Goal: Task Accomplishment & Management: Complete application form

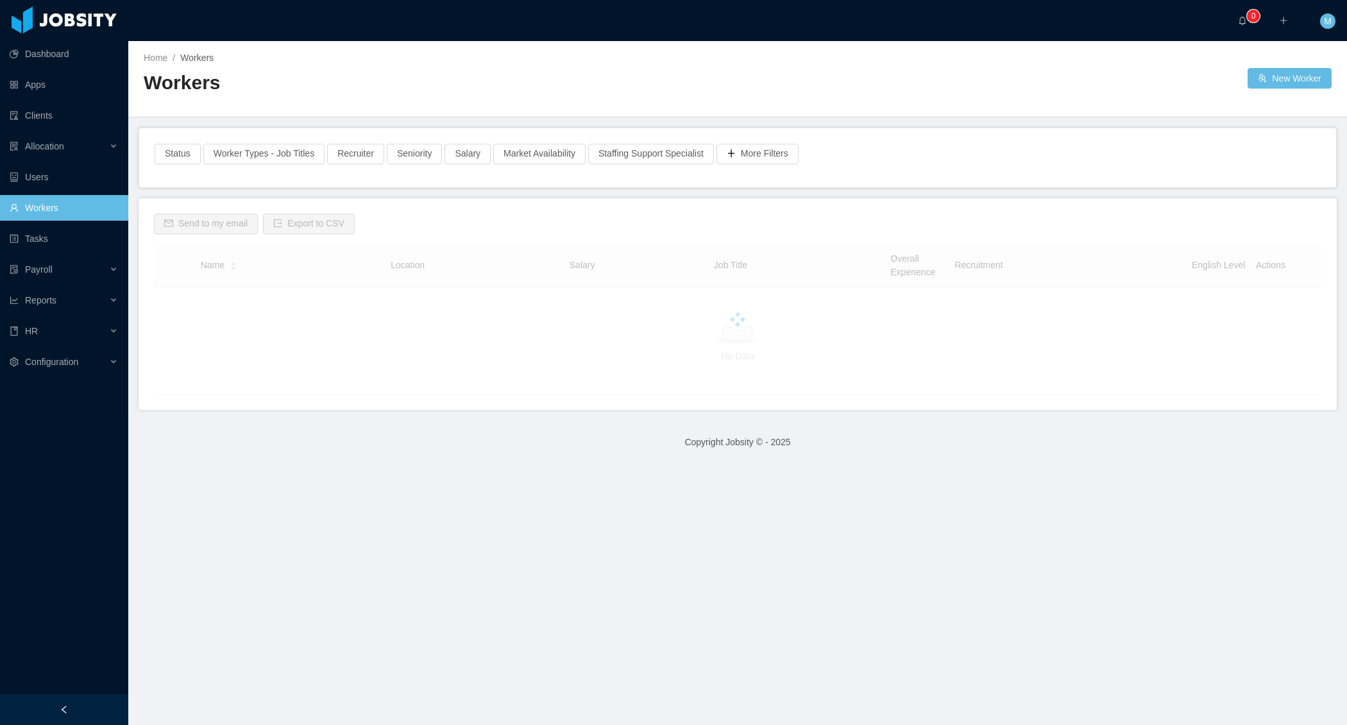
click at [384, 67] on div "Home / Workers / Workers" at bounding box center [441, 78] width 594 height 55
click at [100, 212] on link "Workers" at bounding box center [64, 208] width 108 height 26
click at [297, 116] on div "Home / Workers / Workers New Worker" at bounding box center [737, 79] width 1219 height 76
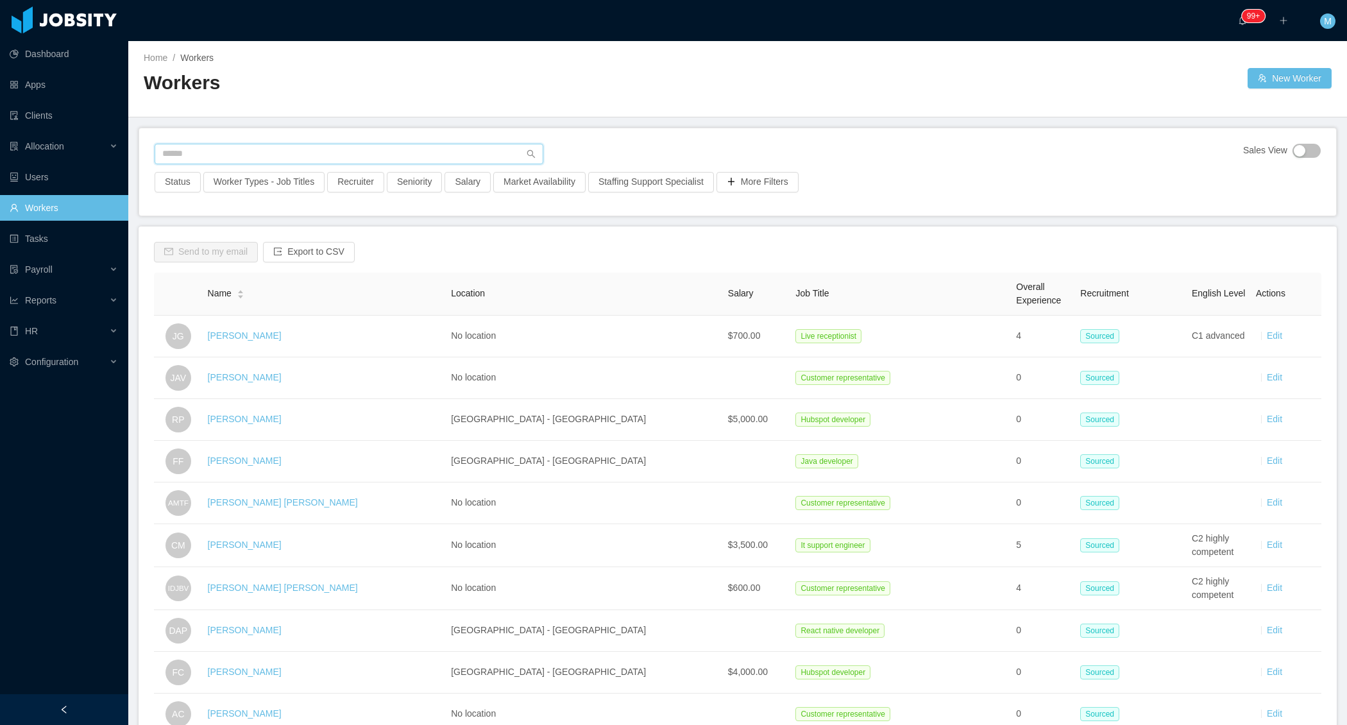
click at [282, 157] on input "text" at bounding box center [349, 154] width 389 height 21
paste input "**********"
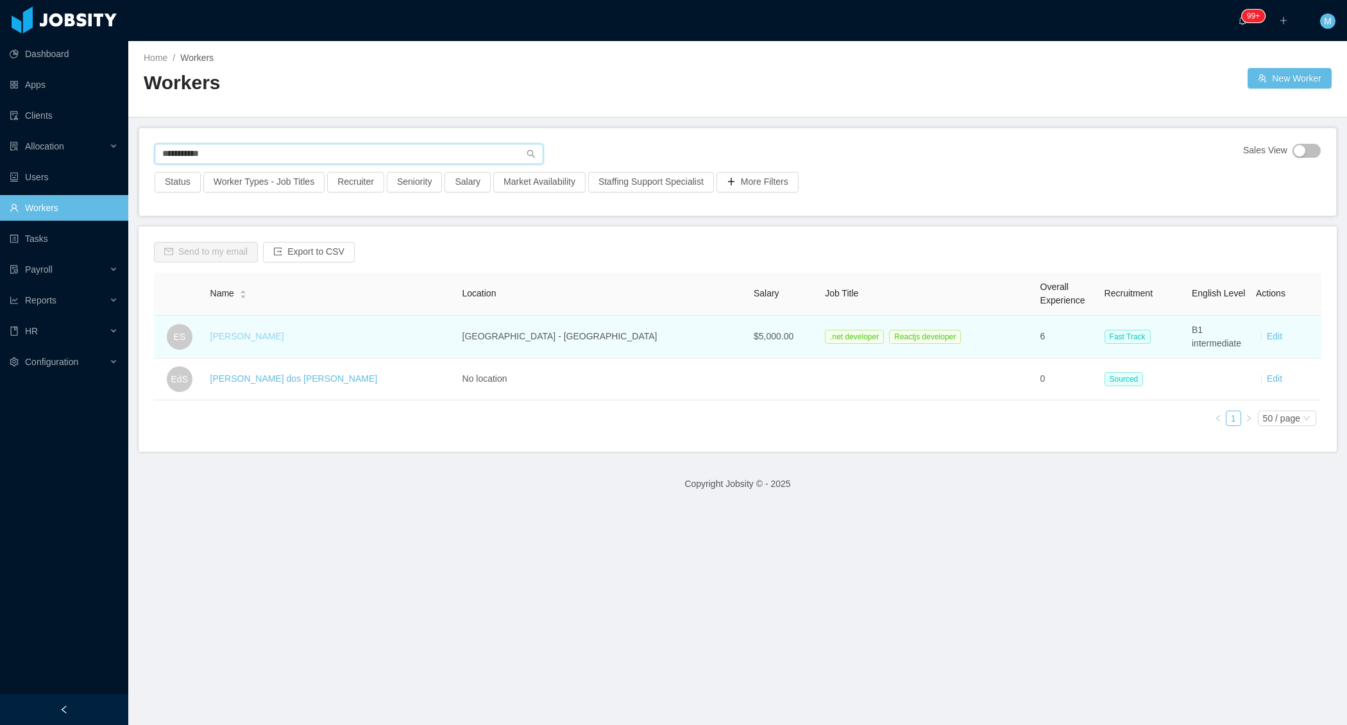
type input "**********"
click at [244, 332] on link "Eric Santos" at bounding box center [247, 336] width 74 height 10
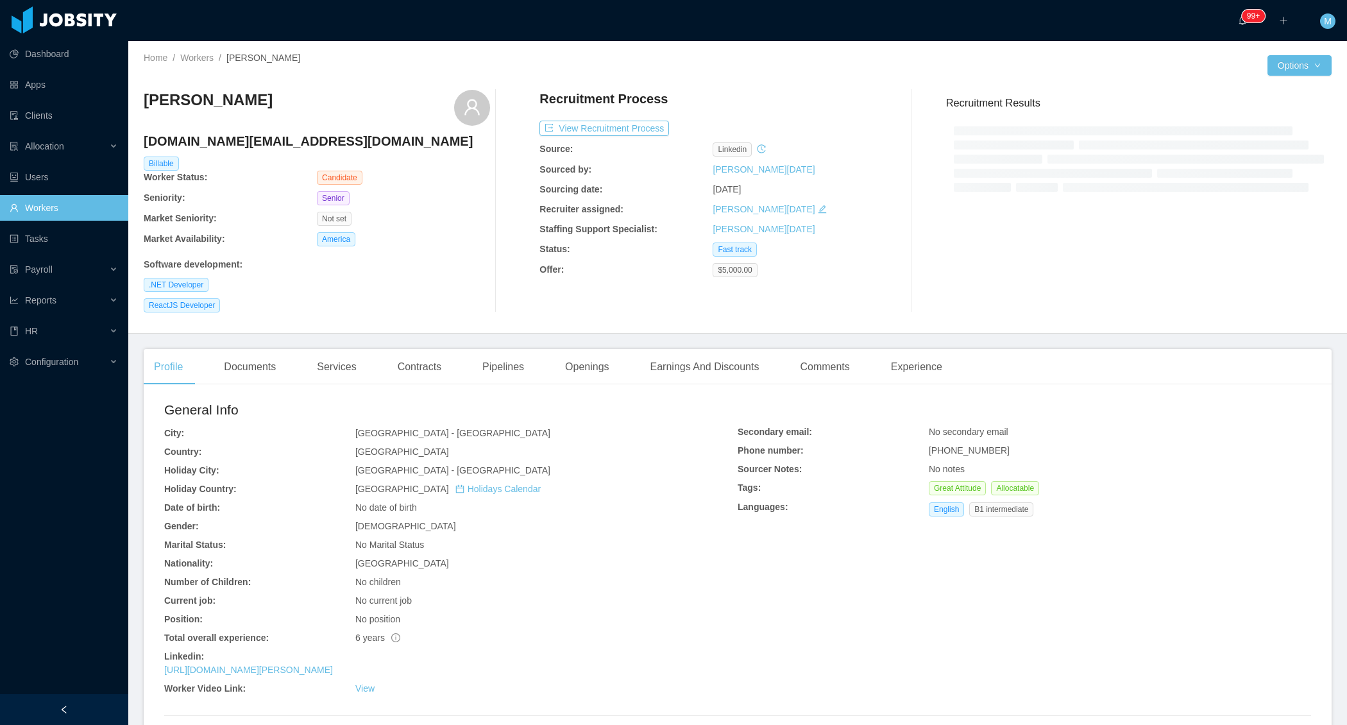
click at [259, 303] on div "ReactJS Developer" at bounding box center [317, 305] width 346 height 14
click at [257, 353] on div "Documents" at bounding box center [250, 367] width 72 height 36
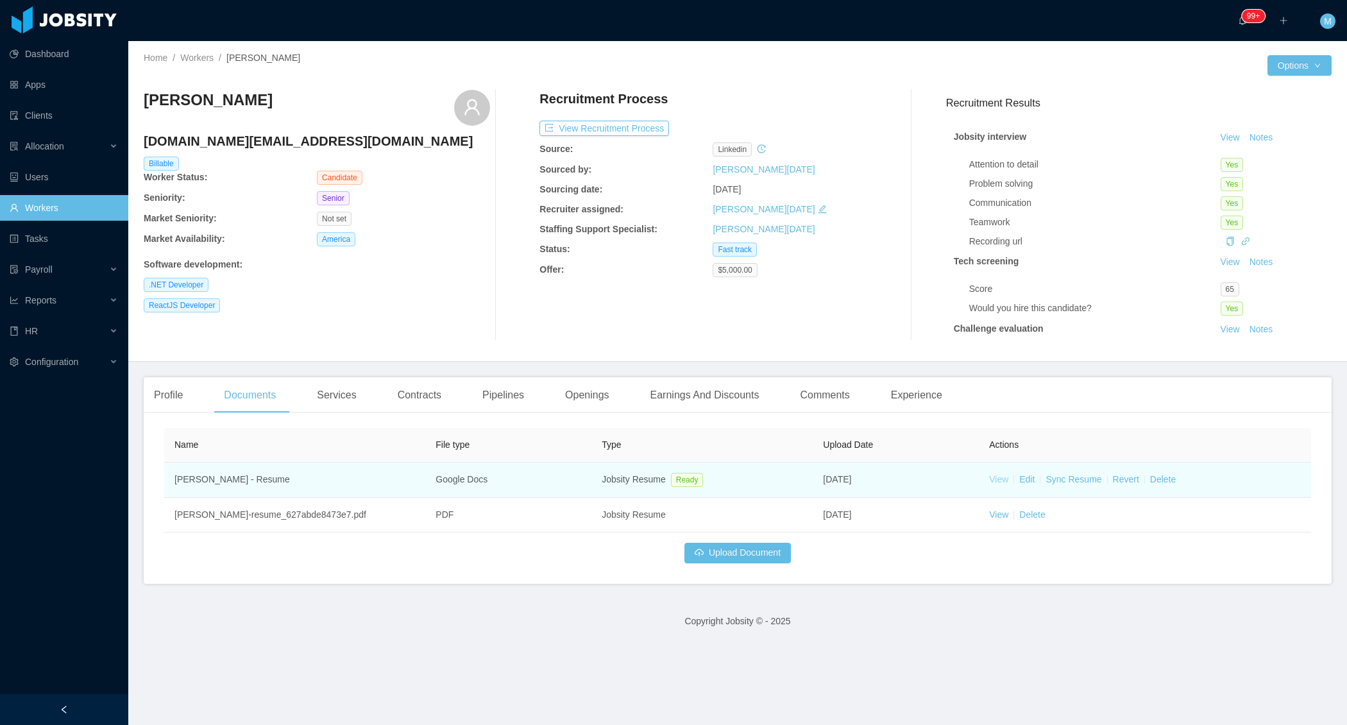
click at [997, 476] on link "View" at bounding box center [998, 479] width 19 height 10
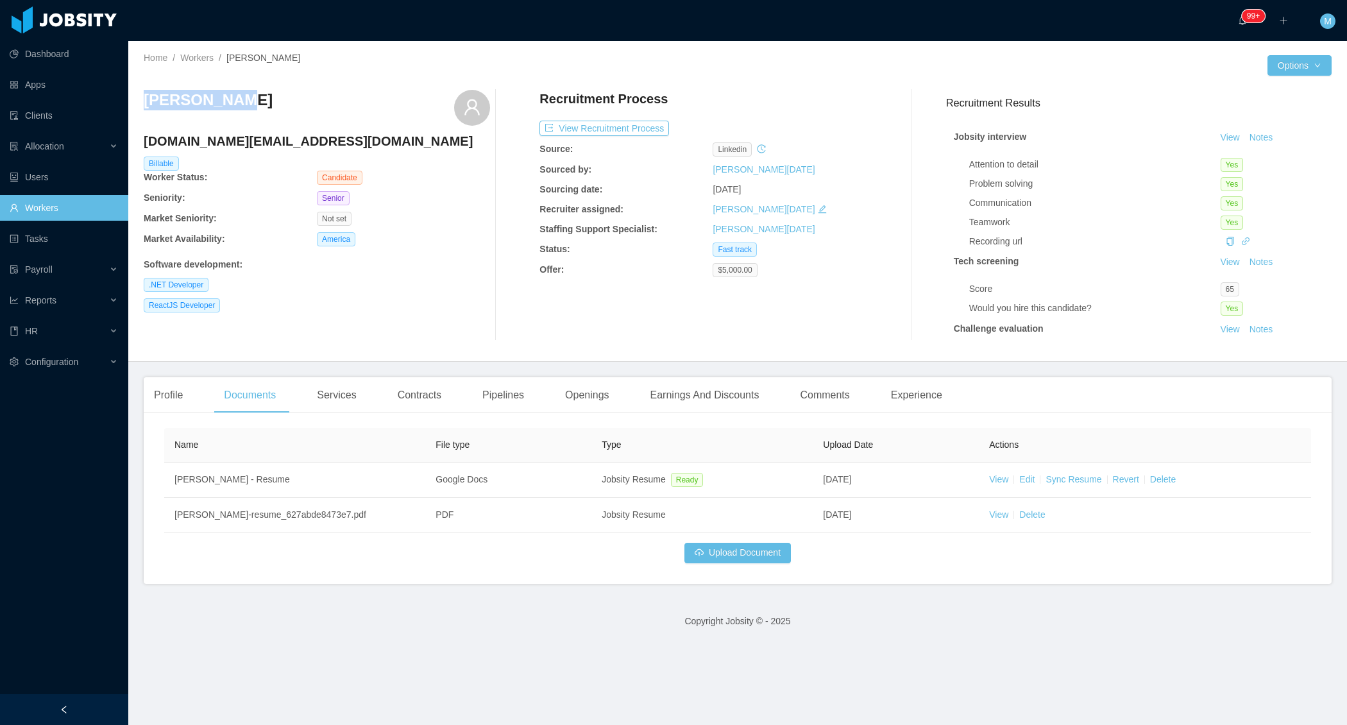
drag, startPoint x: 262, startPoint y: 108, endPoint x: 149, endPoint y: 99, distance: 113.3
click at [144, 99] on div "Eric Santos" at bounding box center [317, 108] width 346 height 36
copy h3 "Eric Santos"
click at [117, 144] on div "Allocation" at bounding box center [64, 146] width 128 height 26
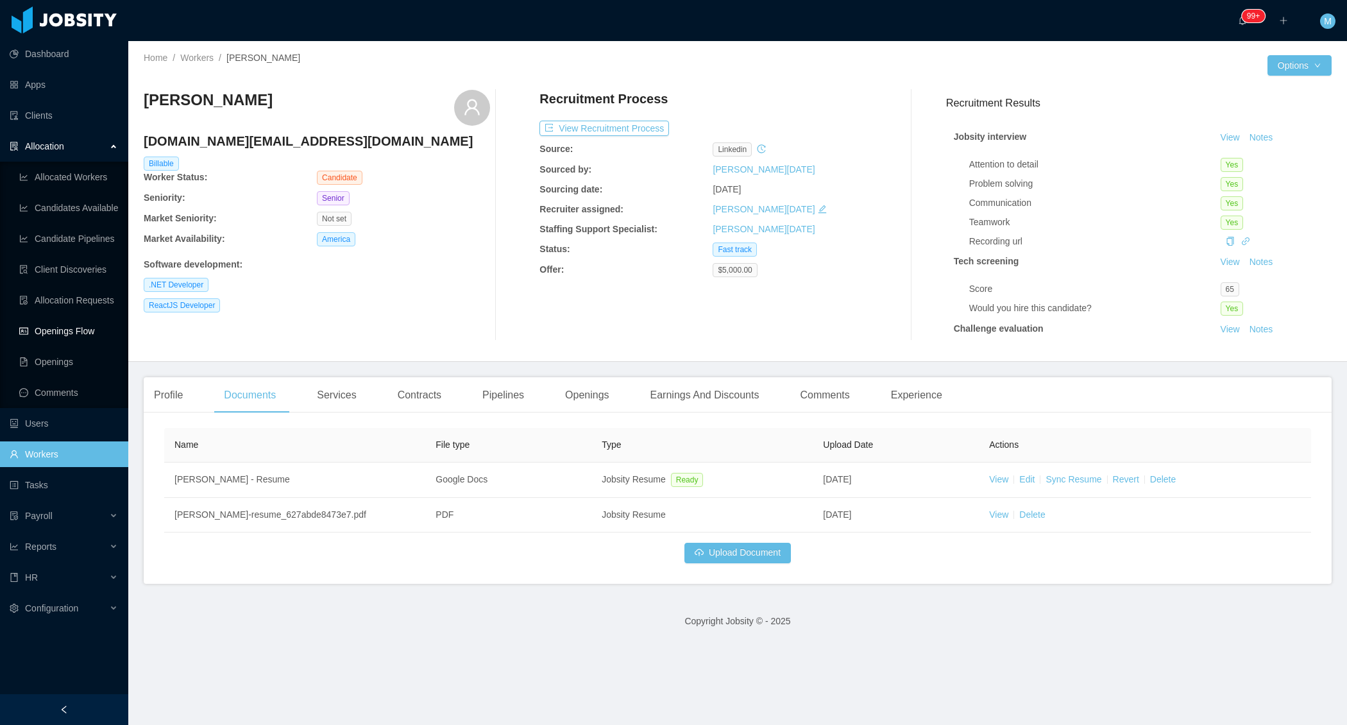
click at [78, 327] on link "Openings Flow" at bounding box center [68, 331] width 99 height 26
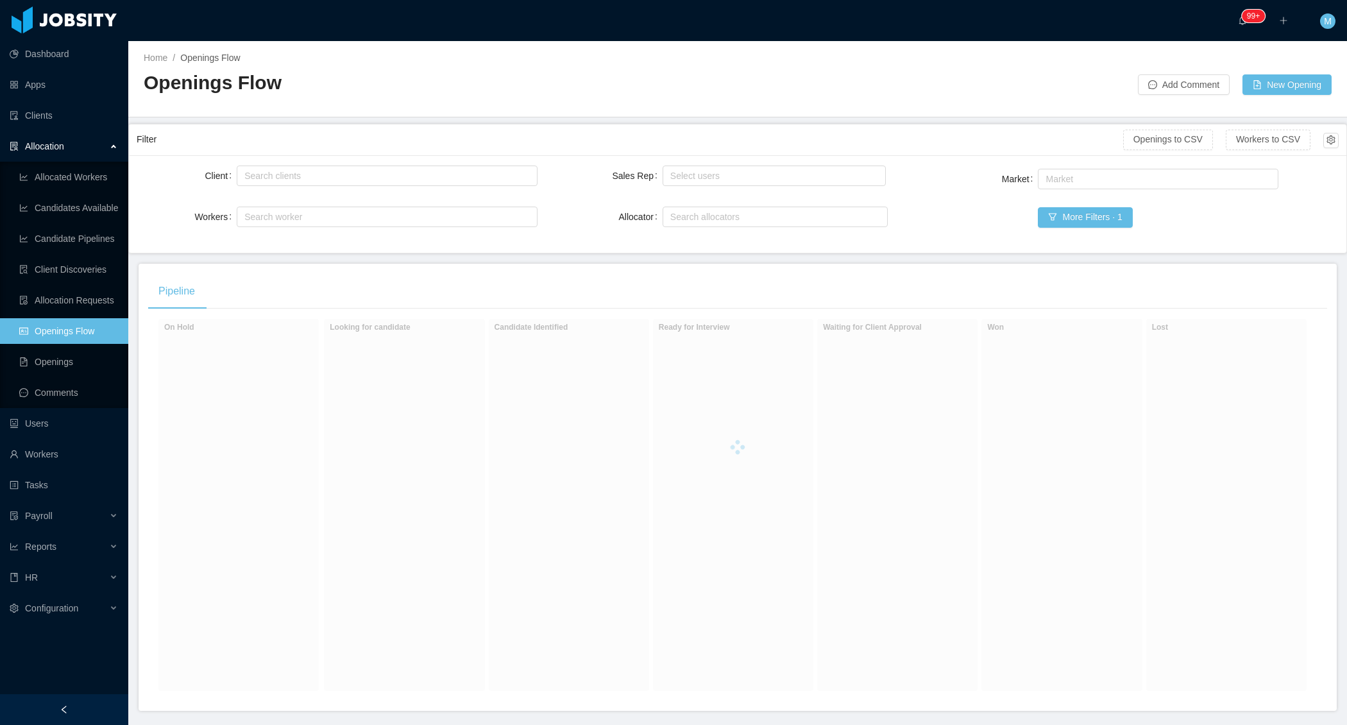
click at [81, 706] on div at bounding box center [64, 709] width 128 height 31
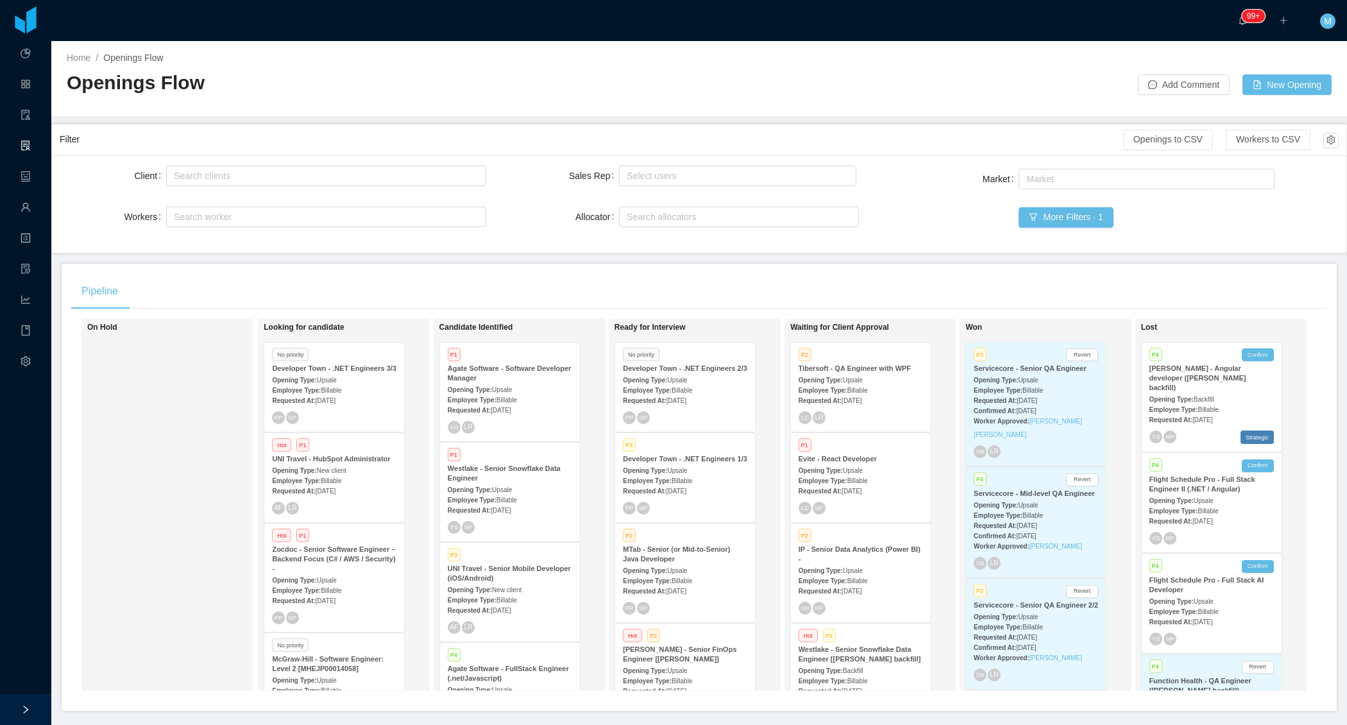
scroll to position [2879, 0]
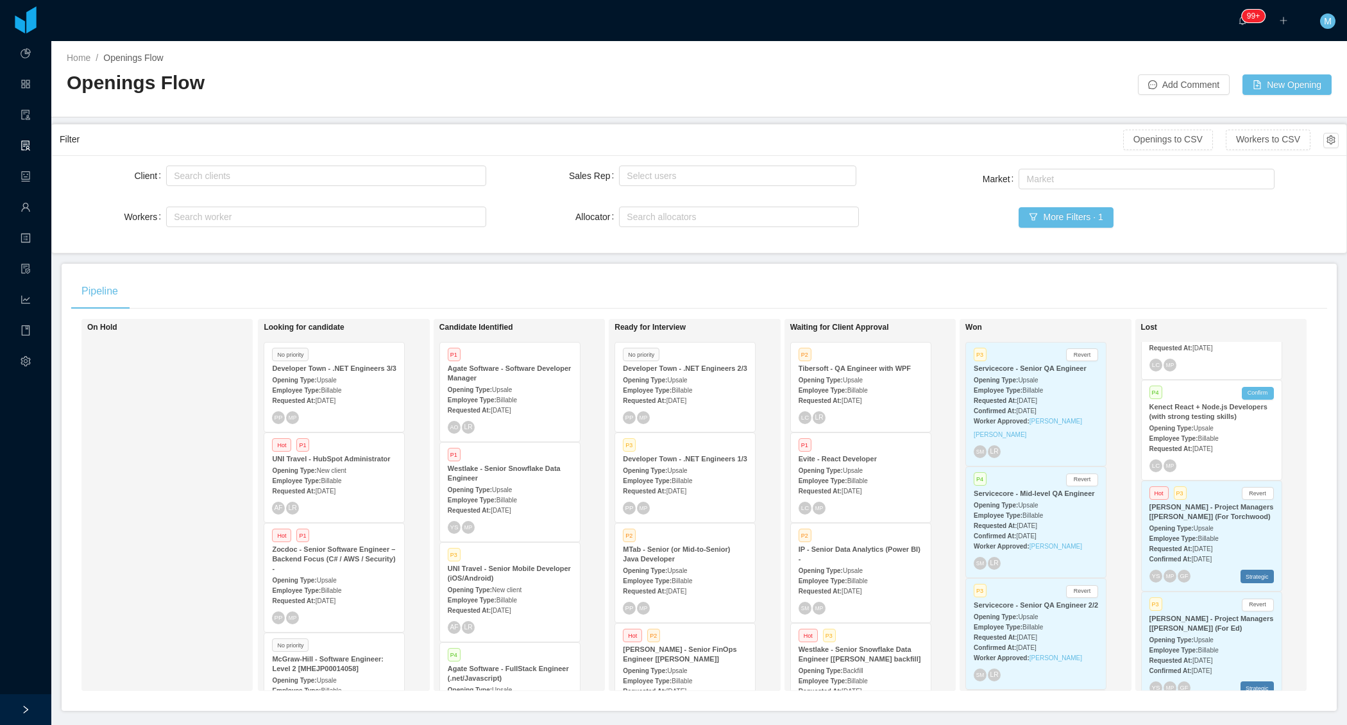
click at [1211, 531] on div "Employee Type: Billable" at bounding box center [1212, 537] width 124 height 13
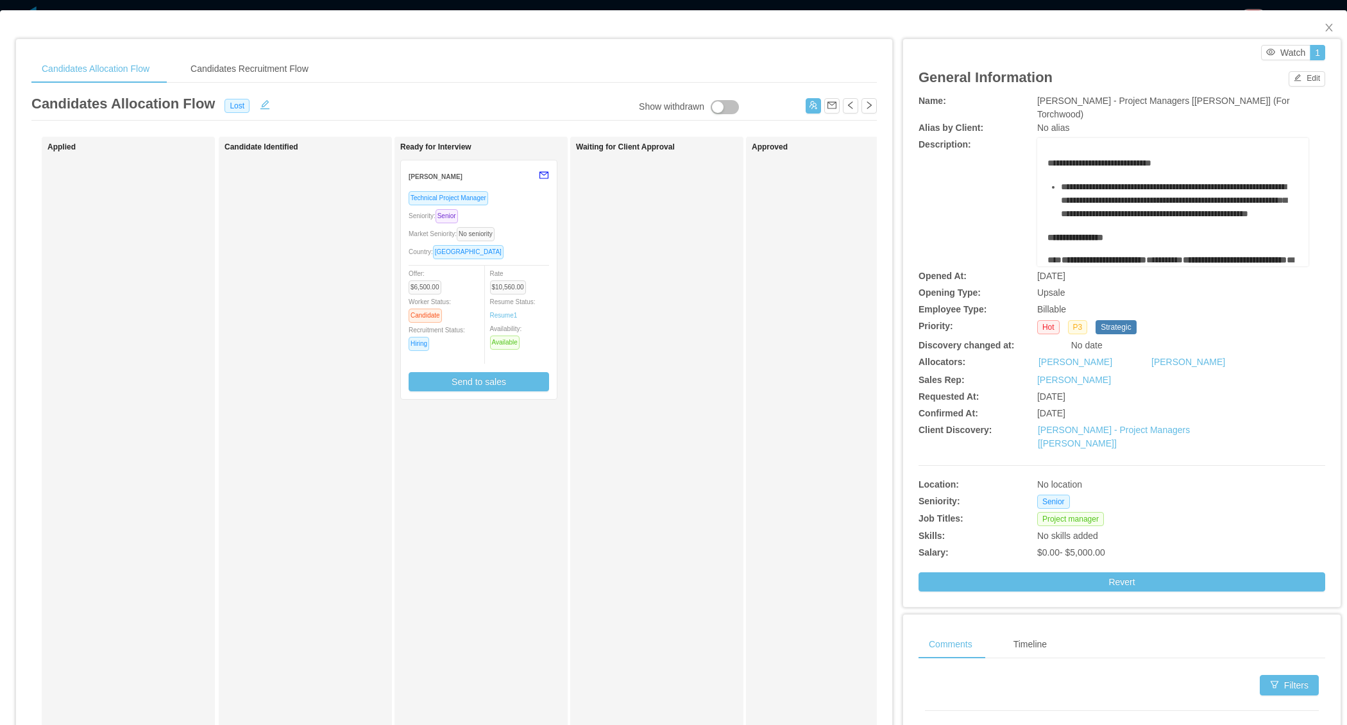
click at [540, 248] on div "Country: Mexico" at bounding box center [479, 251] width 140 height 15
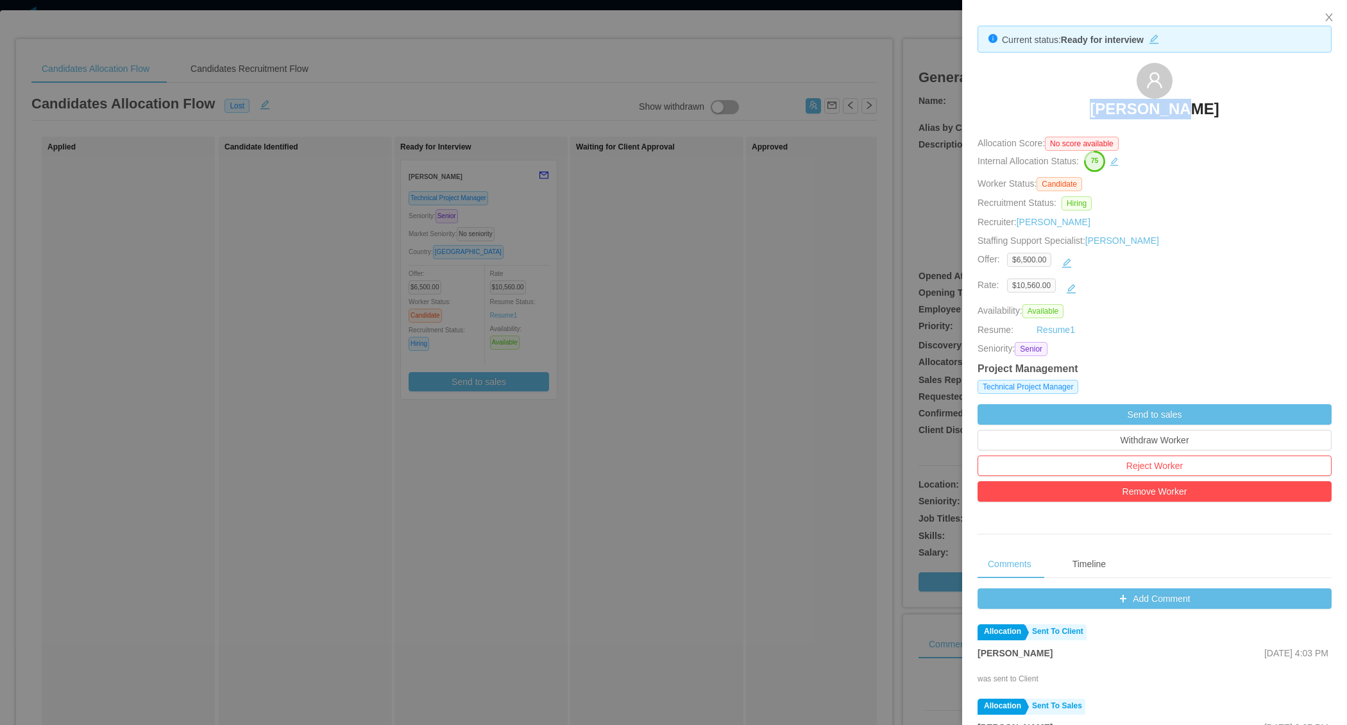
drag, startPoint x: 1091, startPoint y: 106, endPoint x: 1203, endPoint y: 106, distance: 111.6
click at [1202, 106] on div "Ivan Cantu" at bounding box center [1155, 95] width 354 height 64
copy h3 "Ivan Cantu"
click at [604, 288] on div at bounding box center [673, 362] width 1347 height 725
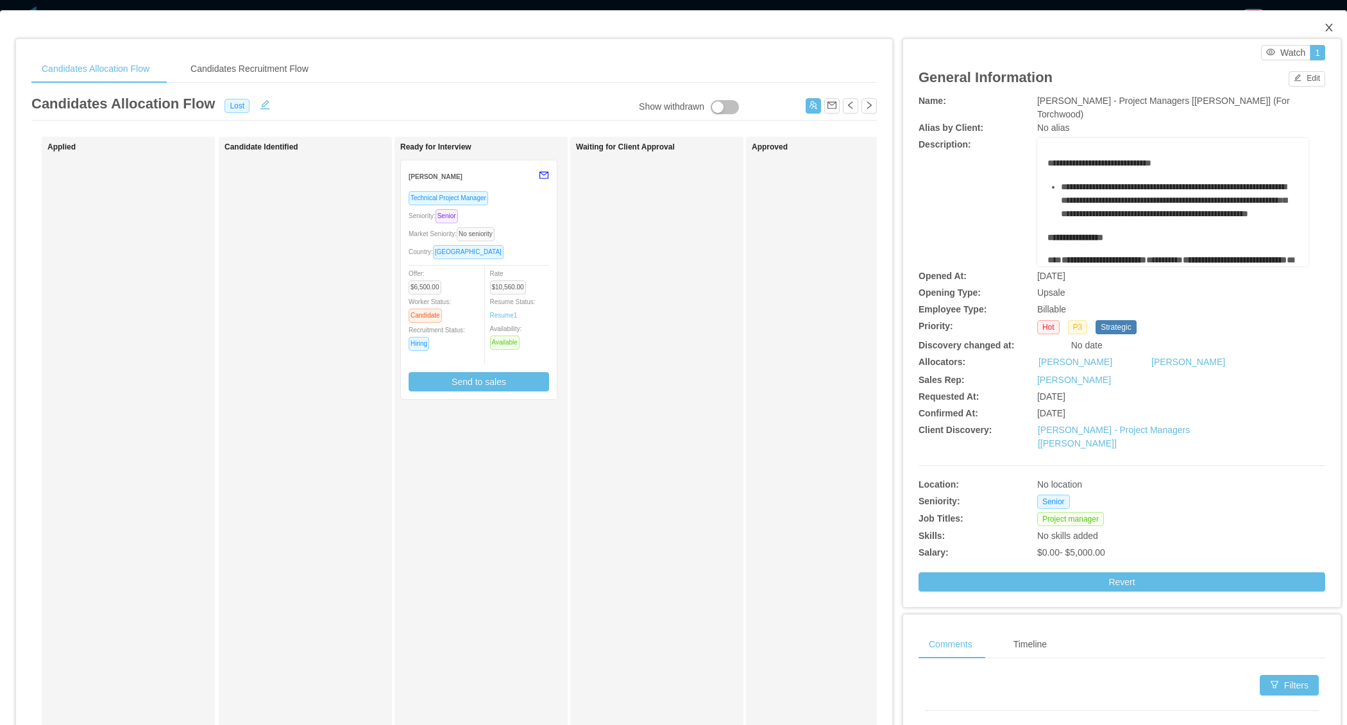
click at [1335, 28] on span "Close" at bounding box center [1329, 28] width 36 height 36
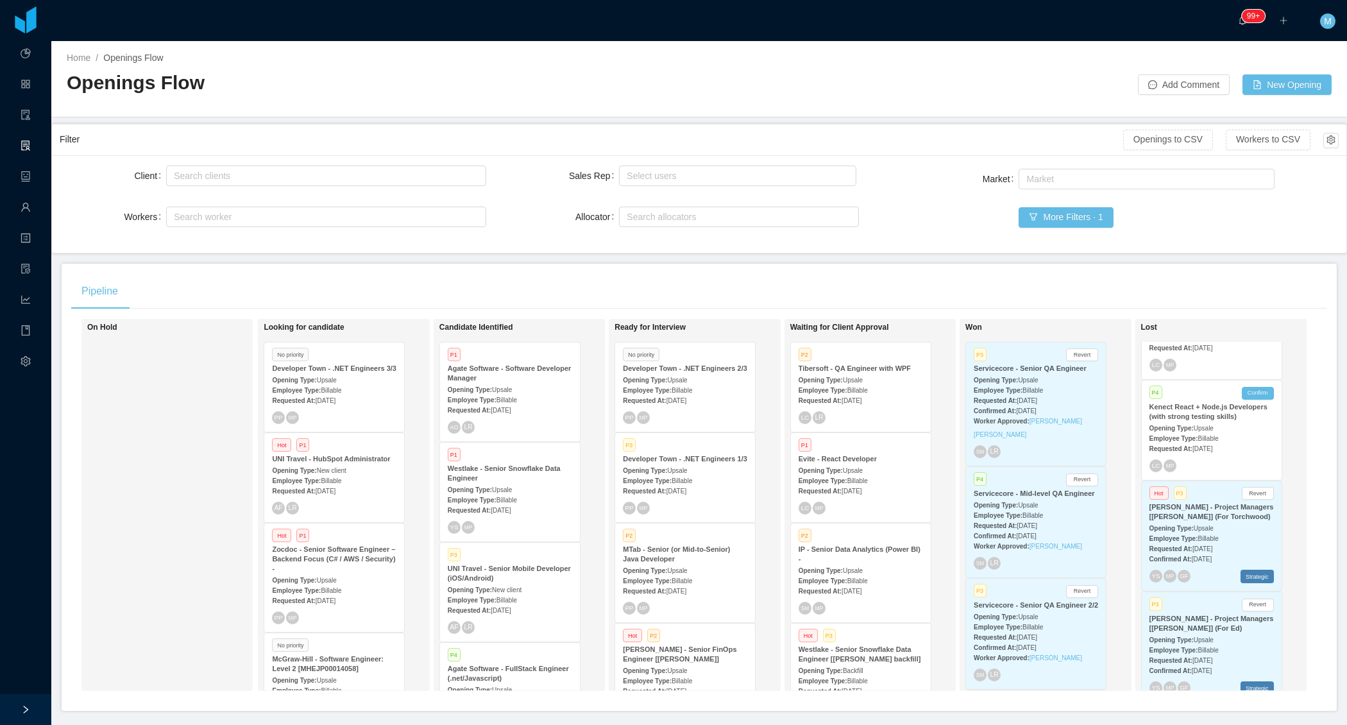
click at [1220, 624] on strong "McGraw-Hill - Project Managers [Kristina Armendaris] (For Ed)" at bounding box center [1212, 623] width 124 height 17
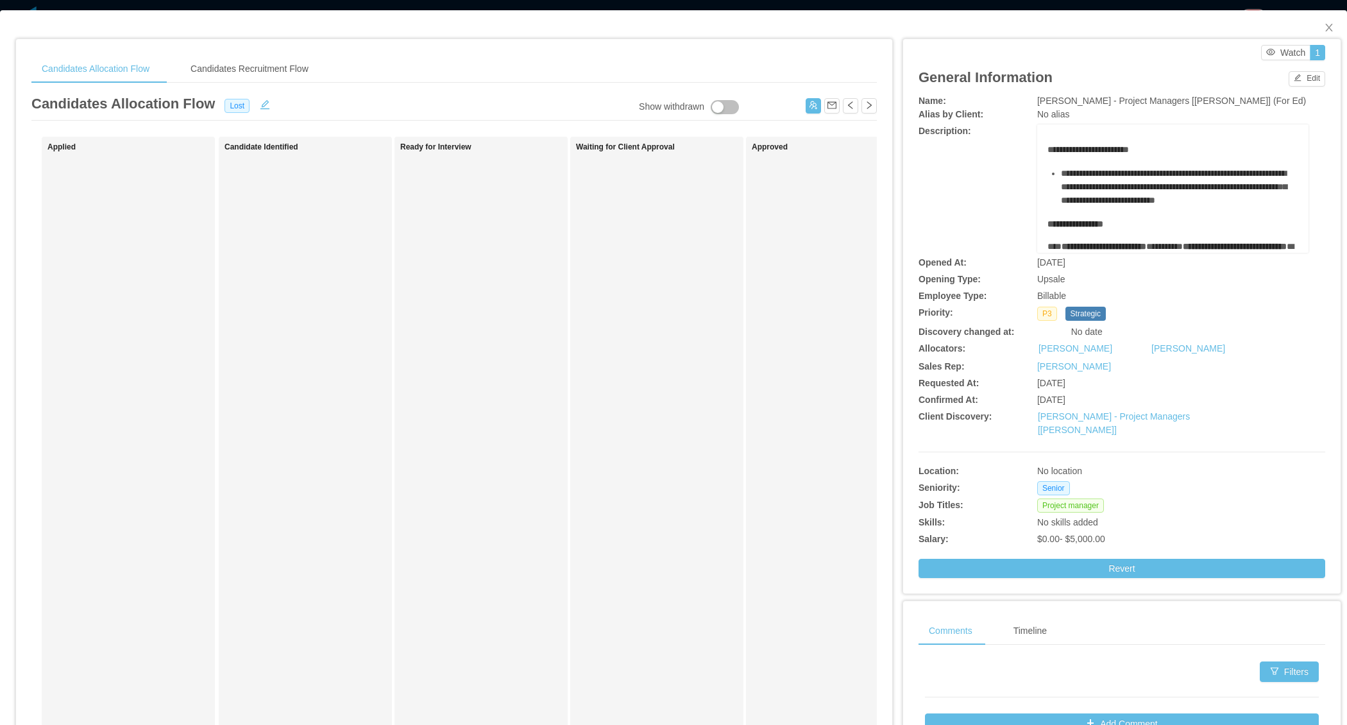
scroll to position [0, 414]
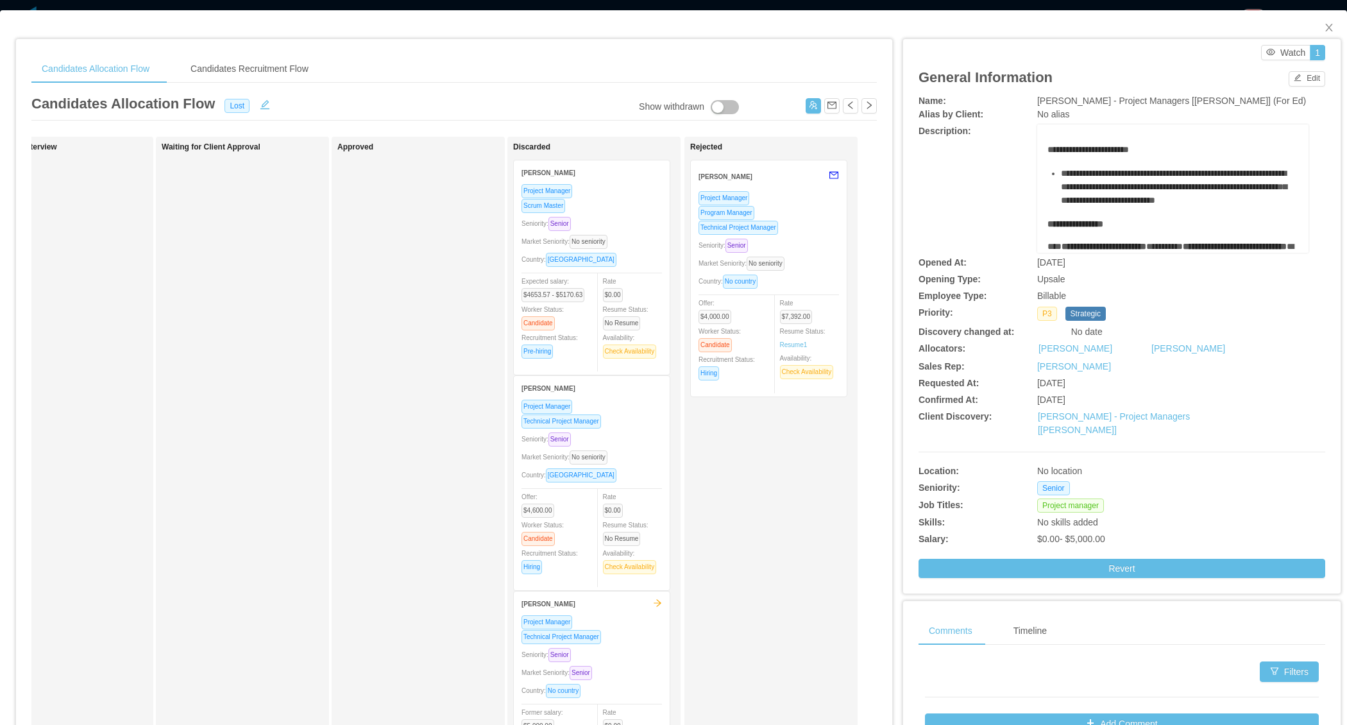
click at [826, 233] on div "Project Manager Program Manager Technical Project Manager Seniority: Senior Mar…" at bounding box center [769, 290] width 140 height 198
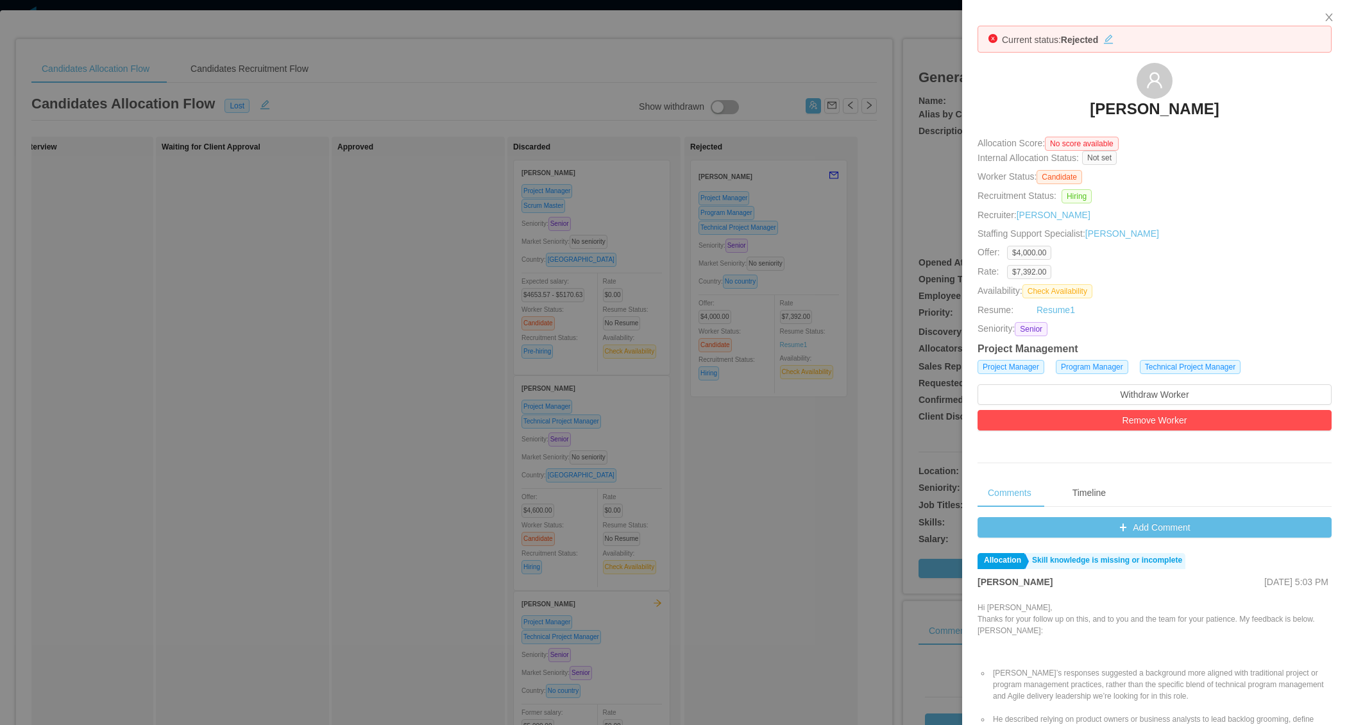
drag, startPoint x: 1073, startPoint y: 105, endPoint x: 1248, endPoint y: 108, distance: 175.8
click at [1252, 111] on div "Alberto Barrera" at bounding box center [1155, 95] width 354 height 64
copy h3 "Alberto Barrera"
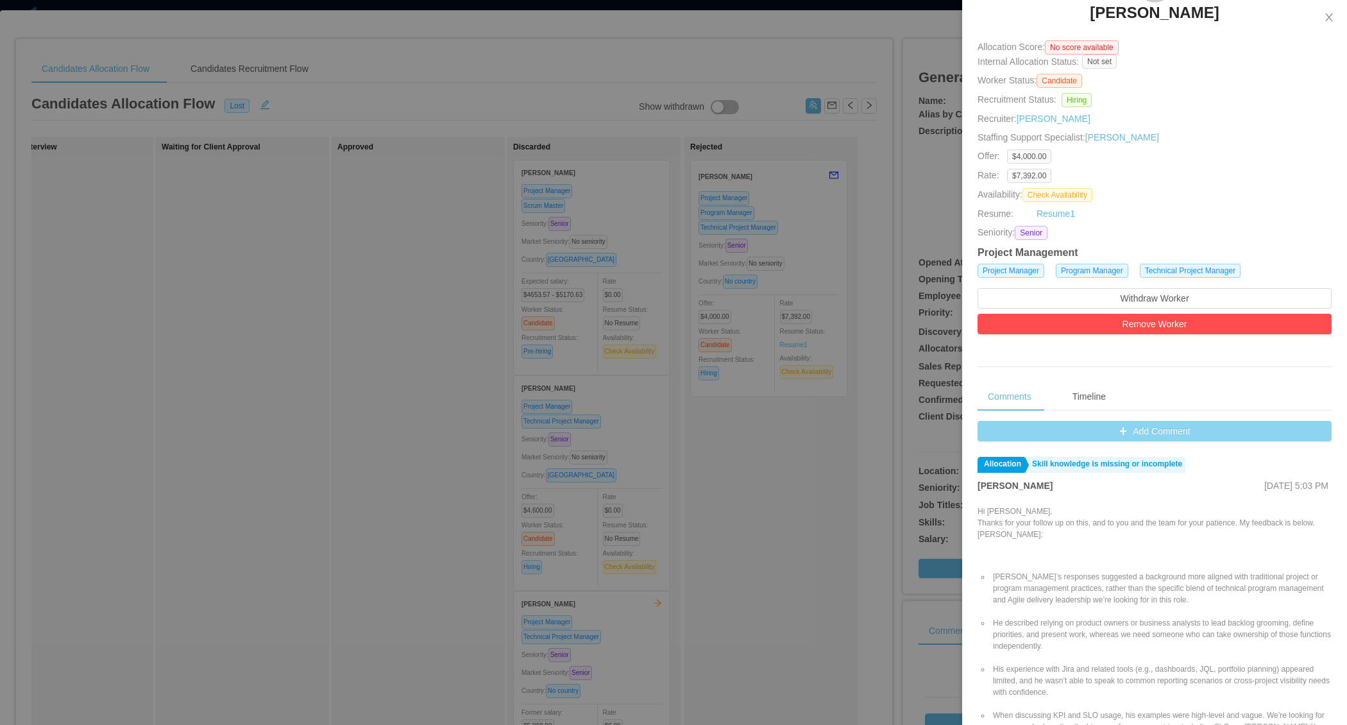
scroll to position [221, 0]
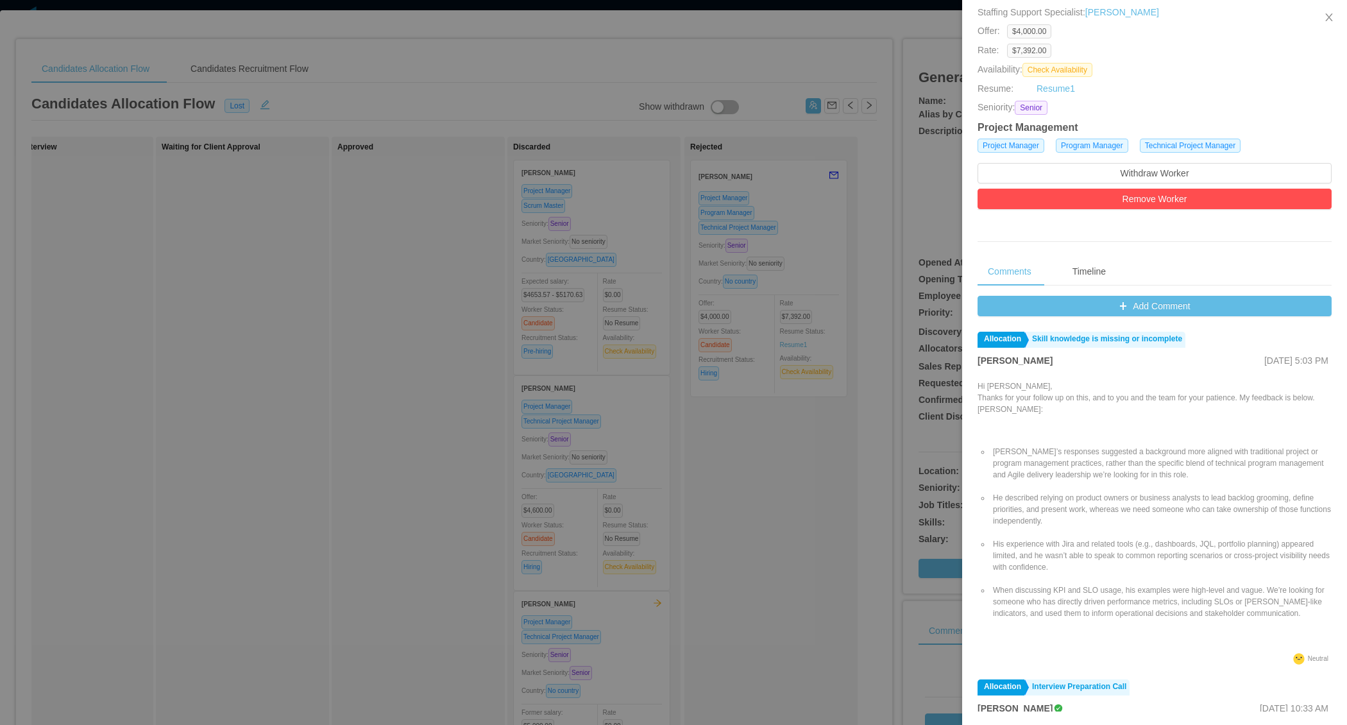
click at [727, 481] on div at bounding box center [673, 362] width 1347 height 725
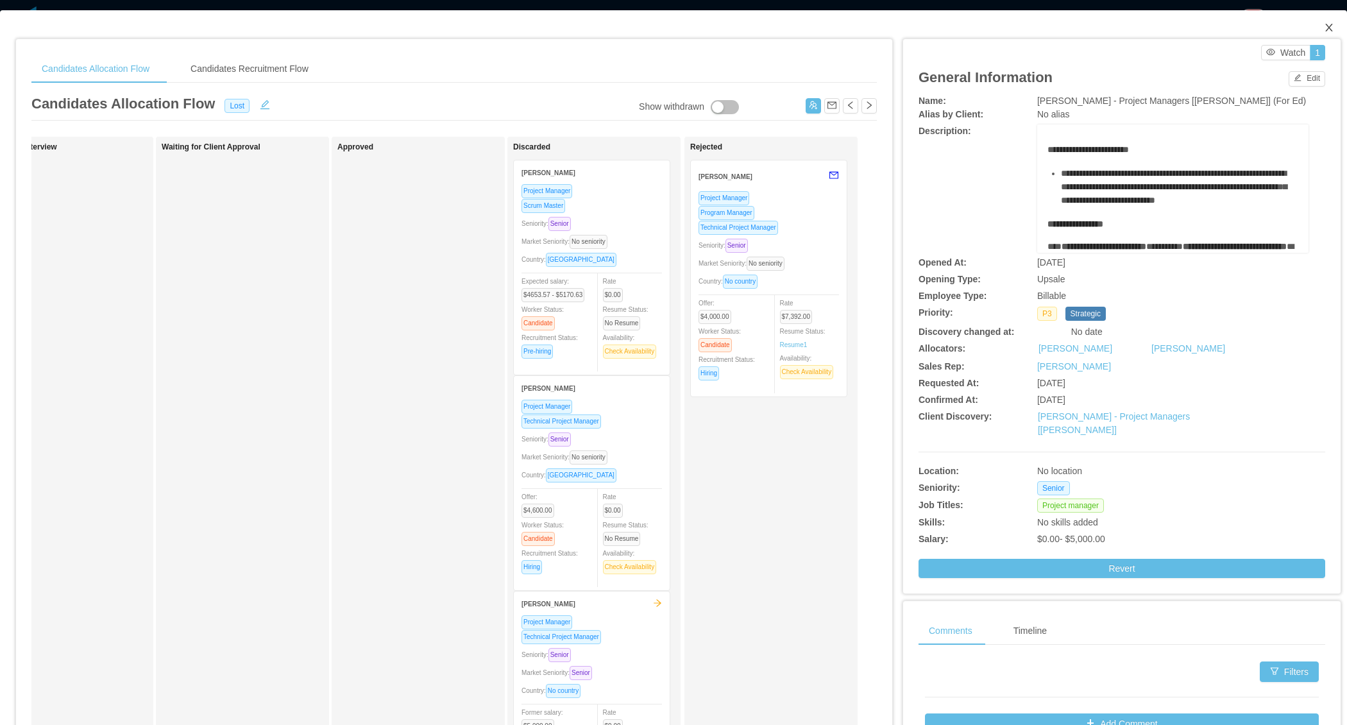
click at [1328, 30] on icon "icon: close" at bounding box center [1329, 27] width 10 height 10
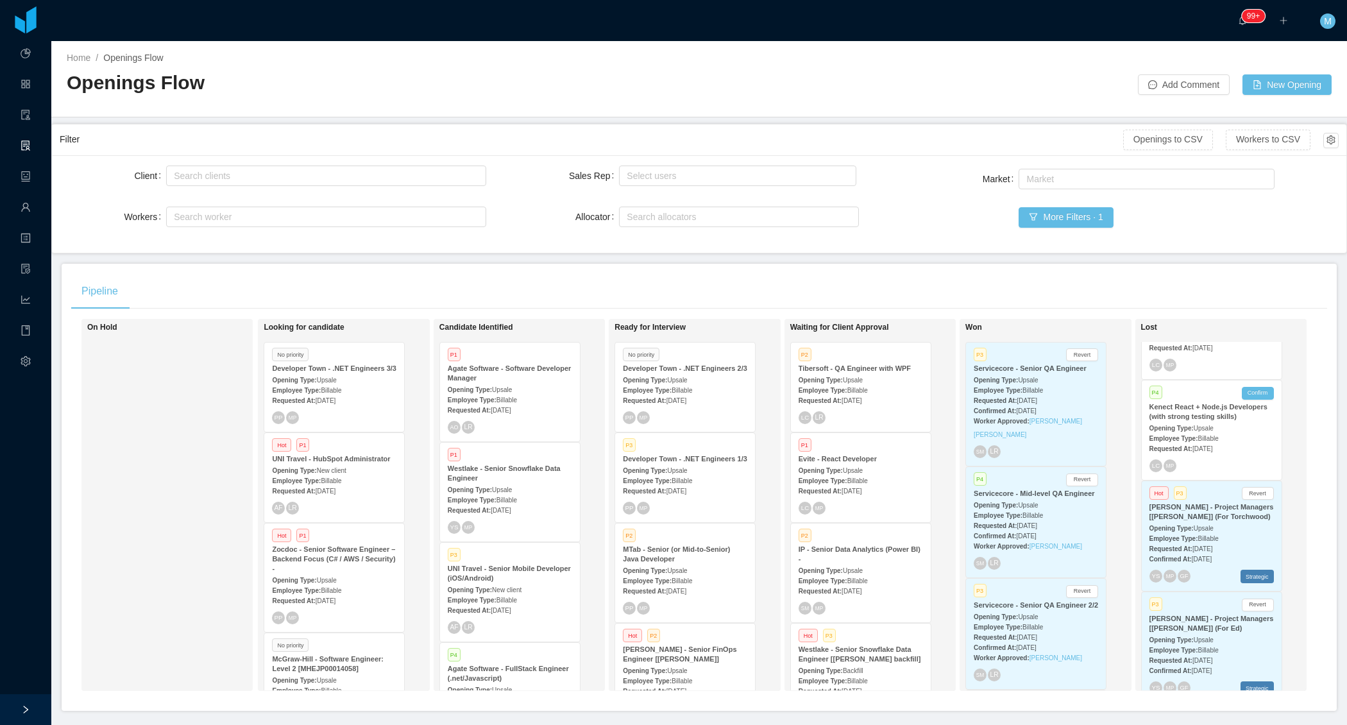
scroll to position [364, 0]
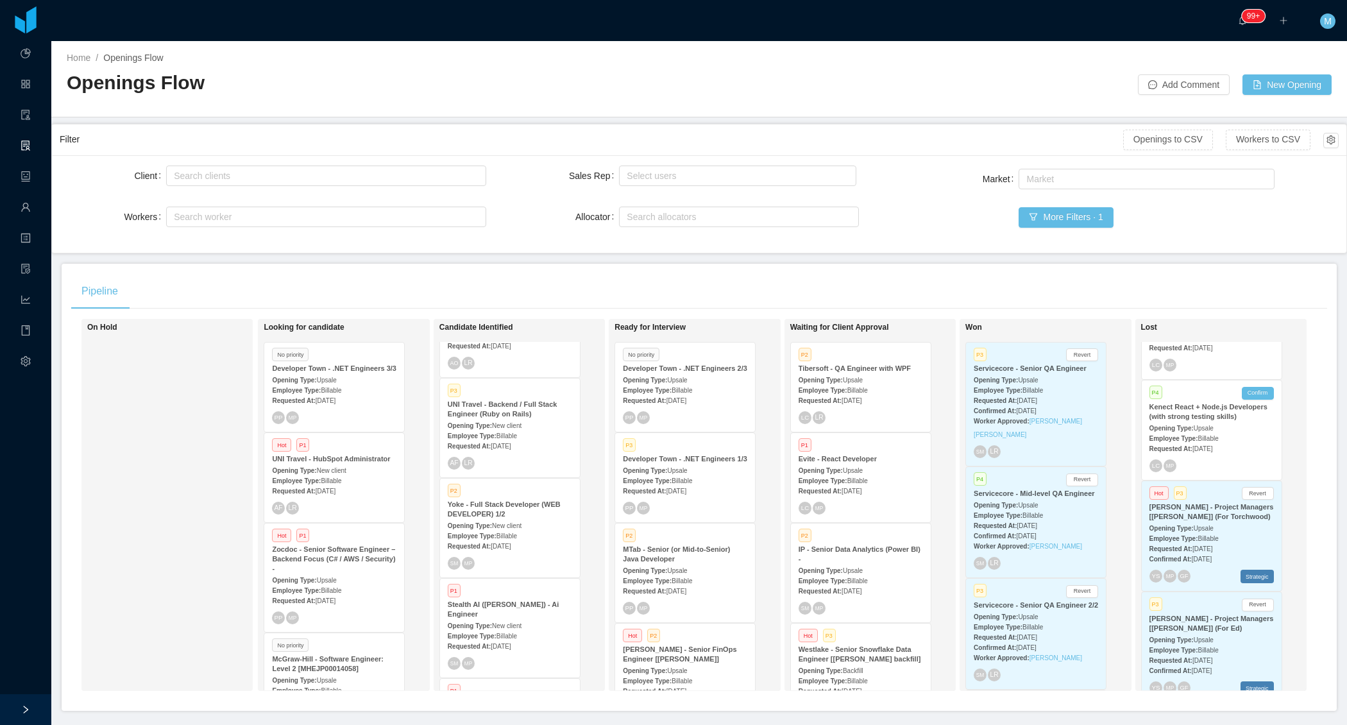
click at [511, 288] on div "Pipeline" at bounding box center [699, 291] width 1256 height 36
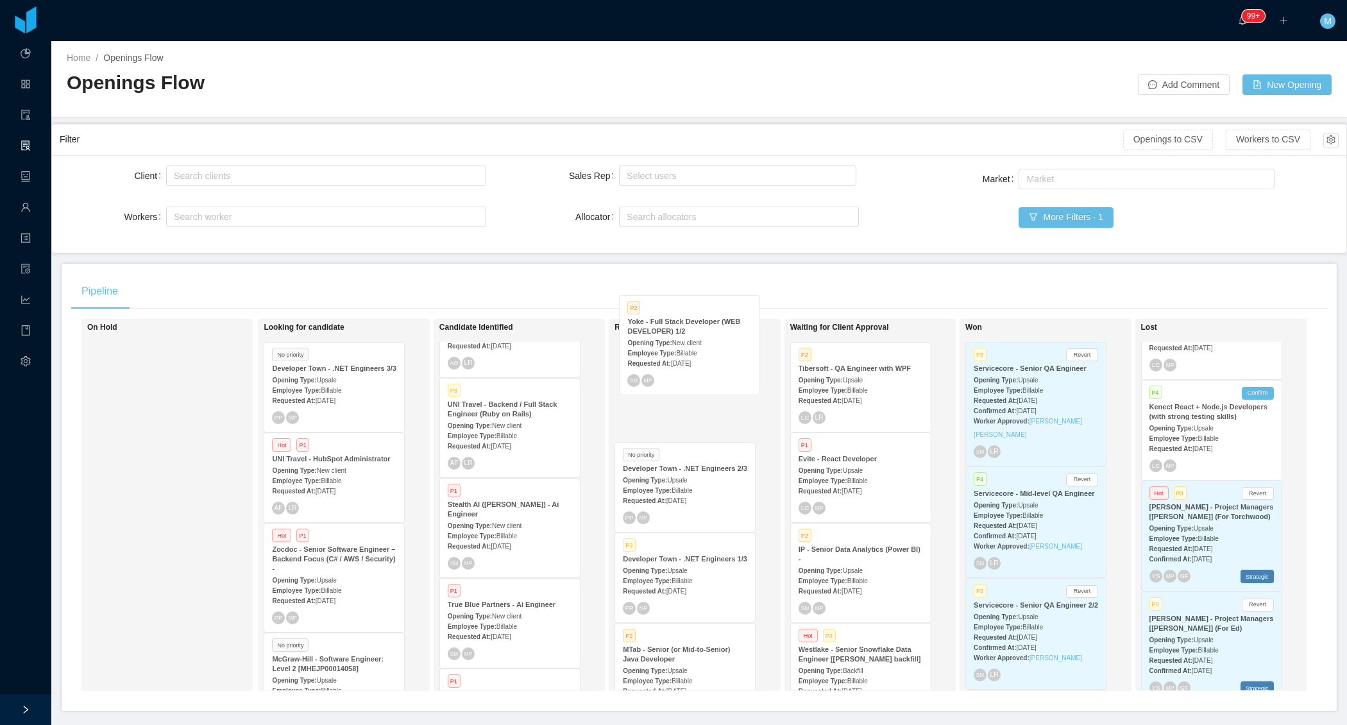
drag, startPoint x: 497, startPoint y: 550, endPoint x: 676, endPoint y: 371, distance: 253.6
click at [676, 371] on div "On Hold Looking for candidate No priority Developer Town - .NET Engineers 3/3 O…" at bounding box center [699, 510] width 1256 height 382
click at [677, 473] on div "Opening Type: Upsale" at bounding box center [685, 479] width 124 height 13
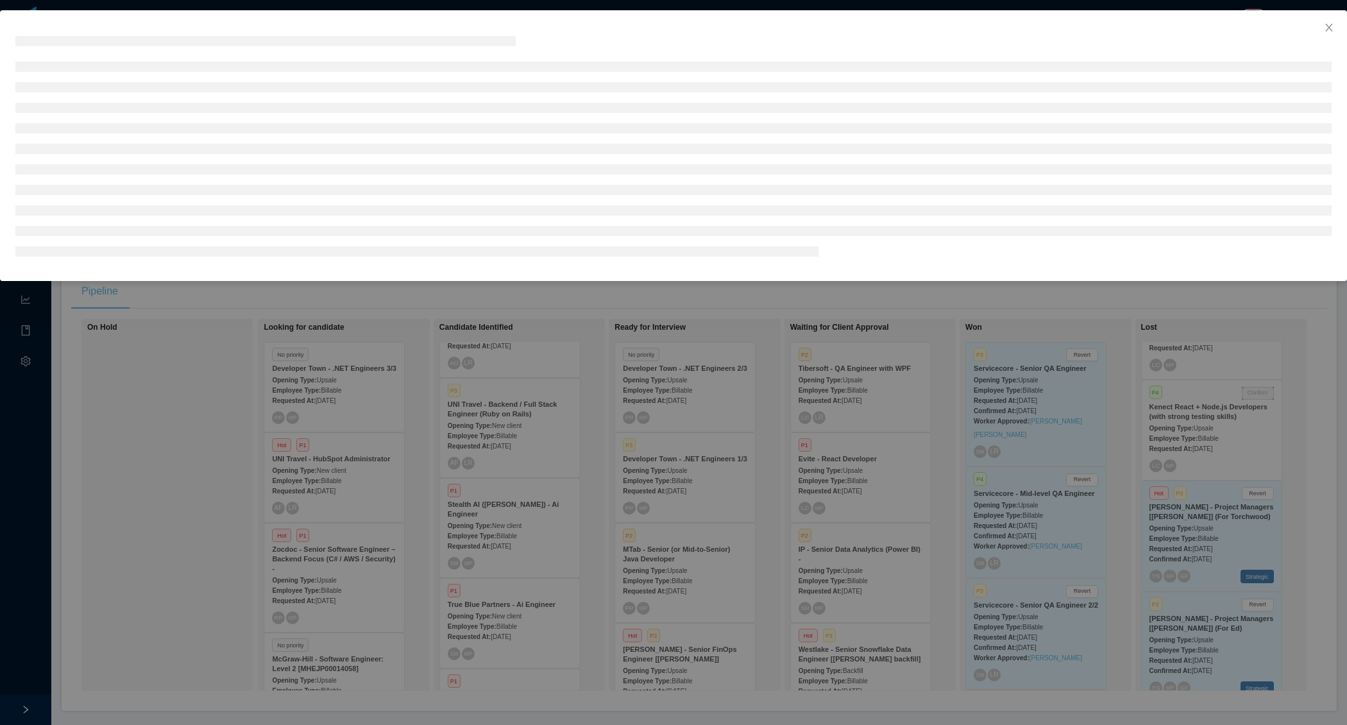
click at [1332, 31] on icon "icon: close" at bounding box center [1329, 27] width 10 height 10
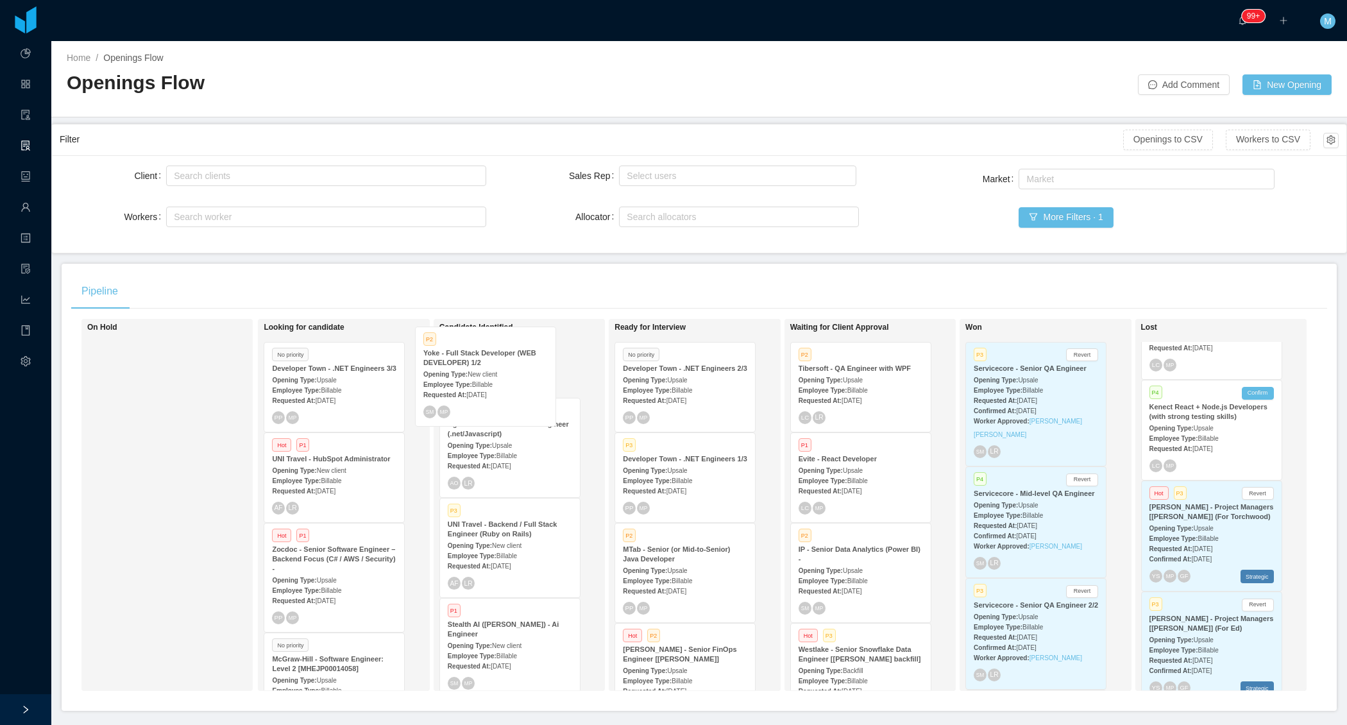
drag, startPoint x: 689, startPoint y: 491, endPoint x: 492, endPoint y: 374, distance: 229.3
click at [492, 374] on div "On Hold Looking for candidate No priority Developer Town - .NET Engineers 3/3 O…" at bounding box center [699, 510] width 1256 height 382
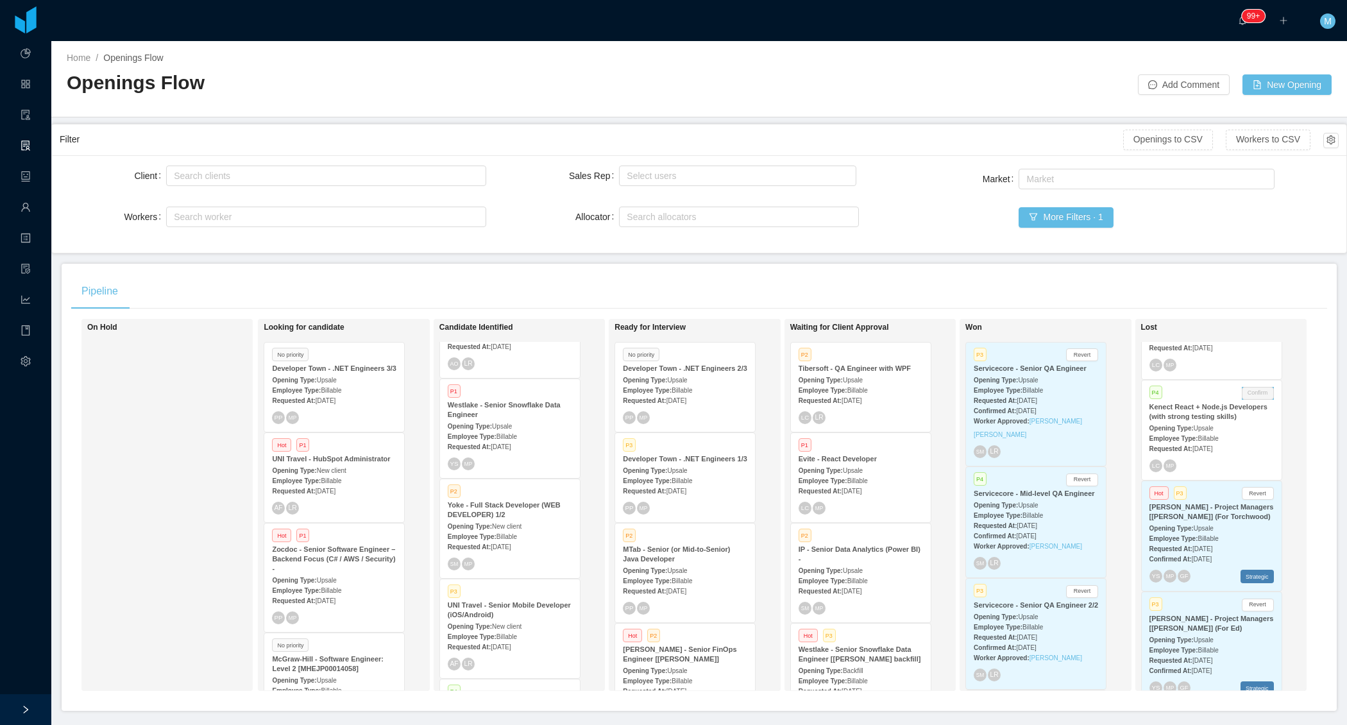
scroll to position [548, 0]
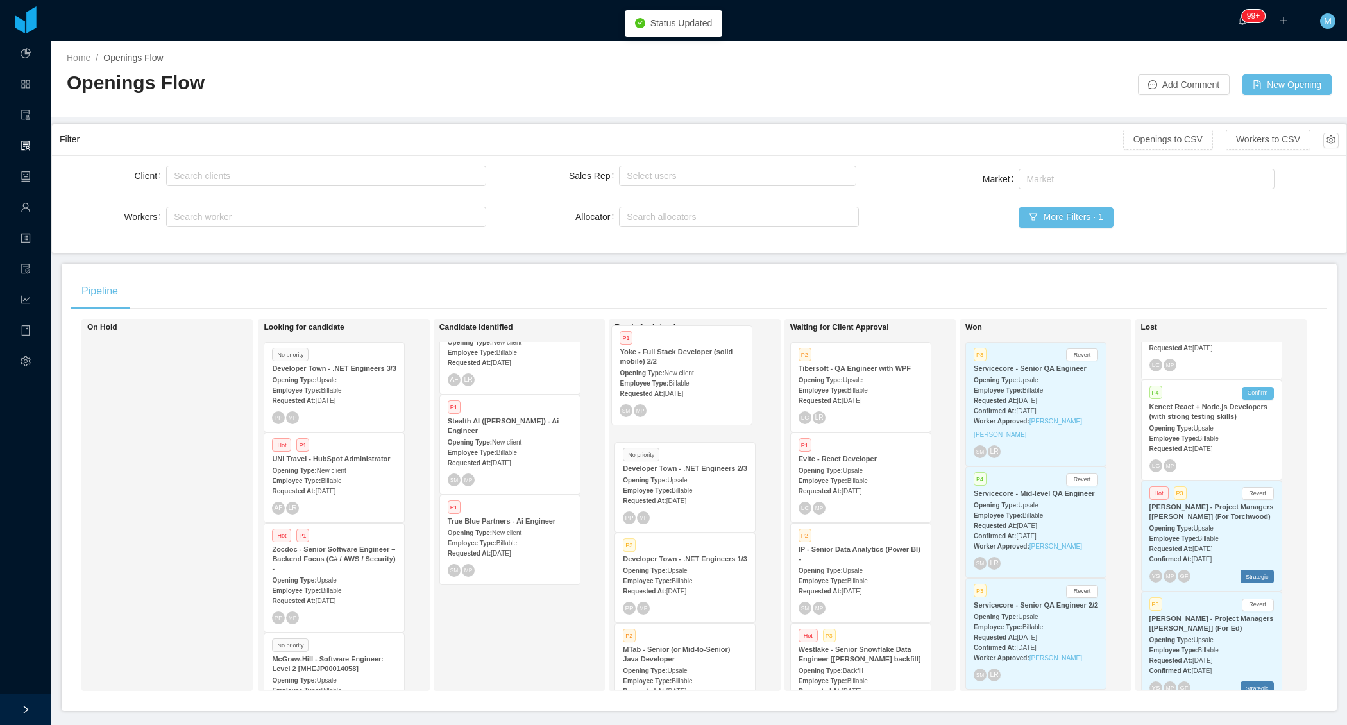
drag, startPoint x: 500, startPoint y: 645, endPoint x: 674, endPoint y: 386, distance: 311.7
click at [674, 386] on div "On Hold Looking for candidate No priority Developer Town - .NET Engineers 3/3 O…" at bounding box center [699, 510] width 1256 height 382
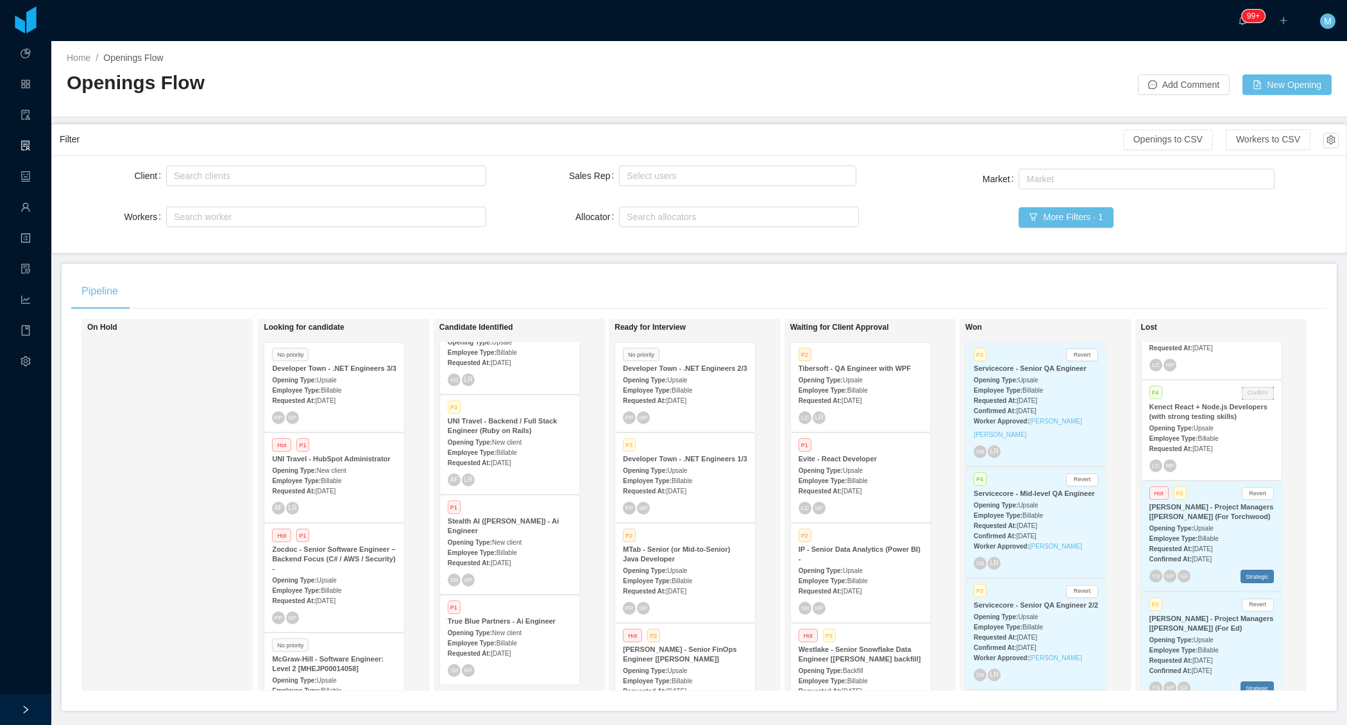
scroll to position [567, 0]
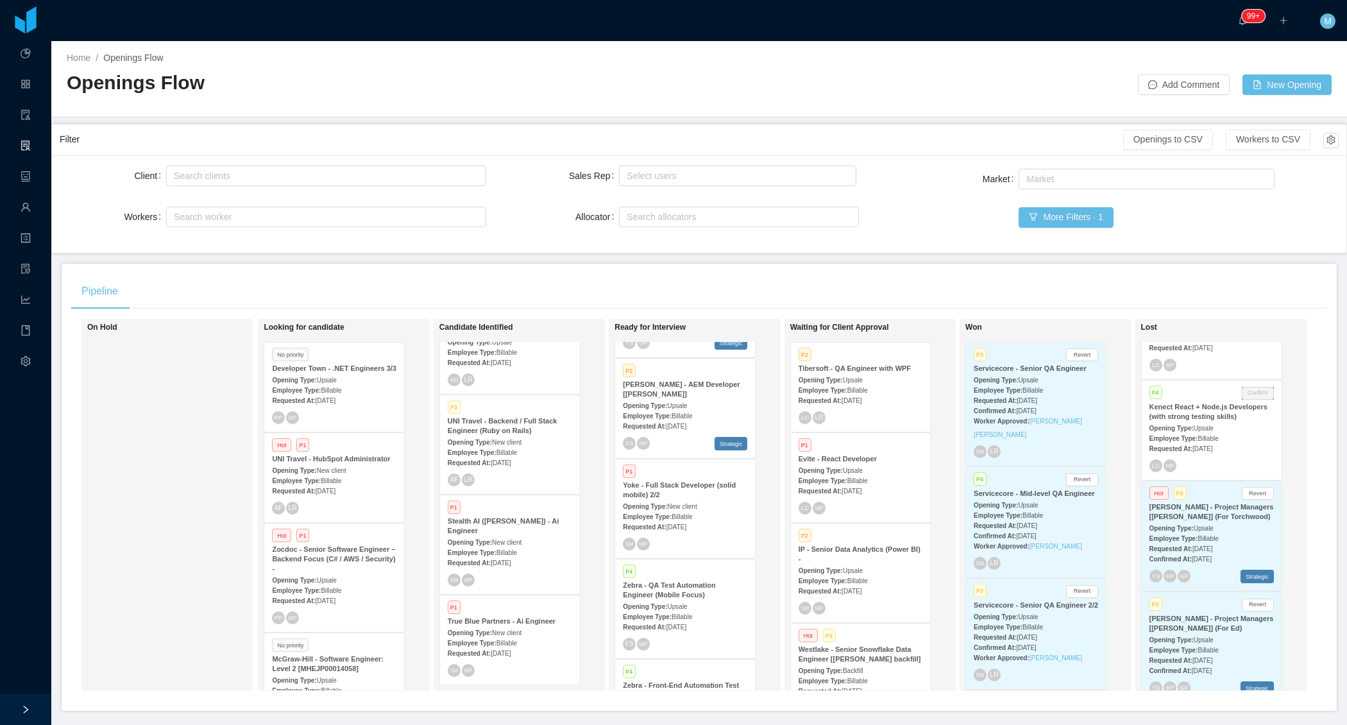
click at [692, 500] on div "Yoke - Full Stack Developer (solid mobile) 2/2" at bounding box center [685, 490] width 124 height 19
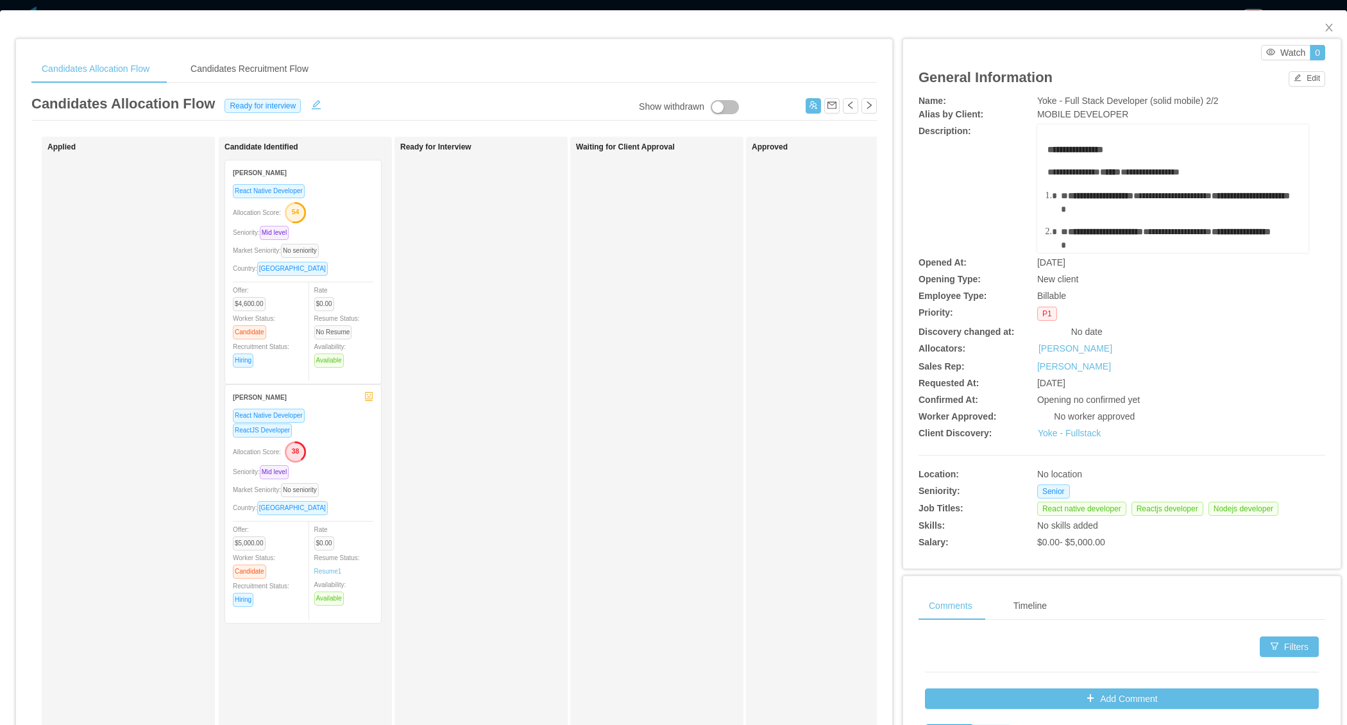
click at [661, 468] on div "Waiting for Client Approval" at bounding box center [666, 457] width 180 height 630
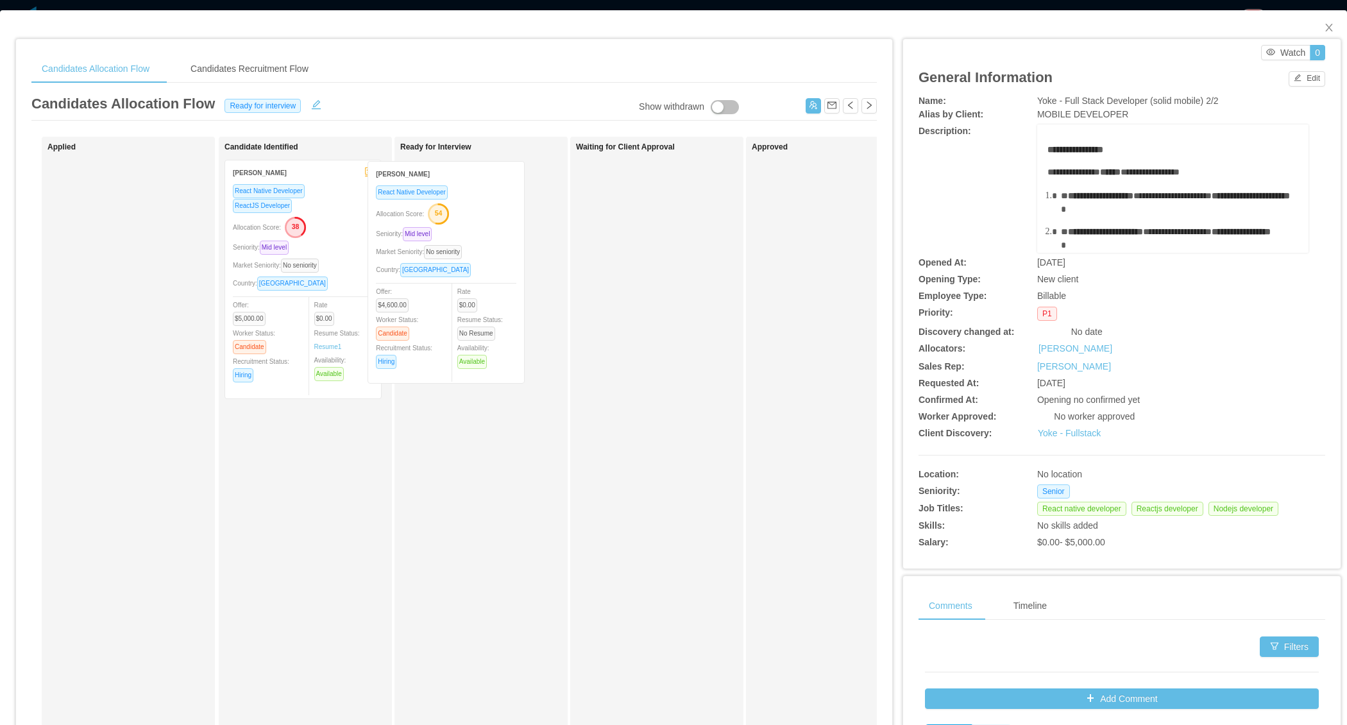
drag, startPoint x: 302, startPoint y: 304, endPoint x: 452, endPoint y: 307, distance: 150.8
click at [453, 307] on div "Applied Candidate Identified Jean Paul React Native Developer Allocation Score:…" at bounding box center [454, 463] width 846 height 652
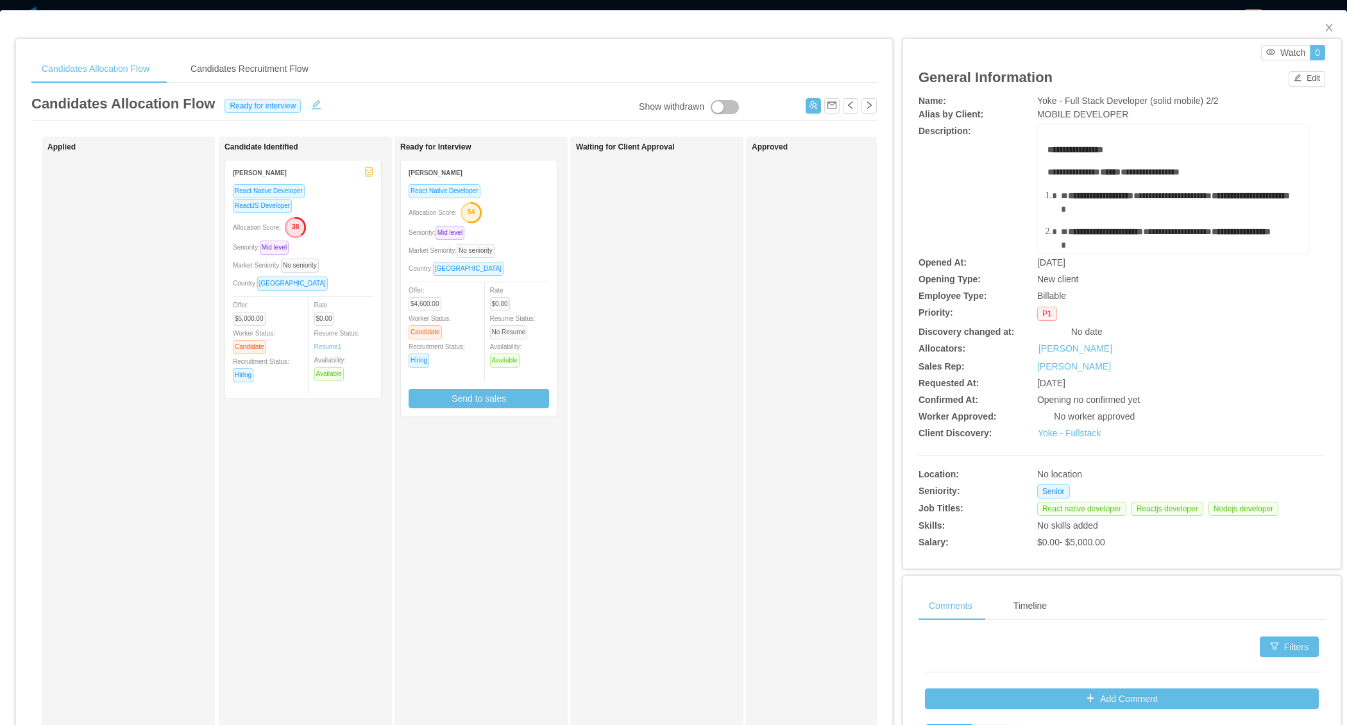
click at [518, 252] on div "Market Seniority: No seniority" at bounding box center [479, 250] width 140 height 15
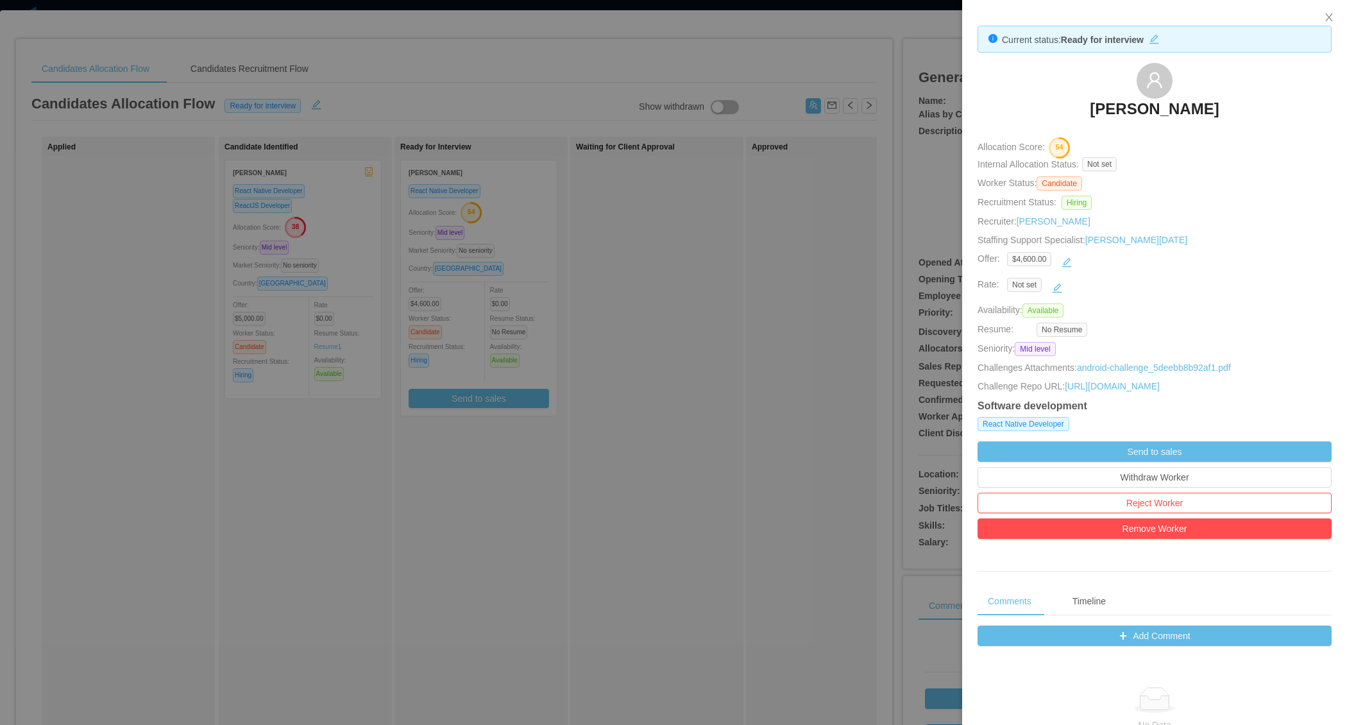
click at [507, 489] on div at bounding box center [673, 362] width 1347 height 725
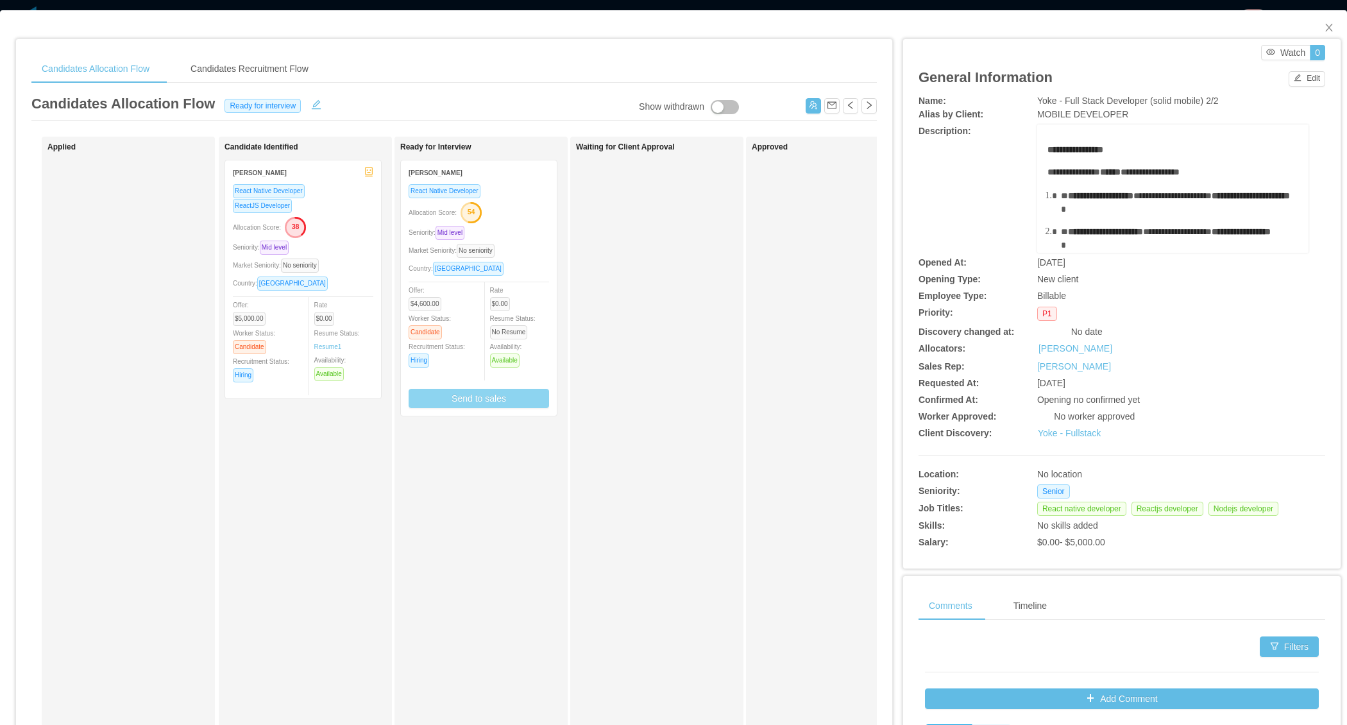
click at [483, 405] on button "Send to sales" at bounding box center [479, 398] width 140 height 19
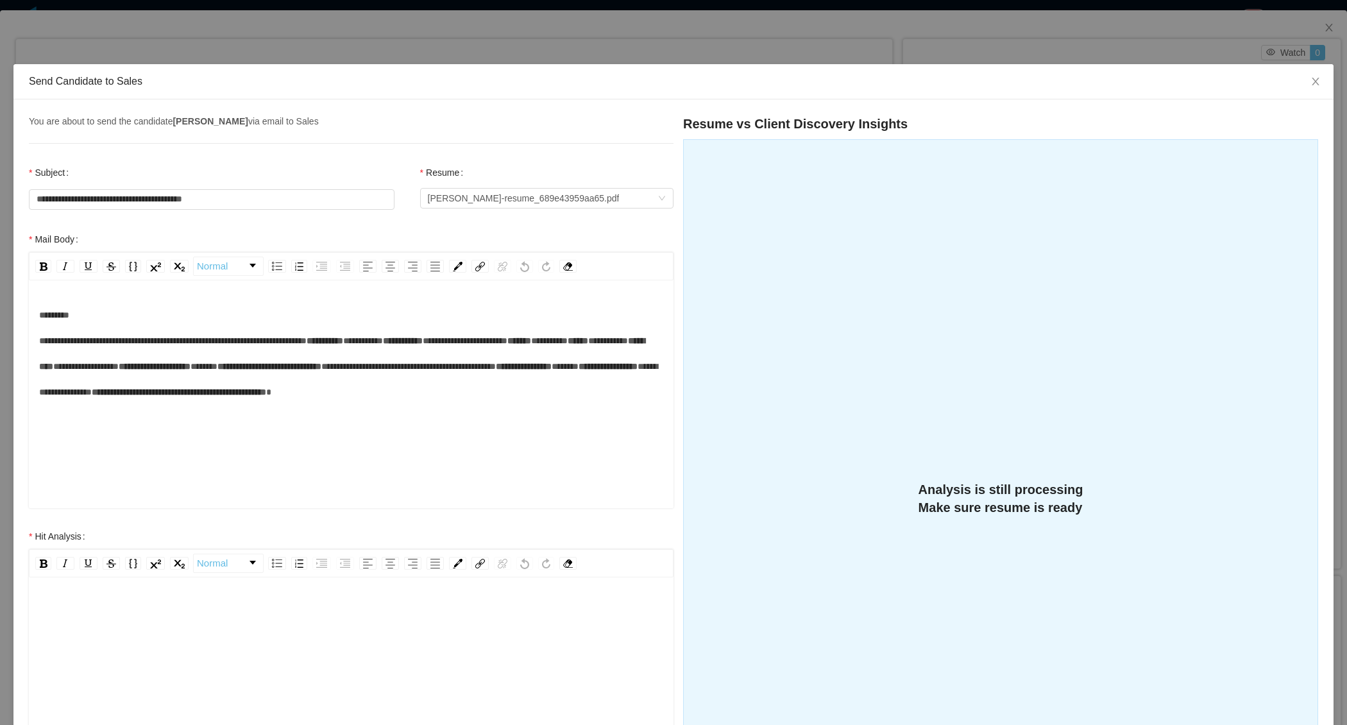
scroll to position [293, 0]
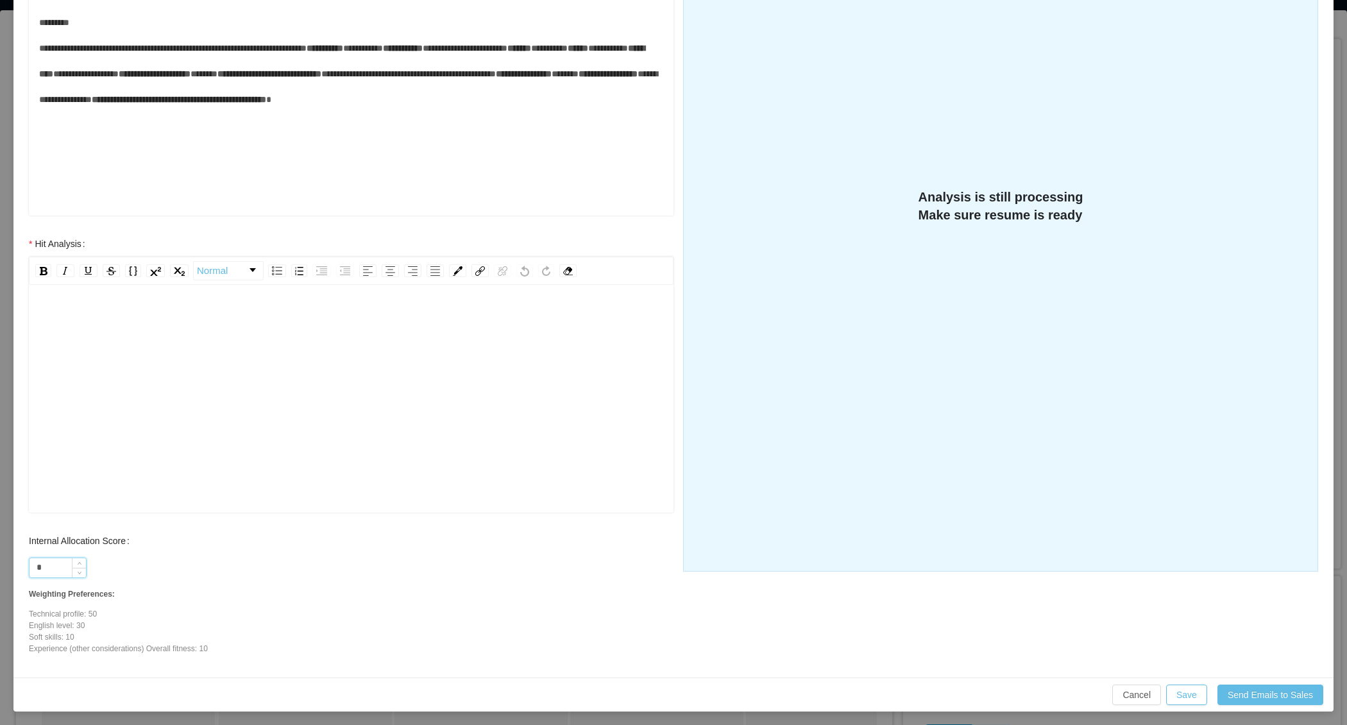
click at [58, 558] on input "*" at bounding box center [58, 567] width 56 height 19
type input "**"
click at [169, 347] on div "rdw-editor" at bounding box center [351, 419] width 625 height 225
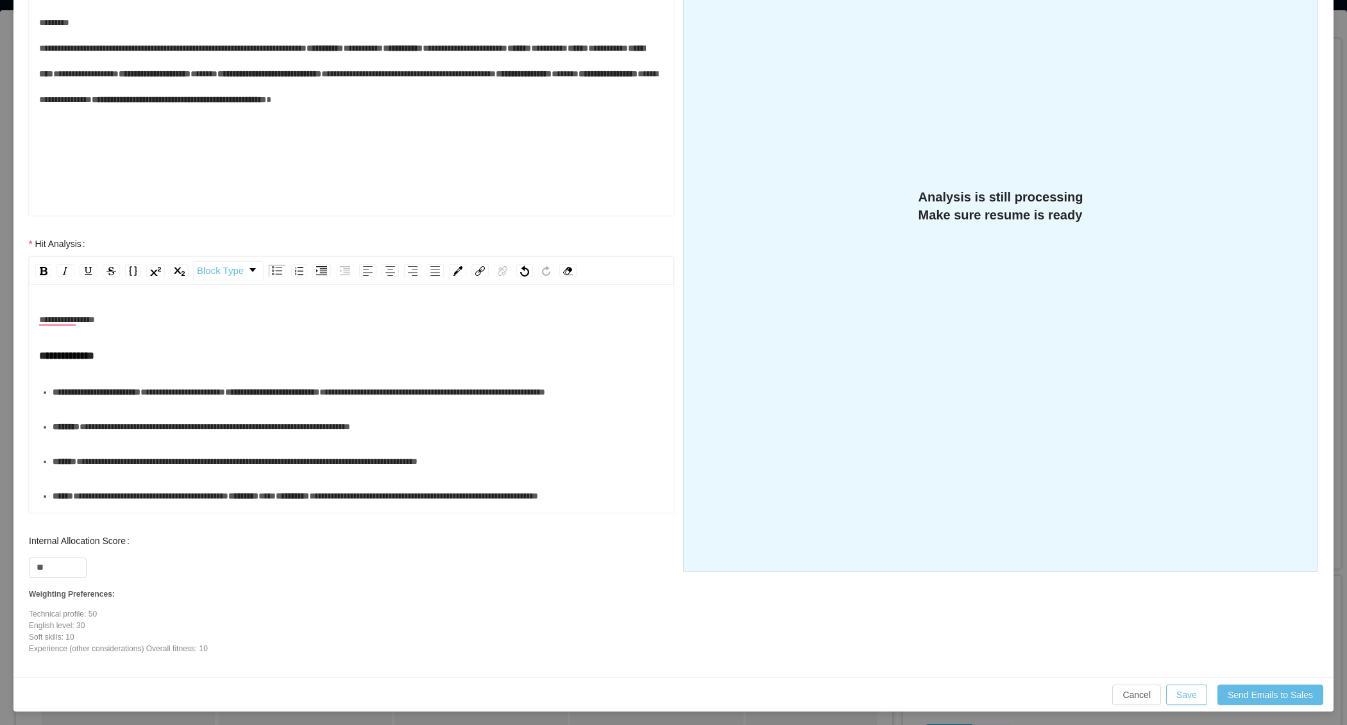
click at [85, 405] on div "**********" at bounding box center [358, 392] width 611 height 26
click at [70, 322] on span "**********" at bounding box center [67, 319] width 56 height 9
click at [72, 439] on div "**********" at bounding box center [358, 427] width 611 height 26
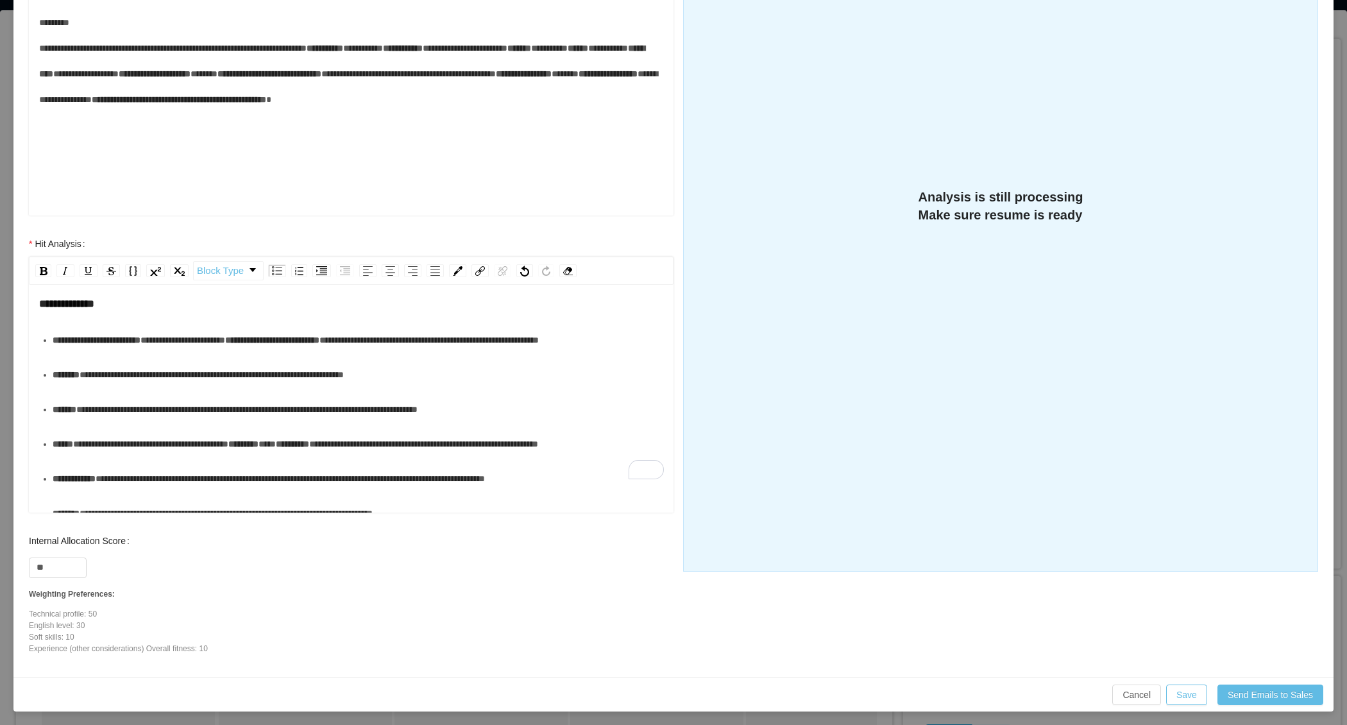
scroll to position [74, 0]
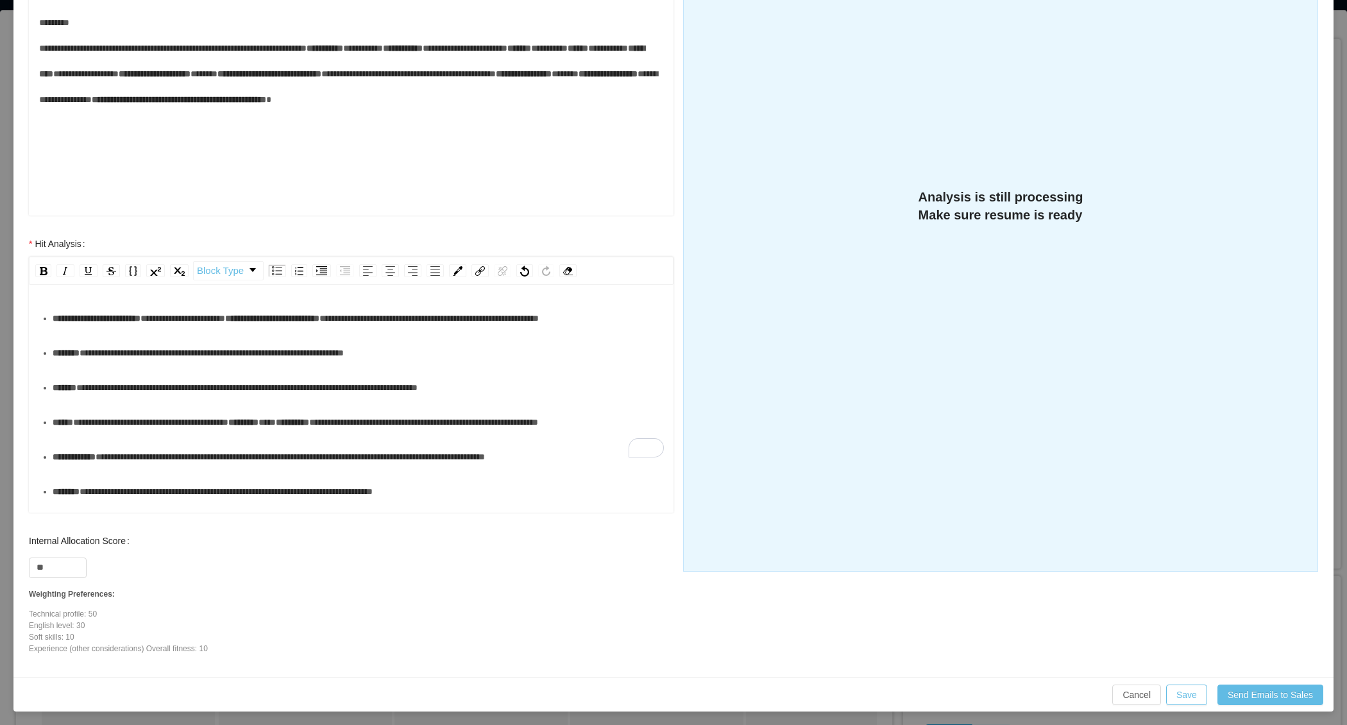
click at [246, 400] on div "**********" at bounding box center [358, 388] width 611 height 26
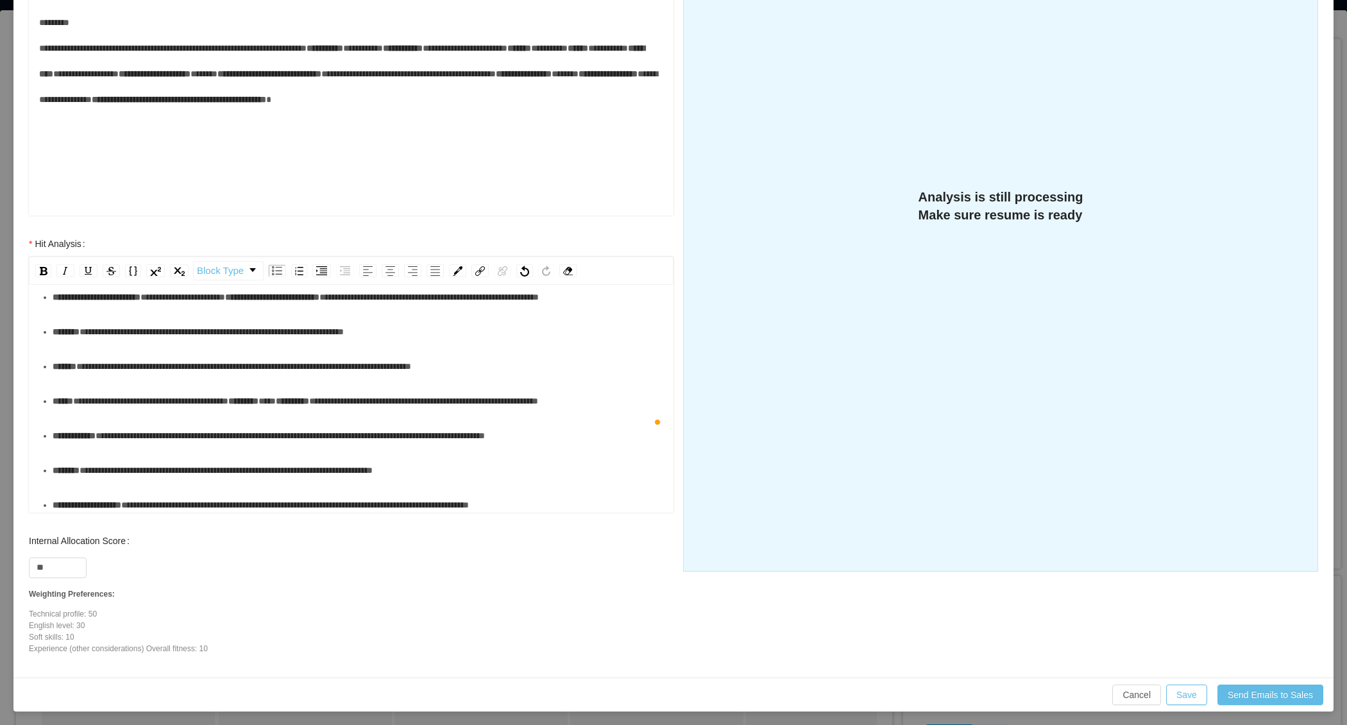
click at [178, 414] on div "**********" at bounding box center [358, 401] width 611 height 26
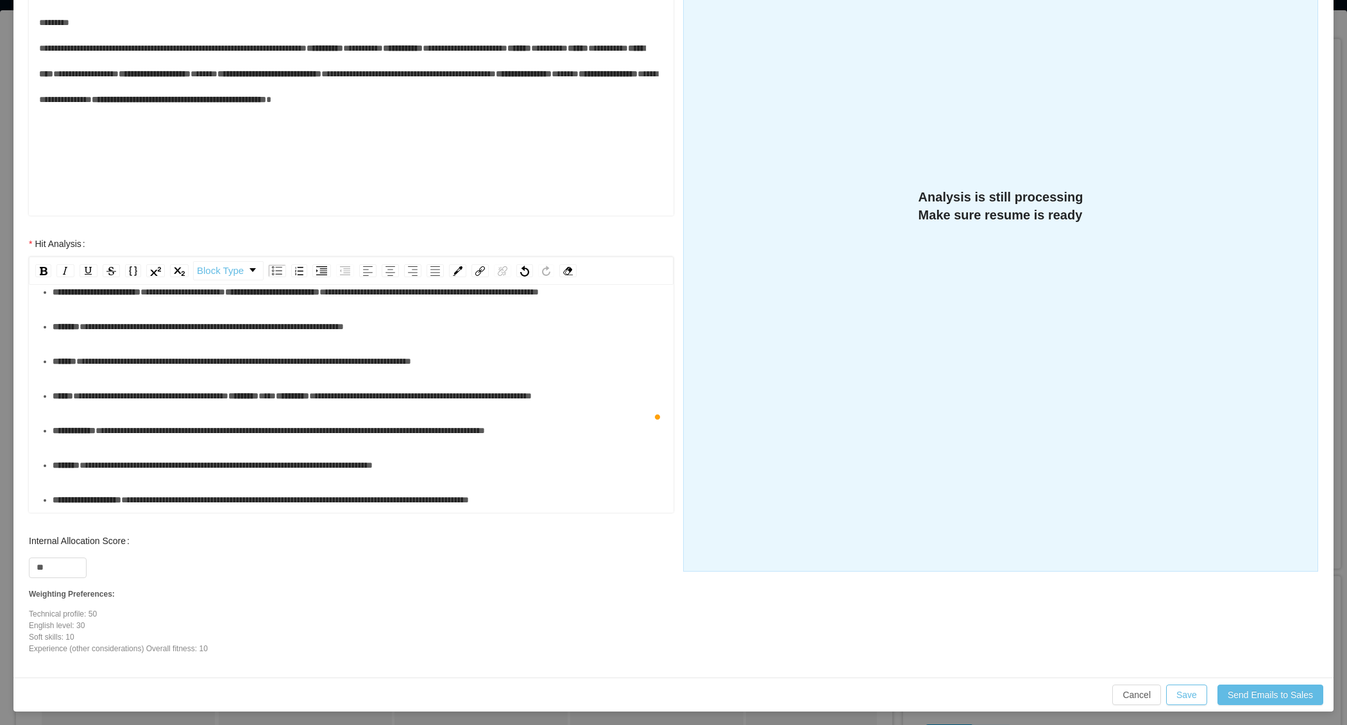
scroll to position [166, 0]
click at [172, 443] on div "**********" at bounding box center [358, 431] width 611 height 26
click at [146, 459] on div "**********" at bounding box center [358, 465] width 611 height 26
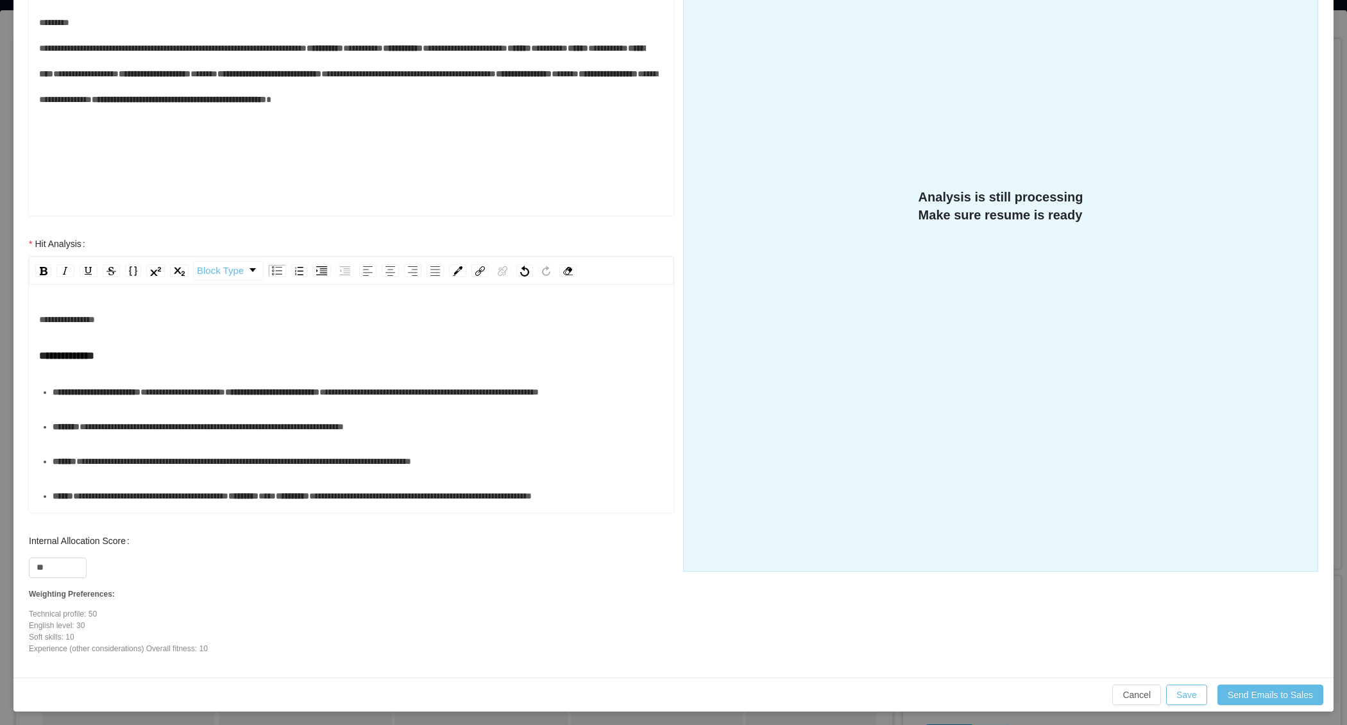
scroll to position [151, 0]
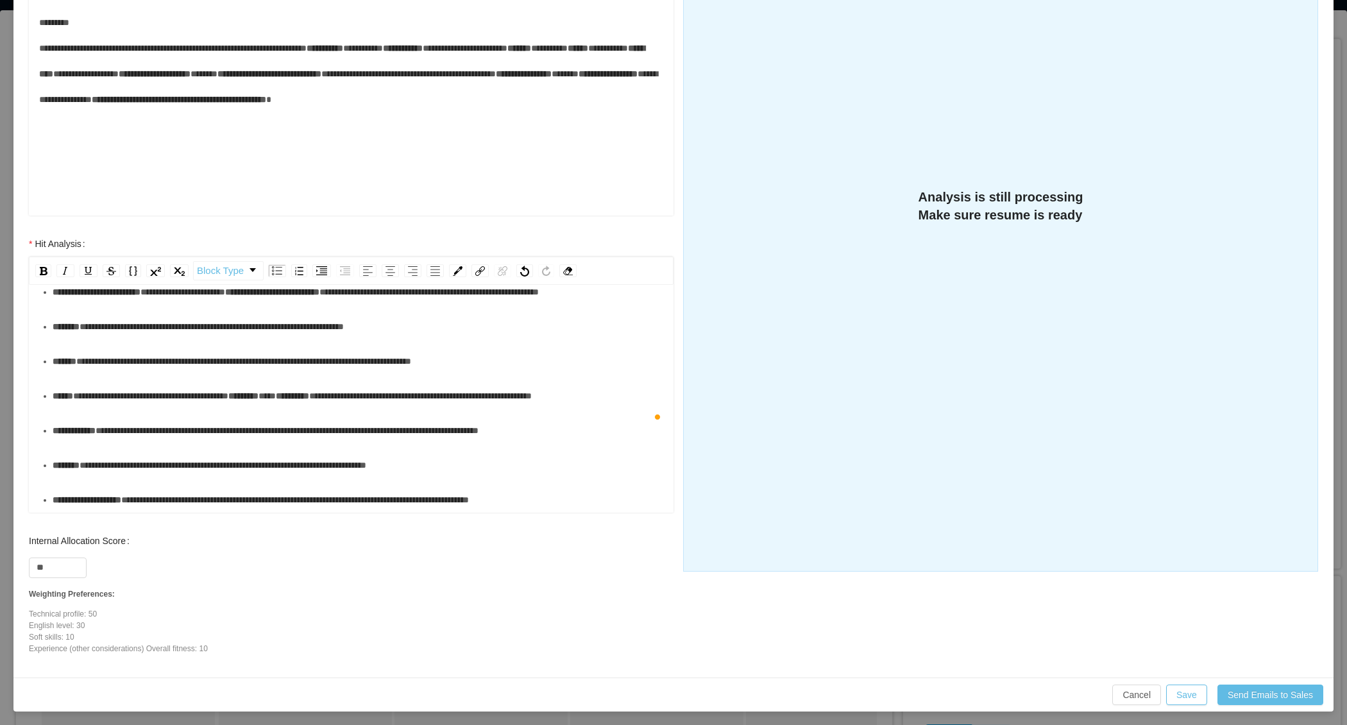
click at [622, 497] on div "**********" at bounding box center [358, 500] width 611 height 26
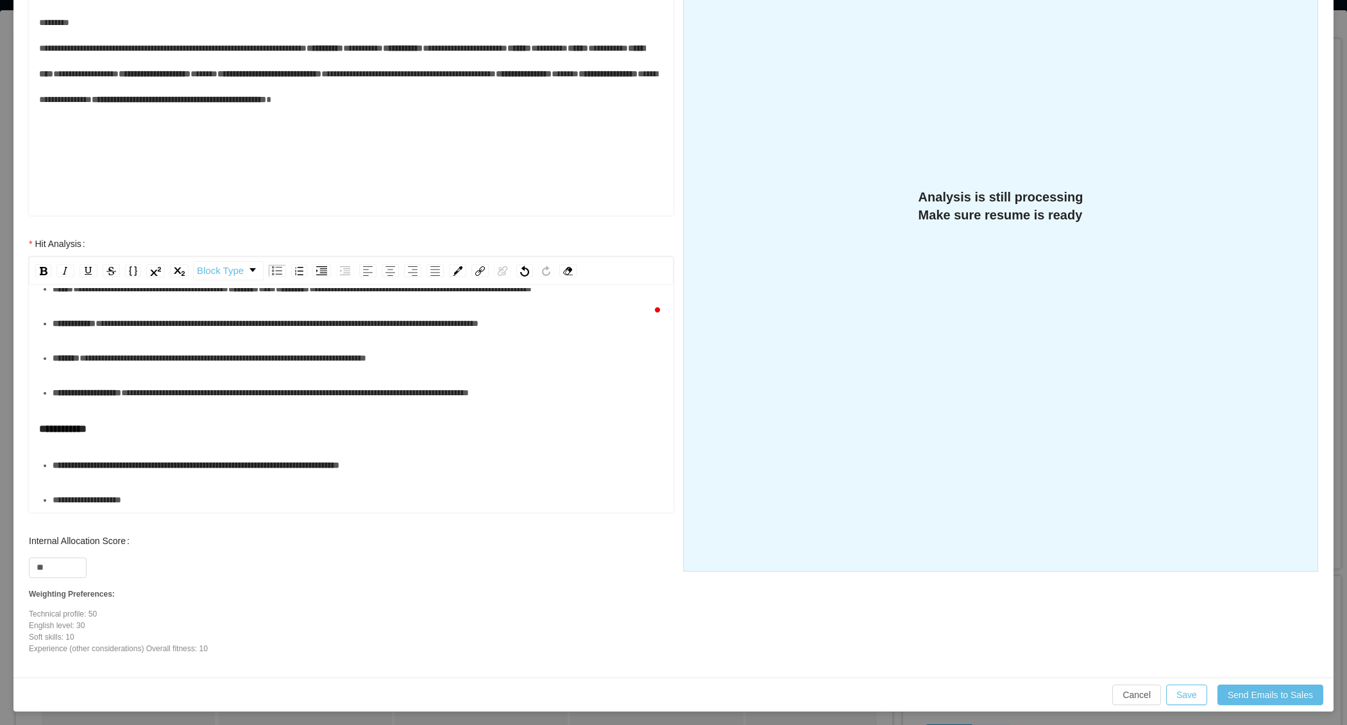
scroll to position [0, 0]
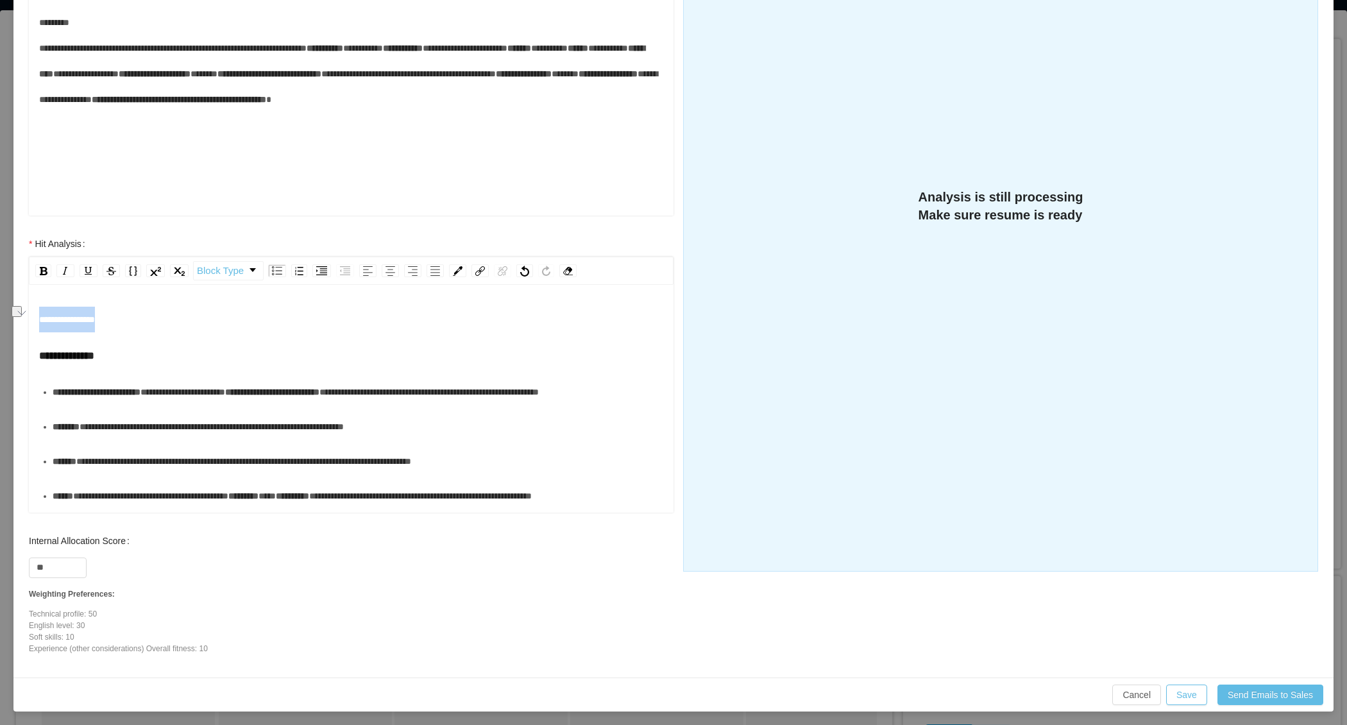
click at [30, 315] on div "**********" at bounding box center [351, 379] width 670 height 297
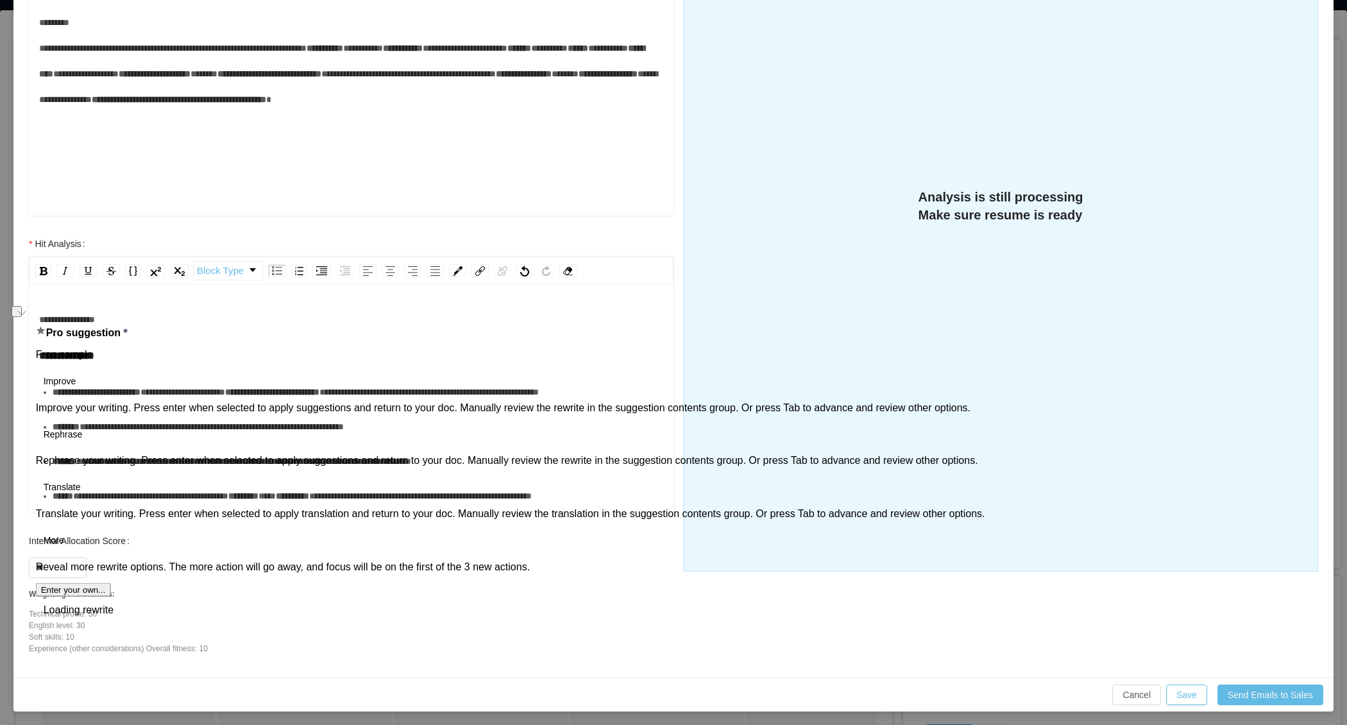
click at [172, 317] on div "**********" at bounding box center [351, 320] width 625 height 26
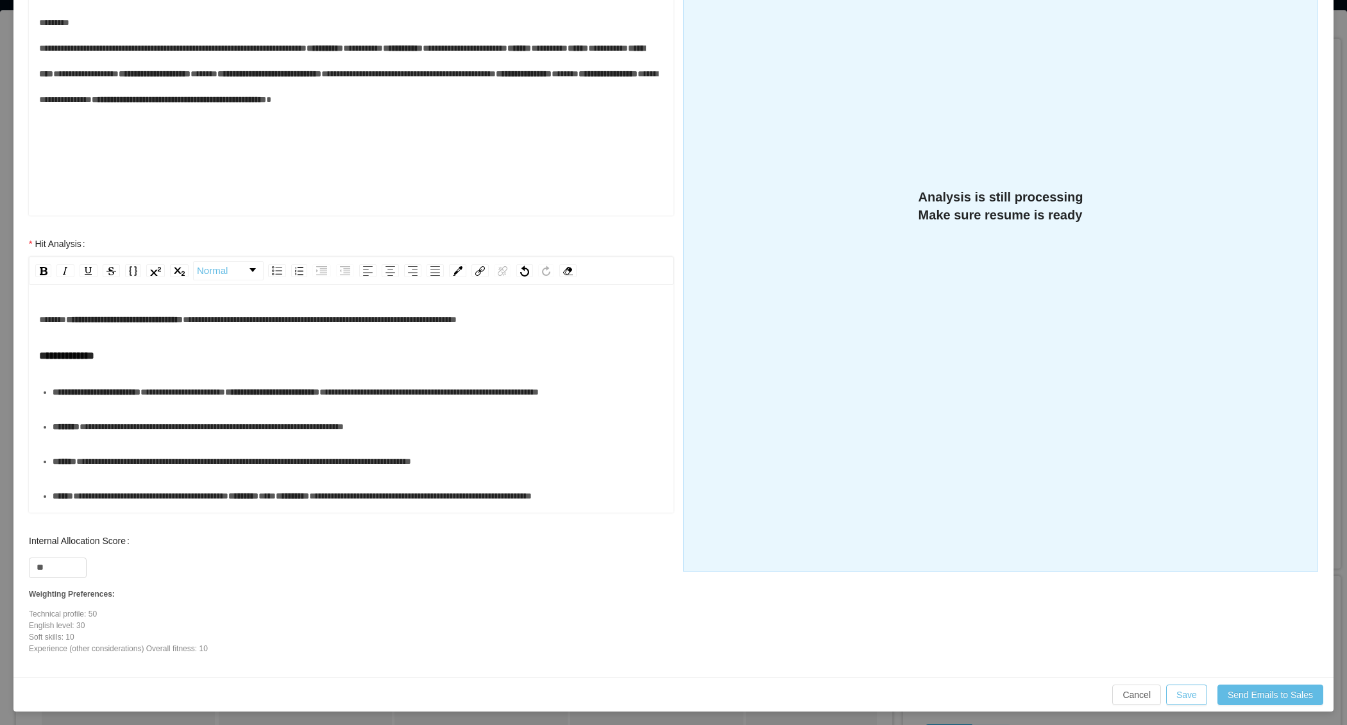
click at [593, 311] on div "**********" at bounding box center [351, 320] width 625 height 26
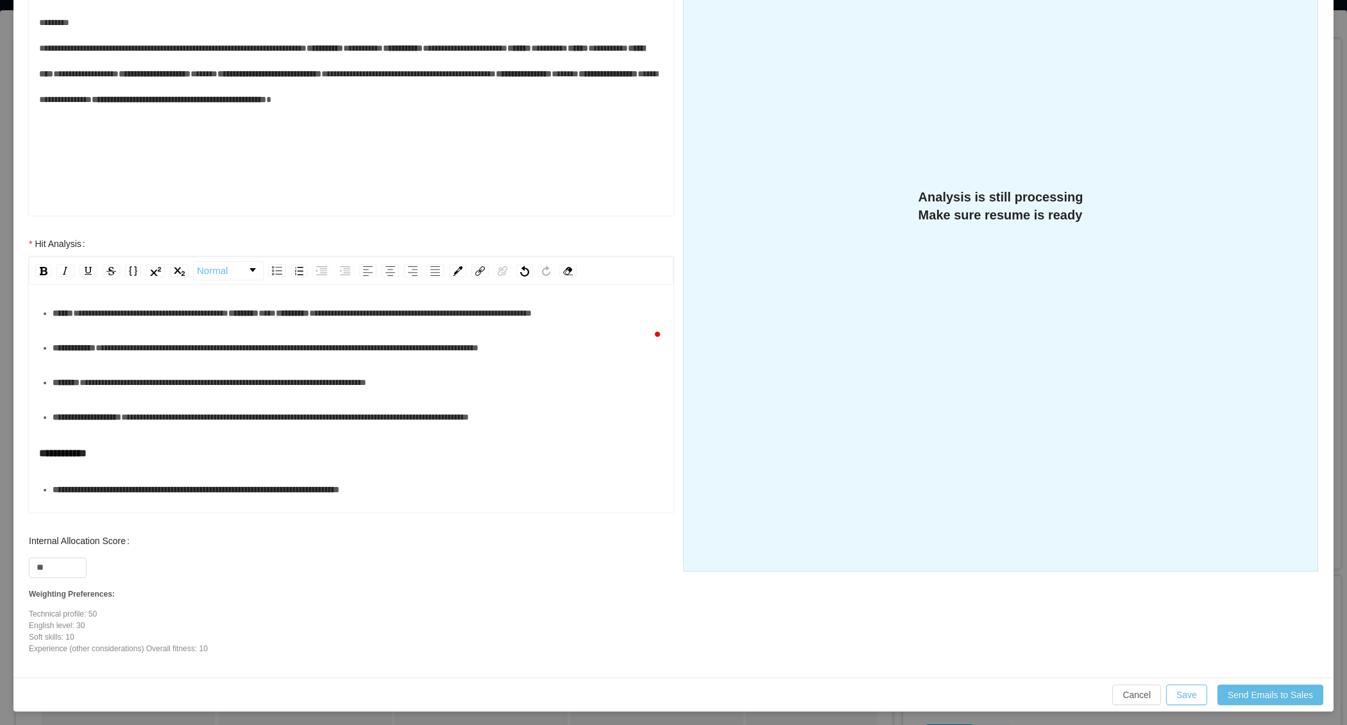
scroll to position [284, 0]
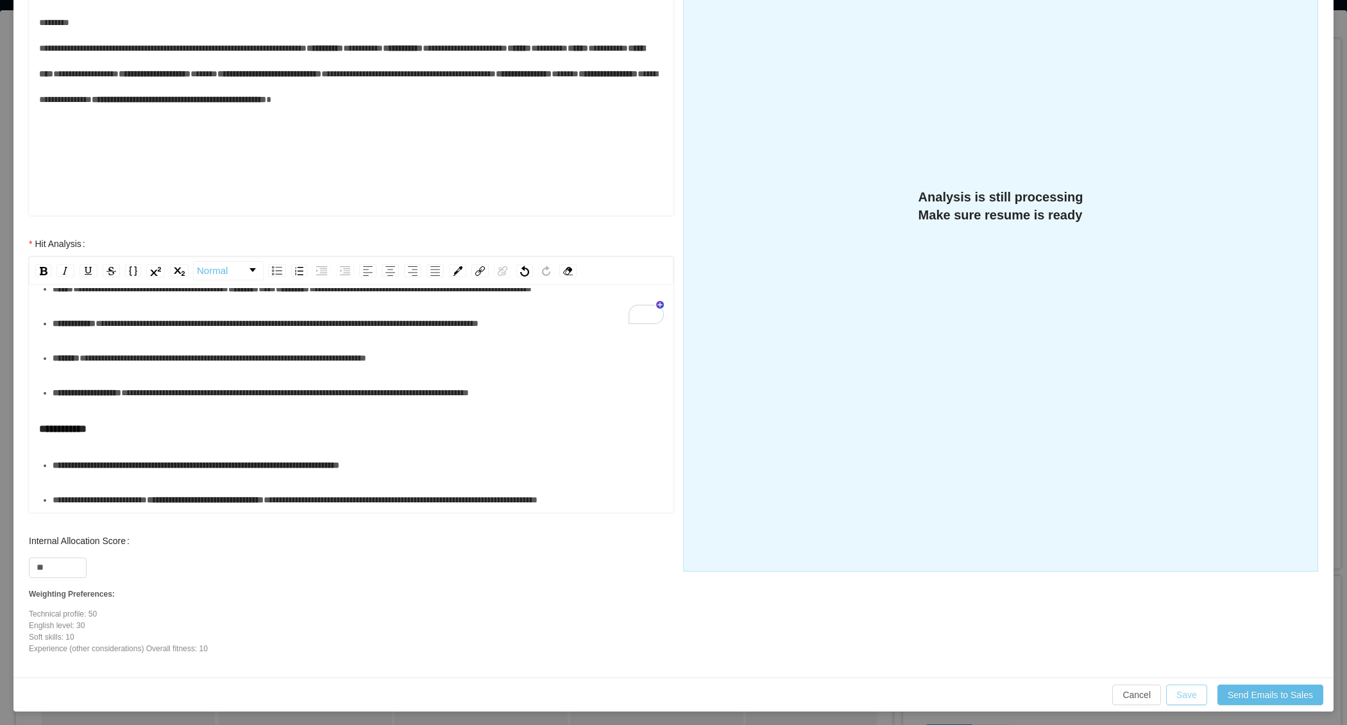
click at [1184, 694] on button "Save" at bounding box center [1186, 695] width 41 height 21
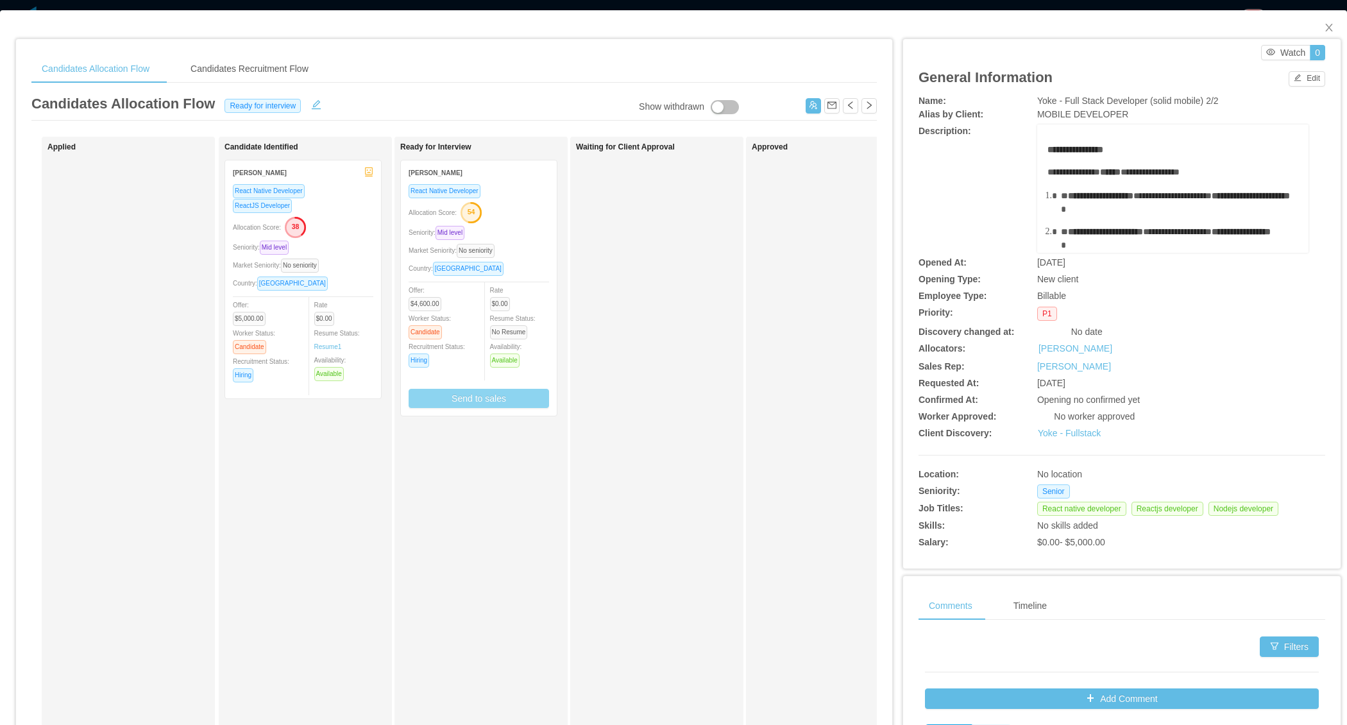
scroll to position [0, 0]
click at [536, 243] on div "Market Seniority: No seniority" at bounding box center [479, 250] width 140 height 15
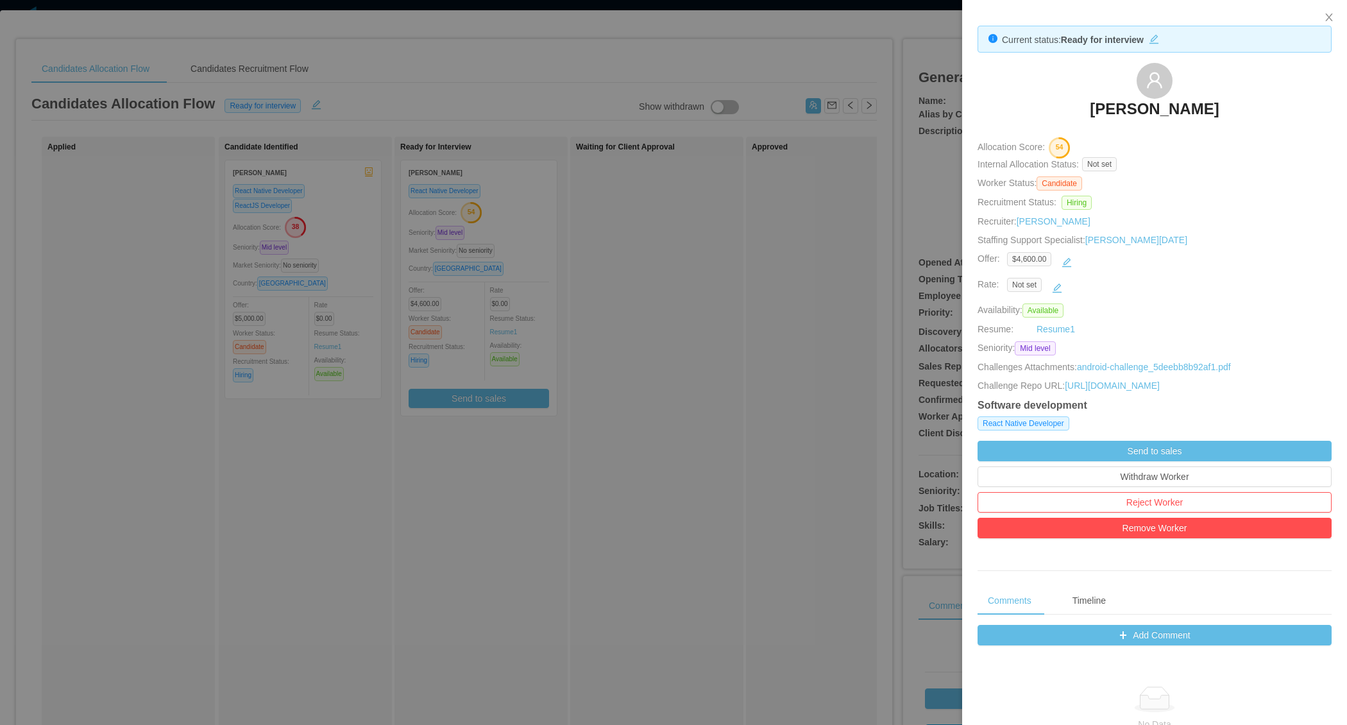
click at [545, 345] on div at bounding box center [673, 362] width 1347 height 725
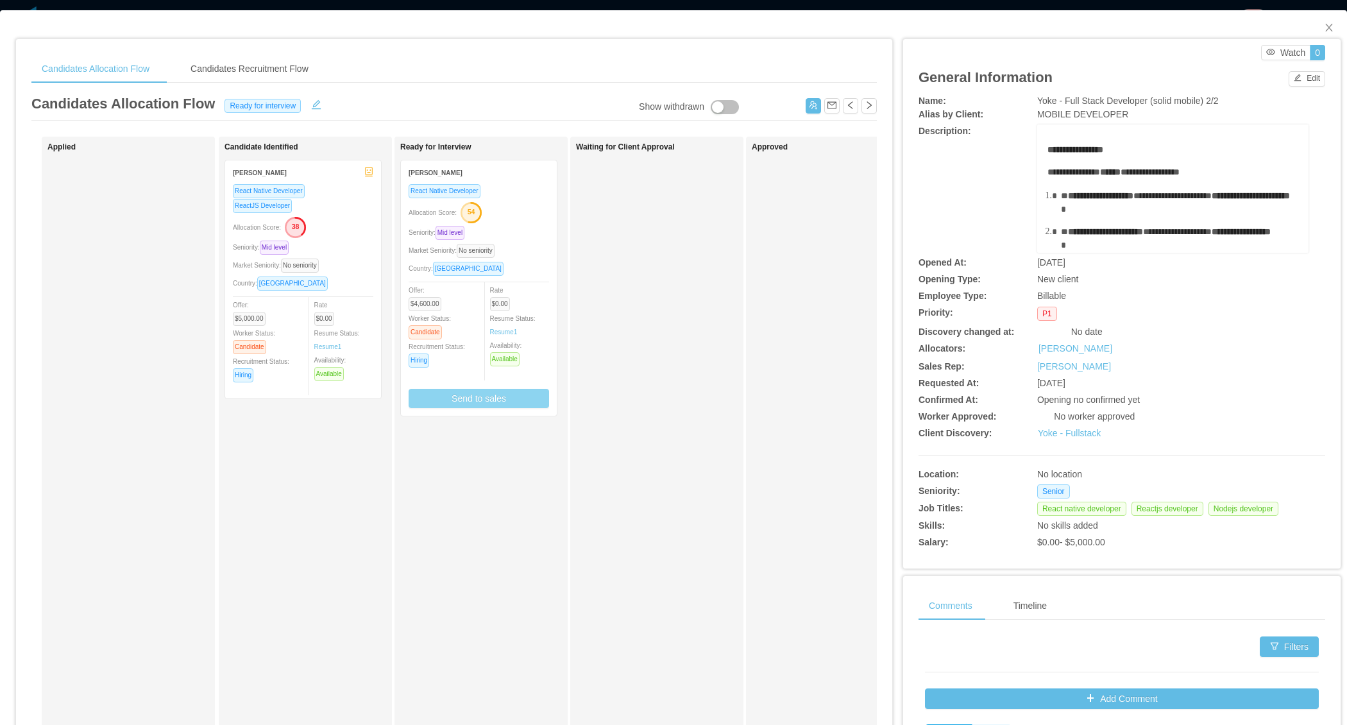
click at [499, 402] on button "Send to sales" at bounding box center [479, 398] width 140 height 19
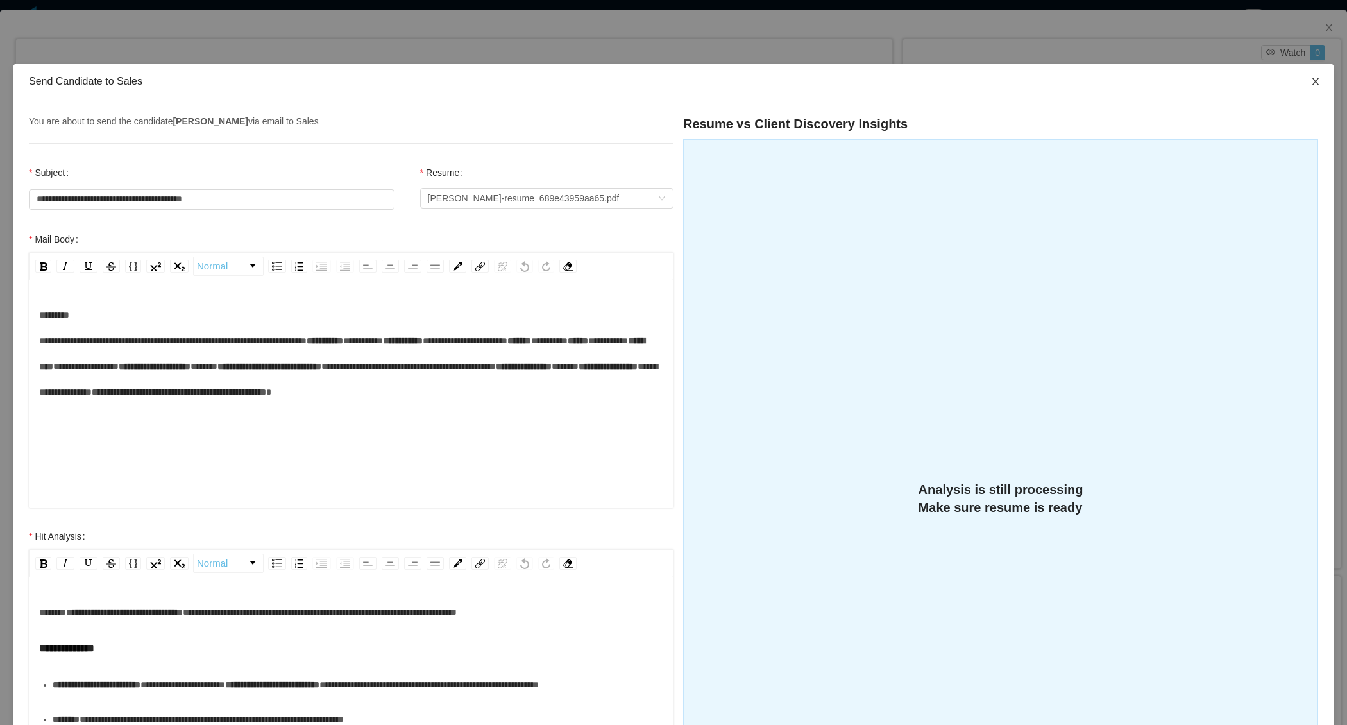
click at [1318, 80] on icon "icon: close" at bounding box center [1316, 81] width 10 height 10
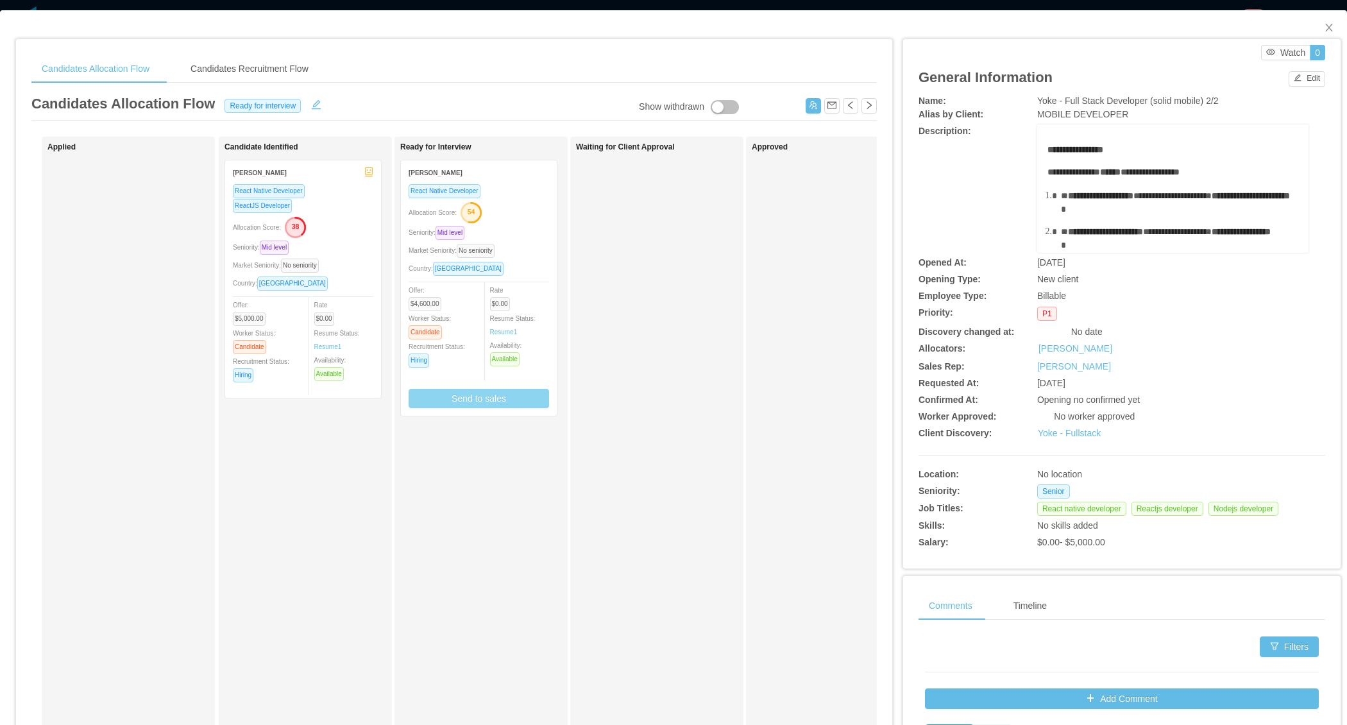
click at [532, 239] on div "React Native Developer Allocation Score: 54 Seniority: Mid level Market Seniori…" at bounding box center [479, 295] width 140 height 225
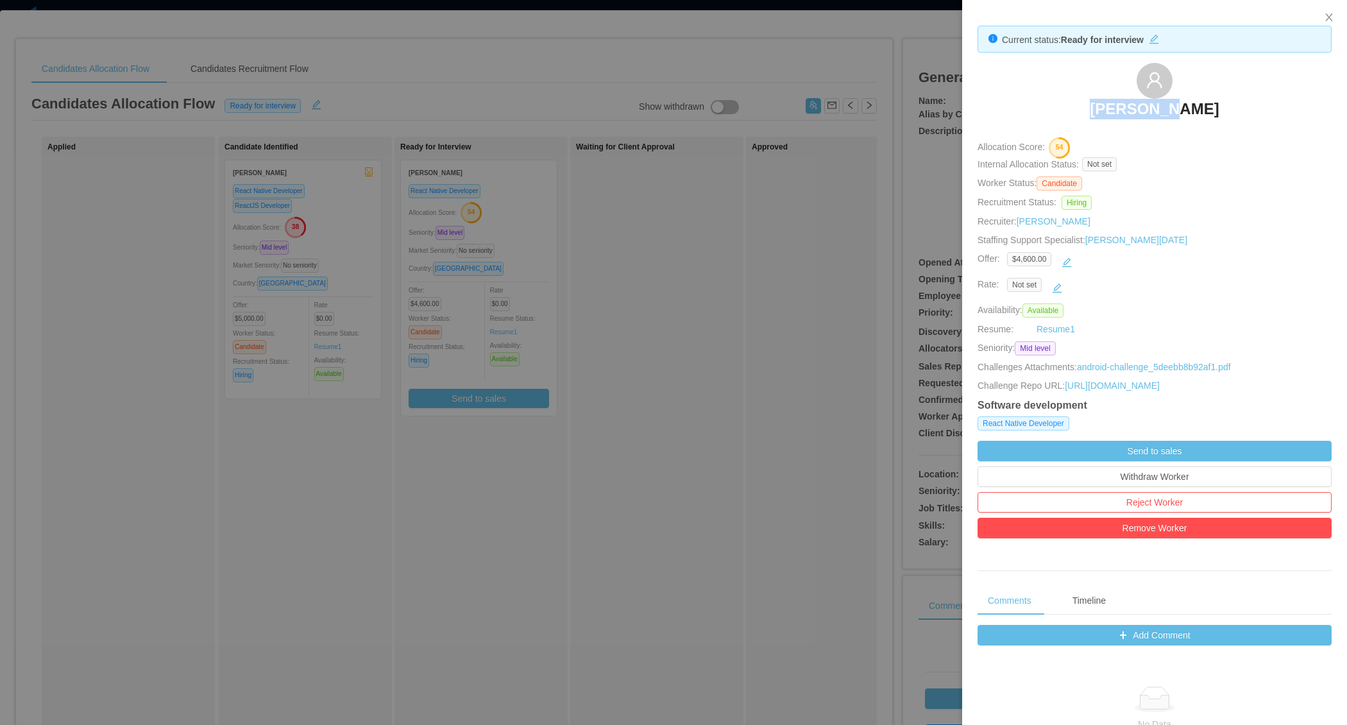
drag, startPoint x: 1115, startPoint y: 106, endPoint x: 1213, endPoint y: 108, distance: 98.2
click at [1214, 108] on div "Jean Paul" at bounding box center [1155, 95] width 354 height 64
copy h3 "Jean Paul"
click at [677, 395] on div at bounding box center [673, 362] width 1347 height 725
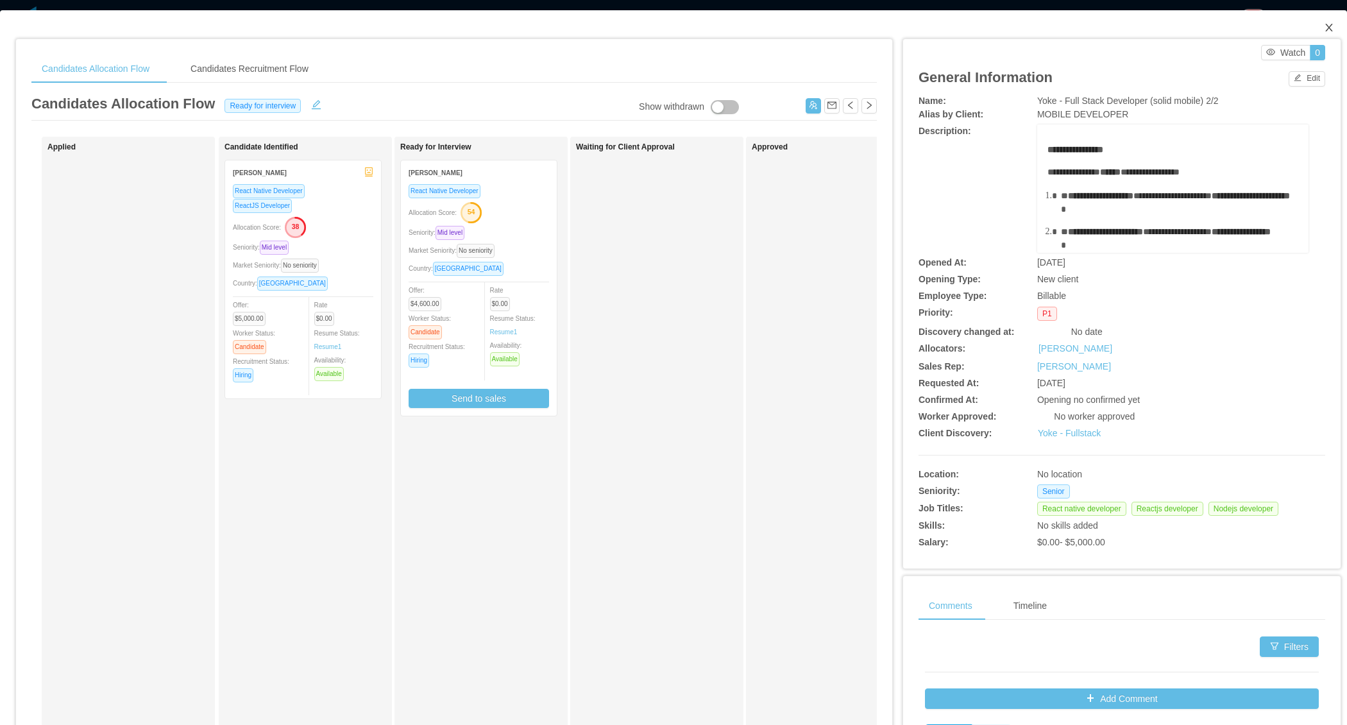
click at [1329, 19] on span "Close" at bounding box center [1329, 28] width 36 height 36
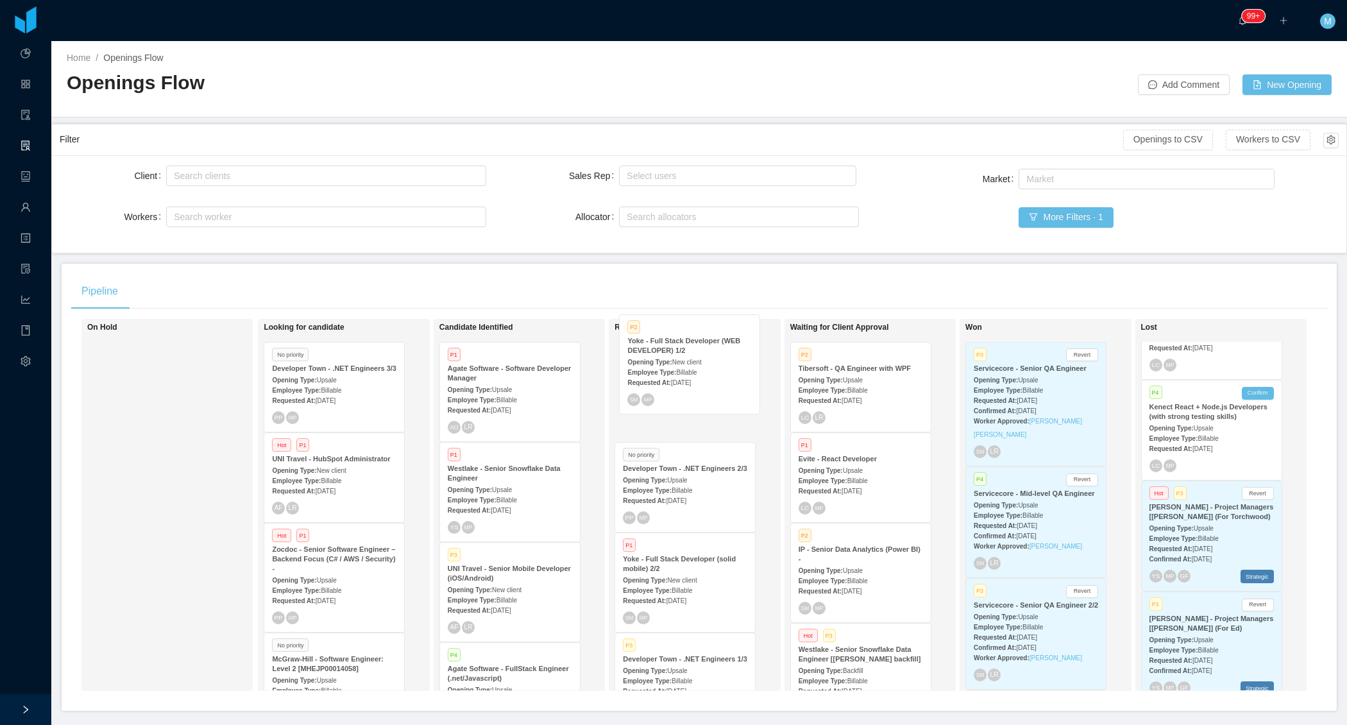
drag, startPoint x: 504, startPoint y: 589, endPoint x: 683, endPoint y: 364, distance: 287.7
click at [683, 364] on div "On Hold Looking for candidate No priority Developer Town - .NET Engineers 3/3 O…" at bounding box center [699, 510] width 1256 height 382
click at [667, 584] on strong "Opening Type:" at bounding box center [645, 580] width 44 height 7
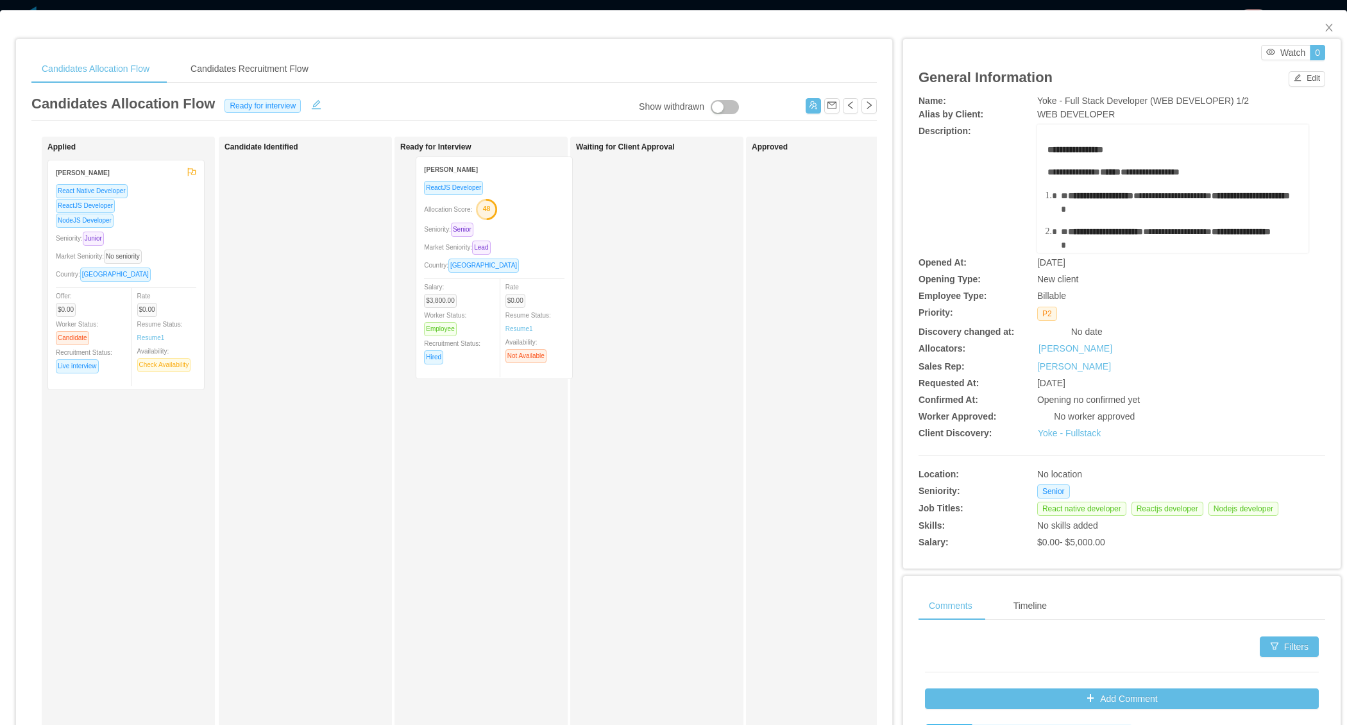
drag, startPoint x: 302, startPoint y: 311, endPoint x: 494, endPoint y: 308, distance: 191.8
click at [494, 308] on div "Applied Willian Machado React Native Developer ReactJS Developer NodeJS Develop…" at bounding box center [454, 463] width 846 height 652
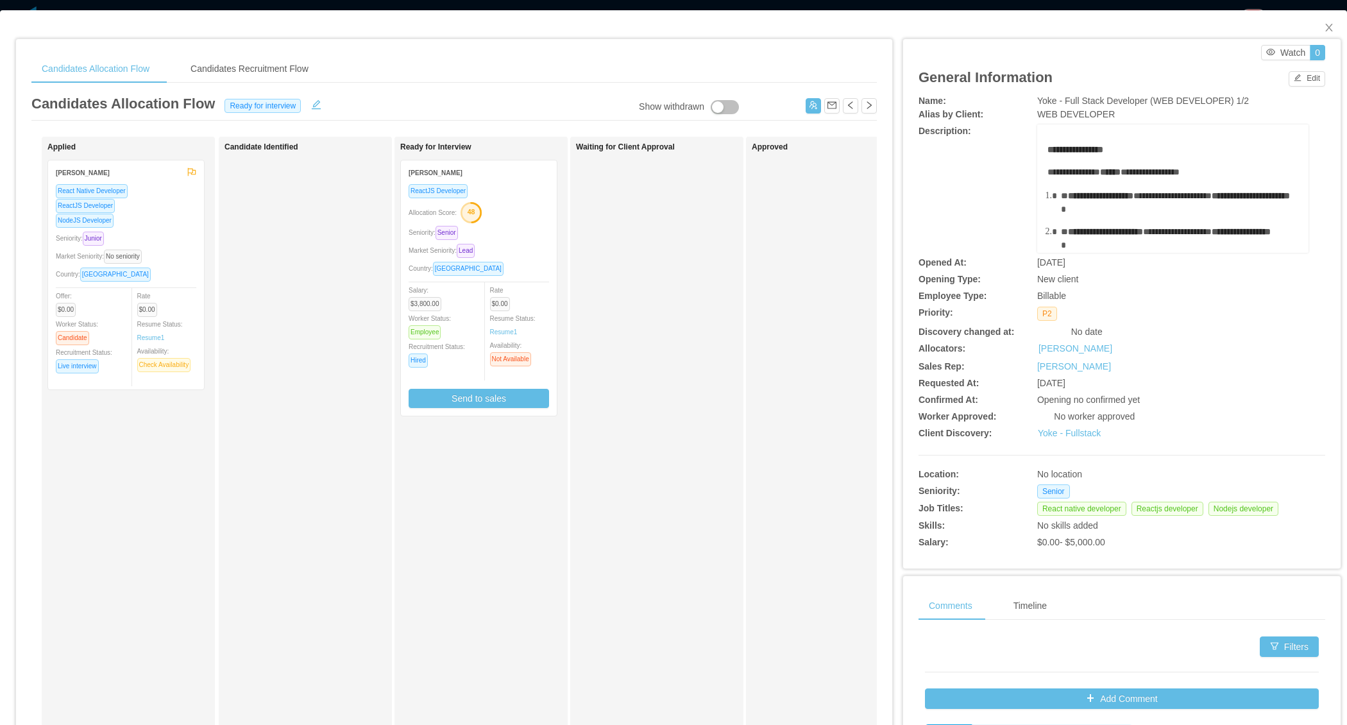
click at [517, 248] on div "Market Seniority: Lead" at bounding box center [479, 250] width 140 height 15
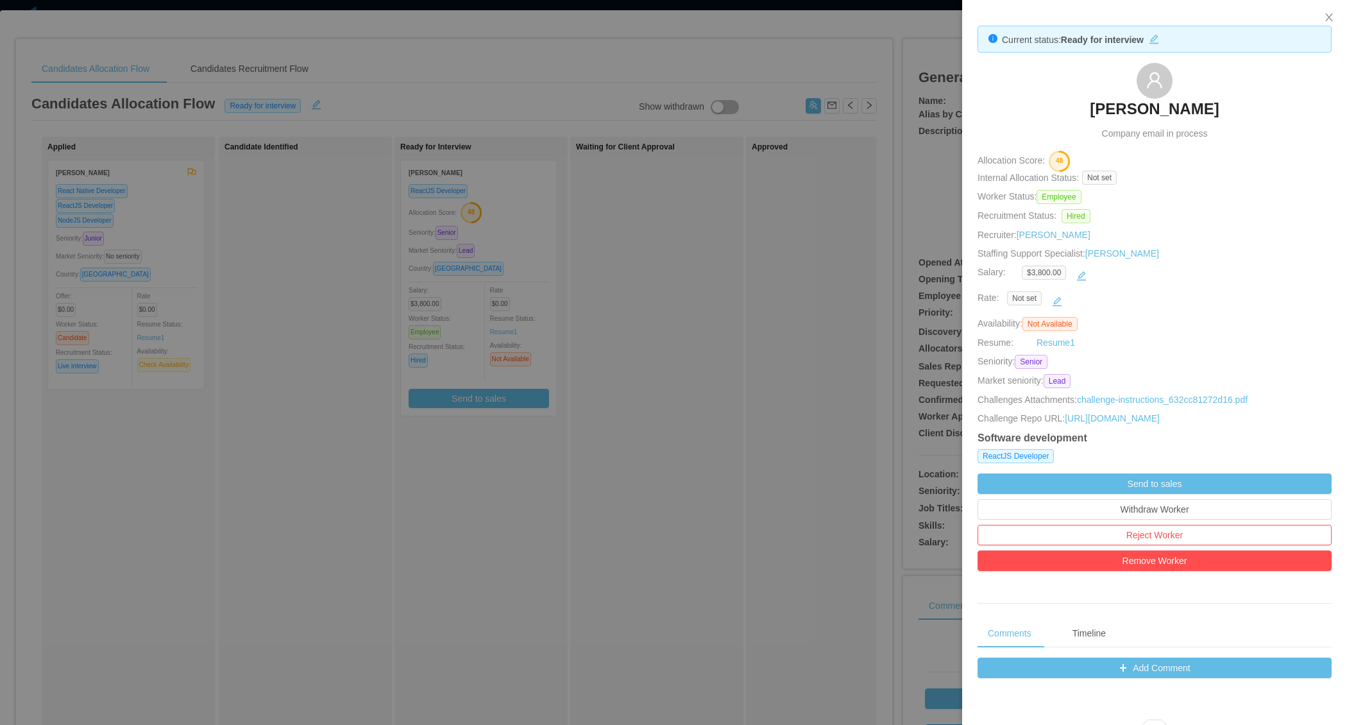
click at [651, 279] on div at bounding box center [673, 362] width 1347 height 725
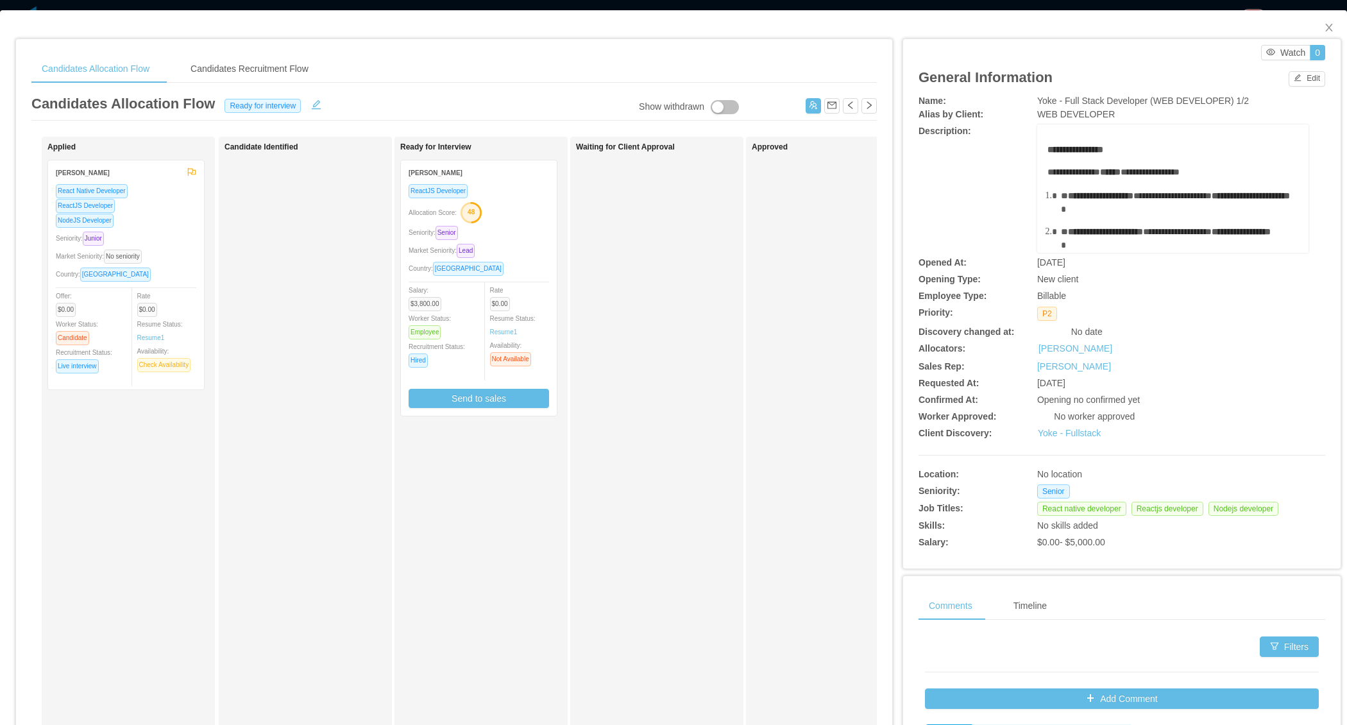
click at [525, 257] on div "ReactJS Developer Allocation Score: 48 Seniority: Senior Market Seniority: Lead…" at bounding box center [479, 295] width 140 height 225
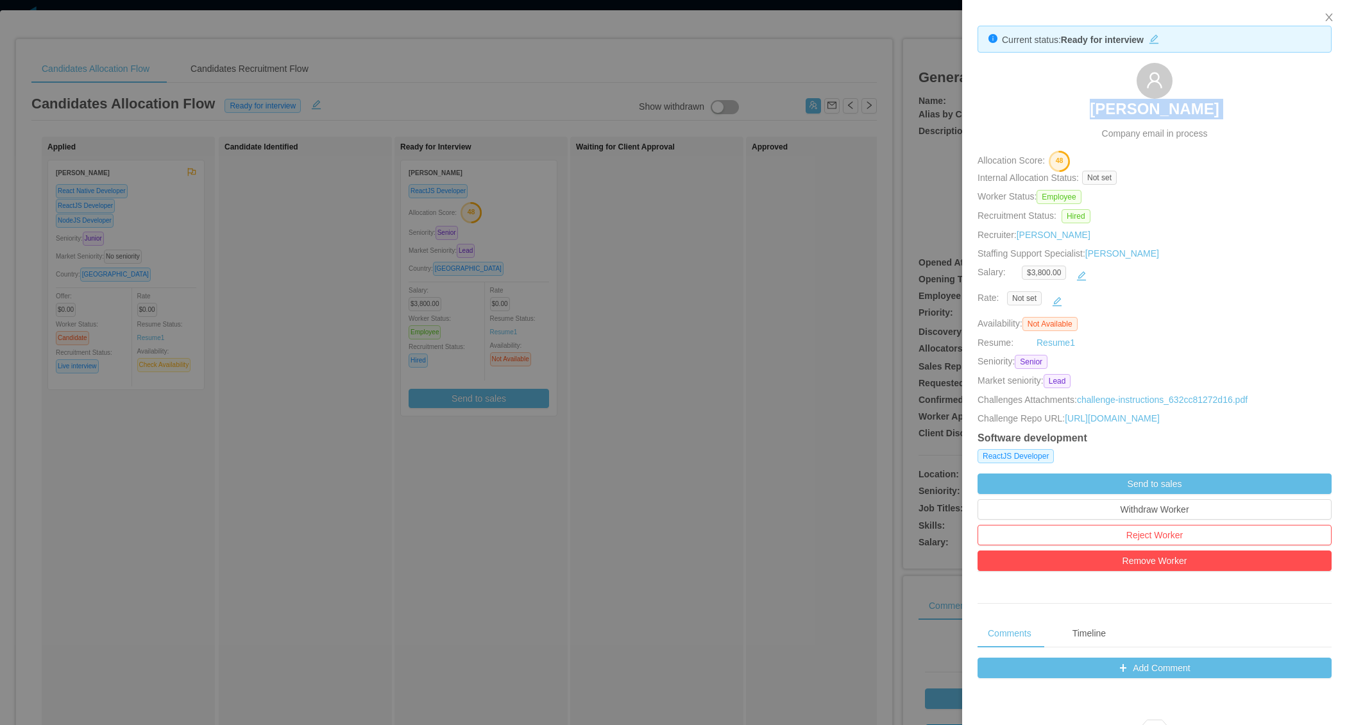
drag, startPoint x: 1075, startPoint y: 113, endPoint x: 1098, endPoint y: 114, distance: 23.1
click at [1098, 114] on div "Freddy Duque Company email in process" at bounding box center [1155, 102] width 354 height 78
copy h3 "[PERSON_NAME]"
click at [531, 461] on div at bounding box center [673, 362] width 1347 height 725
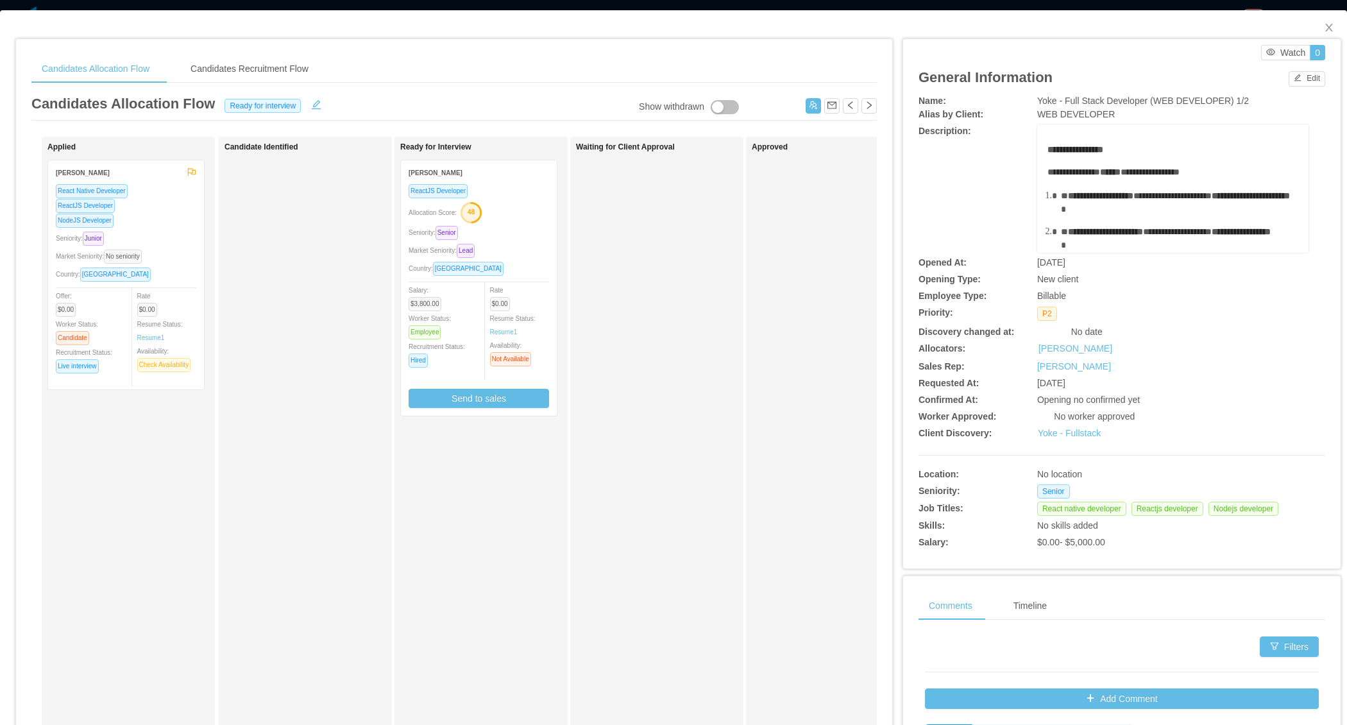
click at [502, 385] on div "Send to sales" at bounding box center [479, 392] width 140 height 32
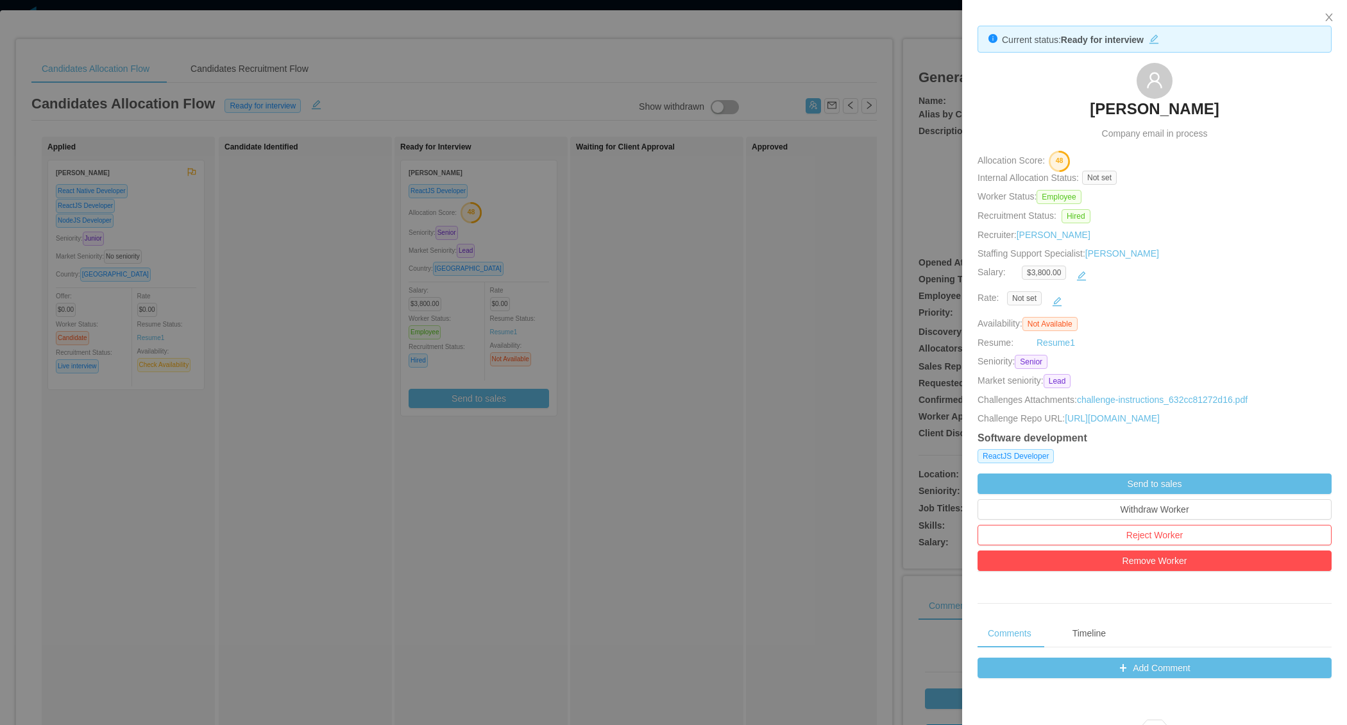
click at [709, 493] on div at bounding box center [673, 362] width 1347 height 725
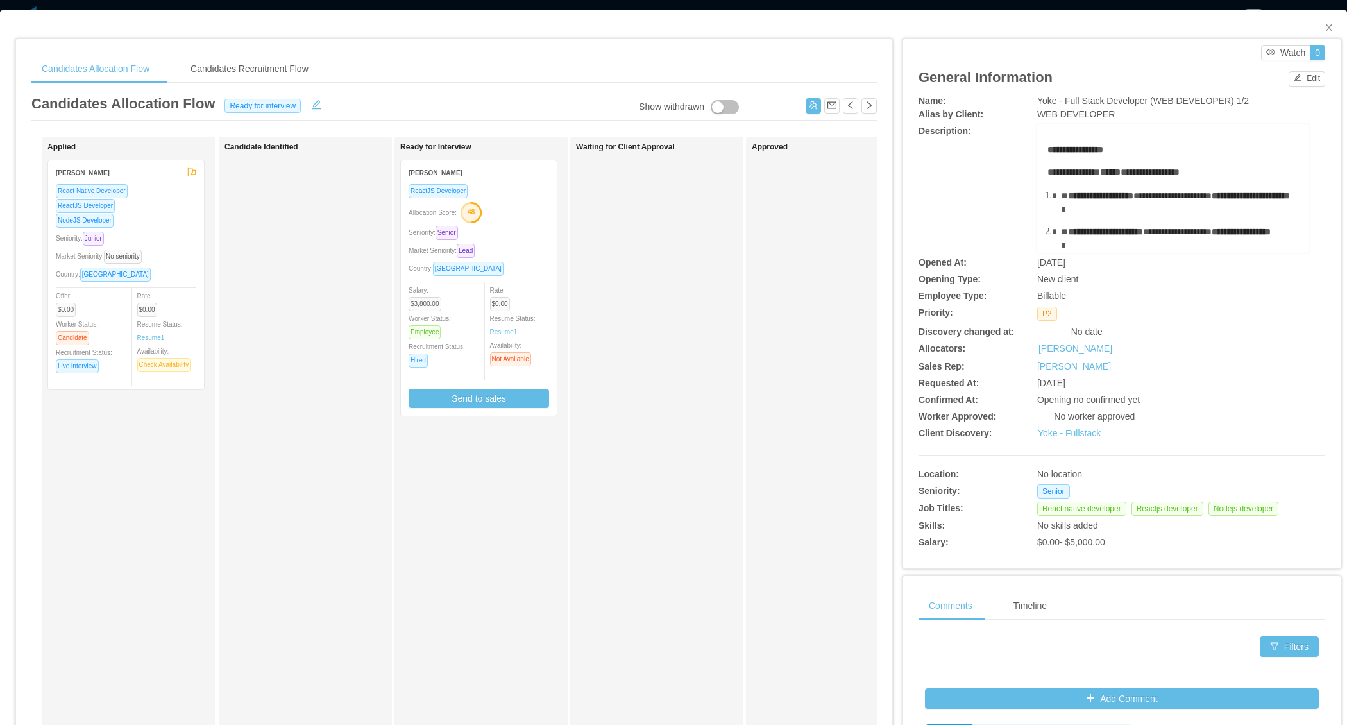
click at [892, 304] on div "Candidates Allocation Flow Candidates Recruitment Flow Candidates Allocation Fl…" at bounding box center [454, 421] width 876 height 765
click at [499, 400] on button "Send to sales" at bounding box center [479, 398] width 140 height 19
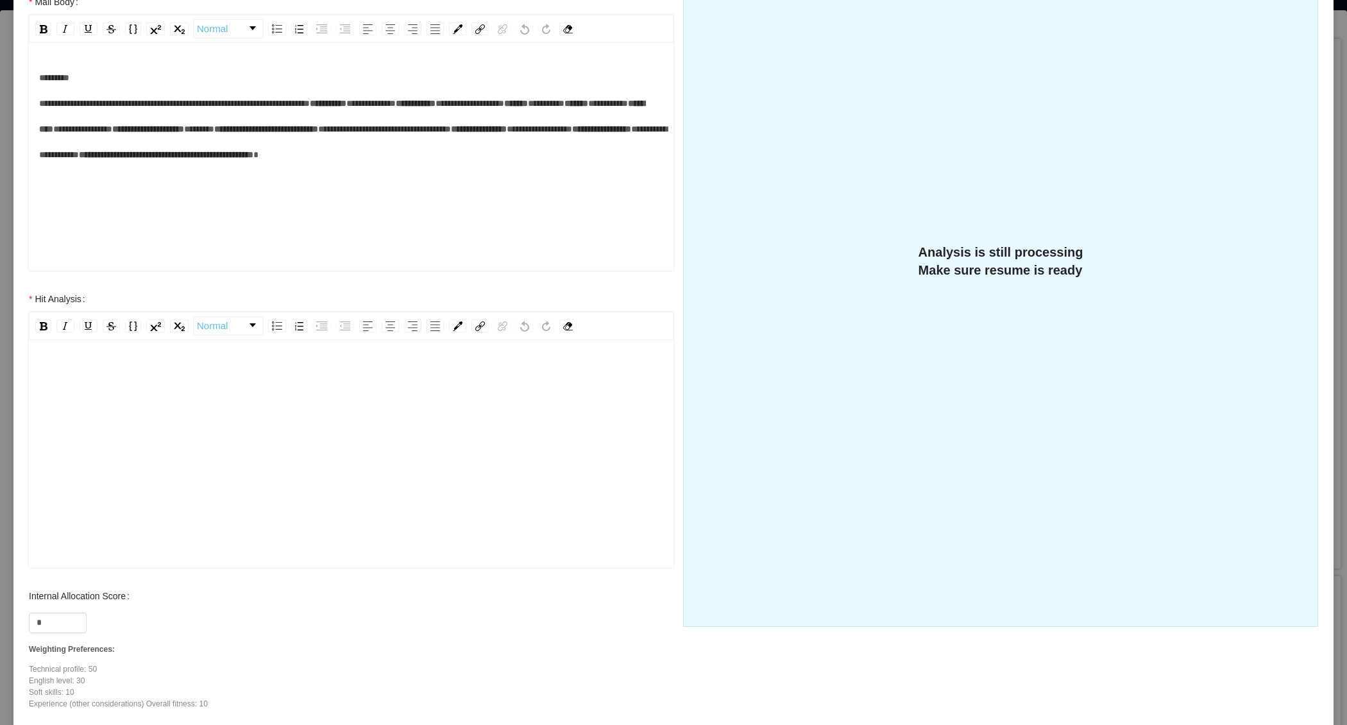
scroll to position [246, 0]
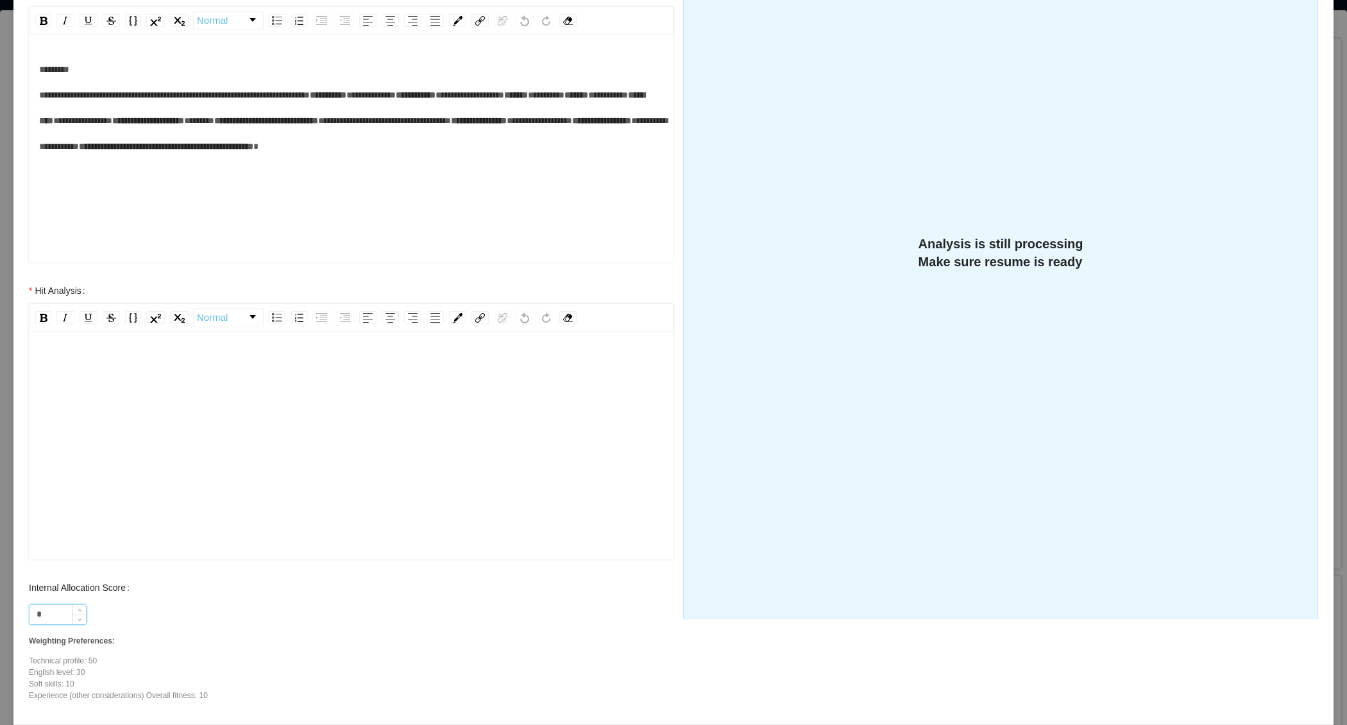
click at [46, 613] on input "*" at bounding box center [58, 614] width 56 height 19
type input "**"
click at [133, 403] on div "rdw-editor" at bounding box center [351, 465] width 625 height 225
paste div "To enrich screen reader interactions, please activate Accessibility in Grammarl…"
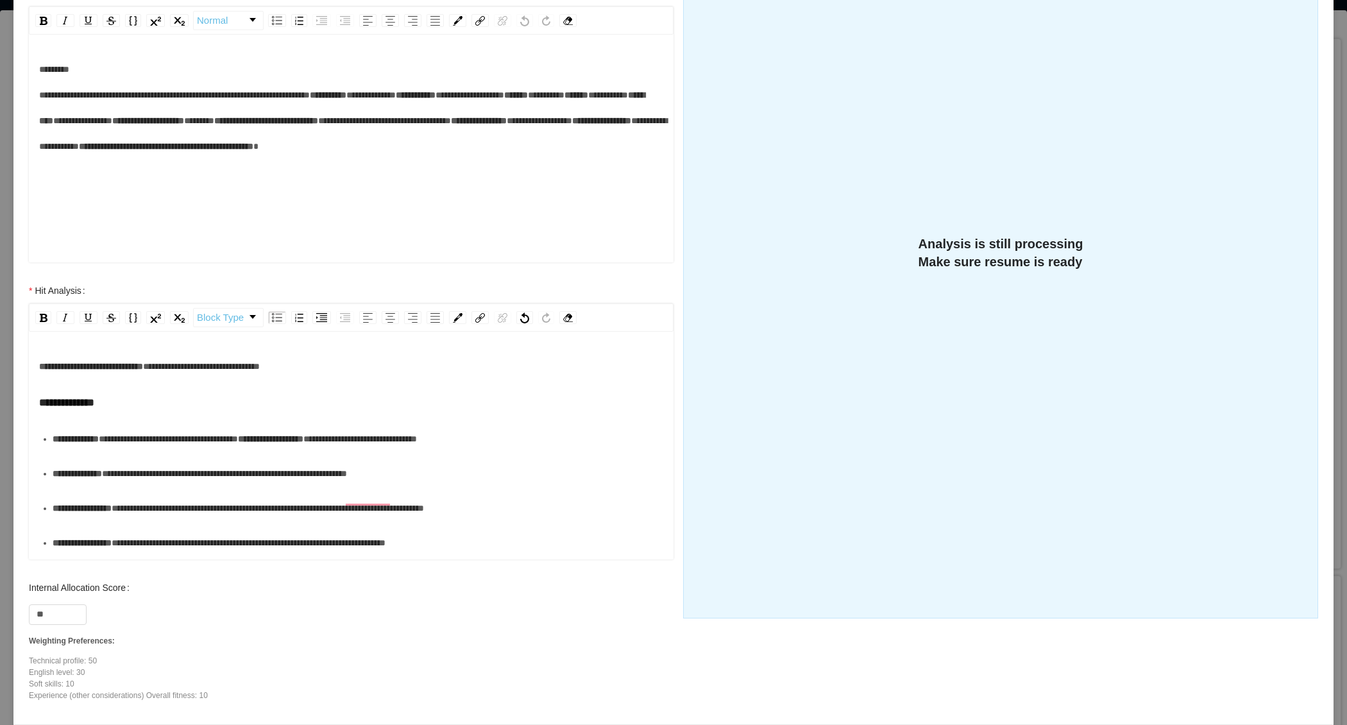
click at [157, 452] on div "**********" at bounding box center [358, 439] width 611 height 26
click at [244, 510] on ul "**********" at bounding box center [351, 508] width 625 height 164
click at [241, 486] on div "**********" at bounding box center [358, 474] width 611 height 26
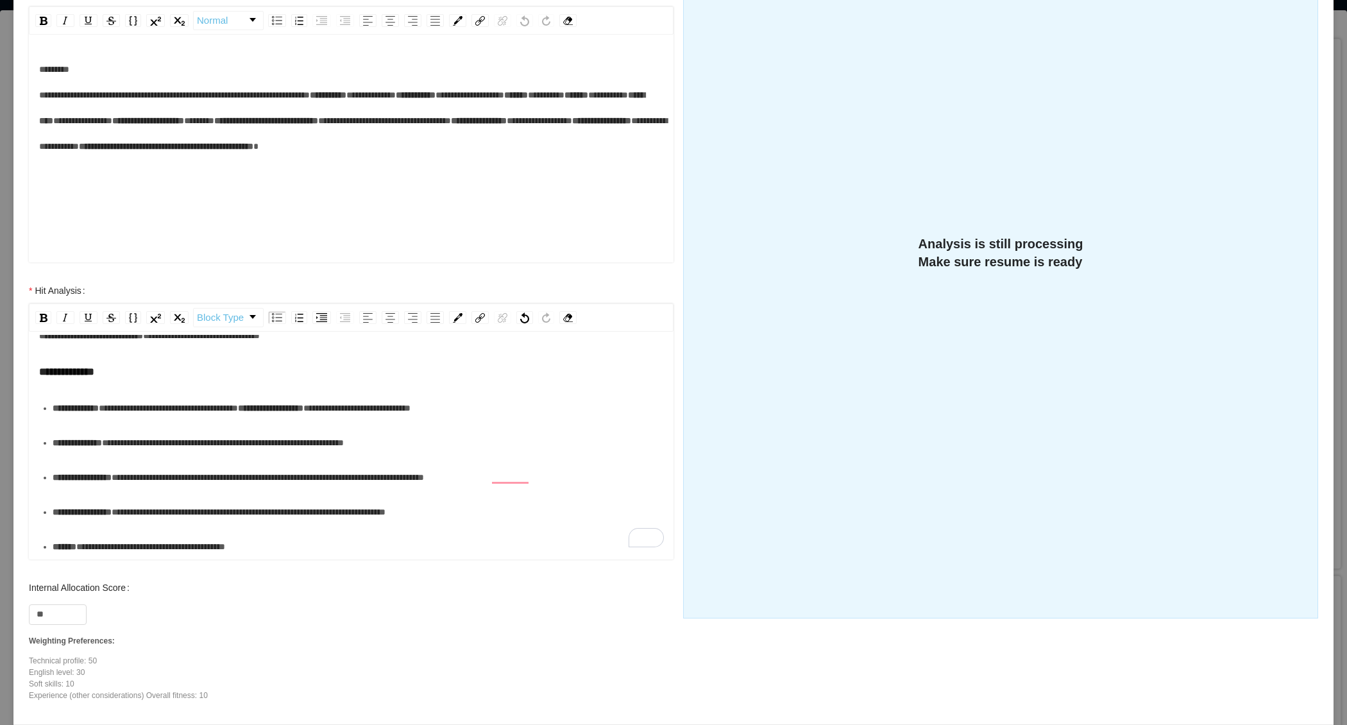
scroll to position [56, 0]
click at [333, 479] on div "**********" at bounding box center [358, 477] width 611 height 26
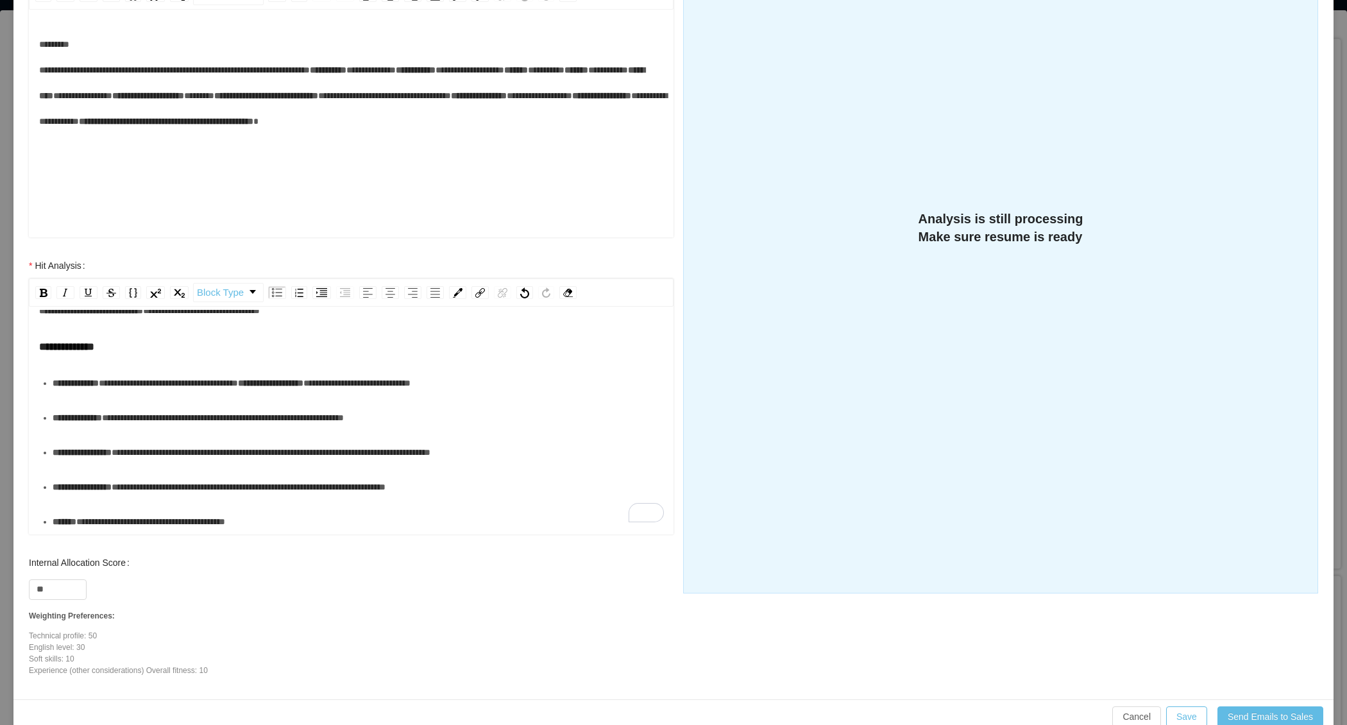
click at [316, 479] on div "**********" at bounding box center [358, 487] width 611 height 26
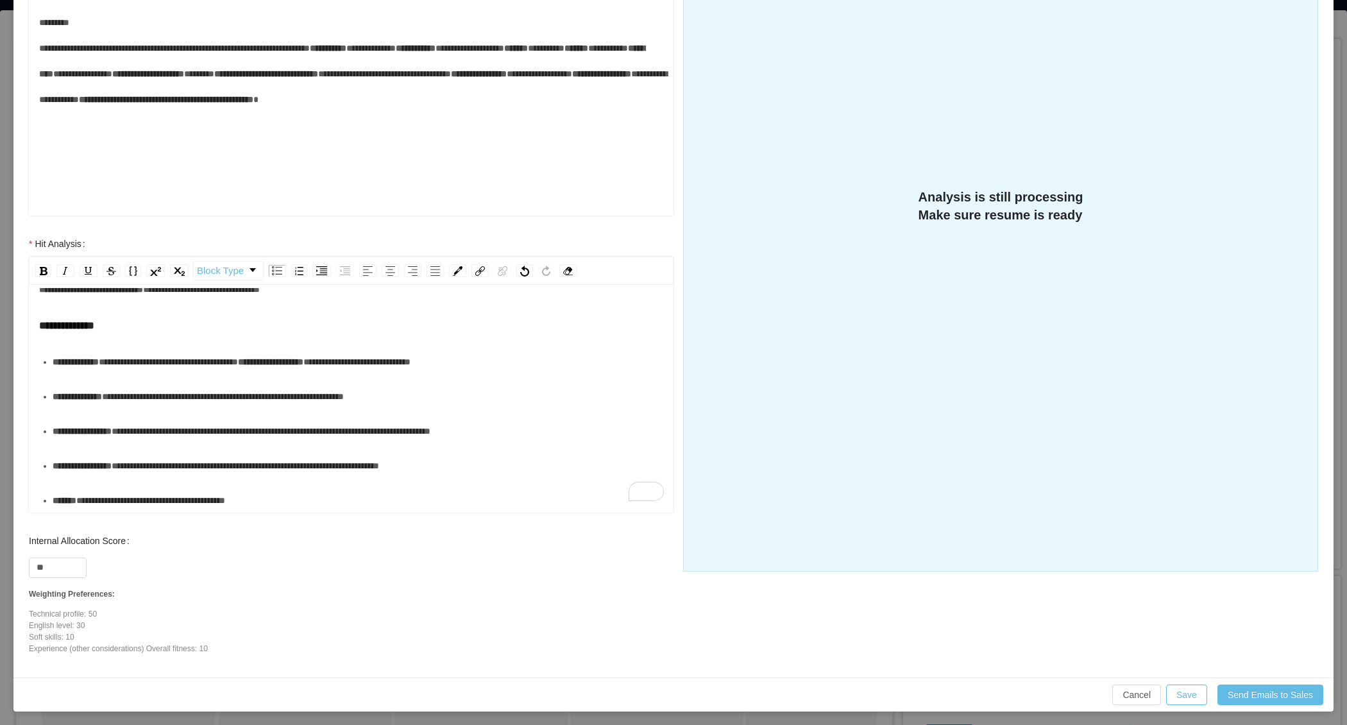
click at [323, 490] on div "**********" at bounding box center [358, 501] width 611 height 26
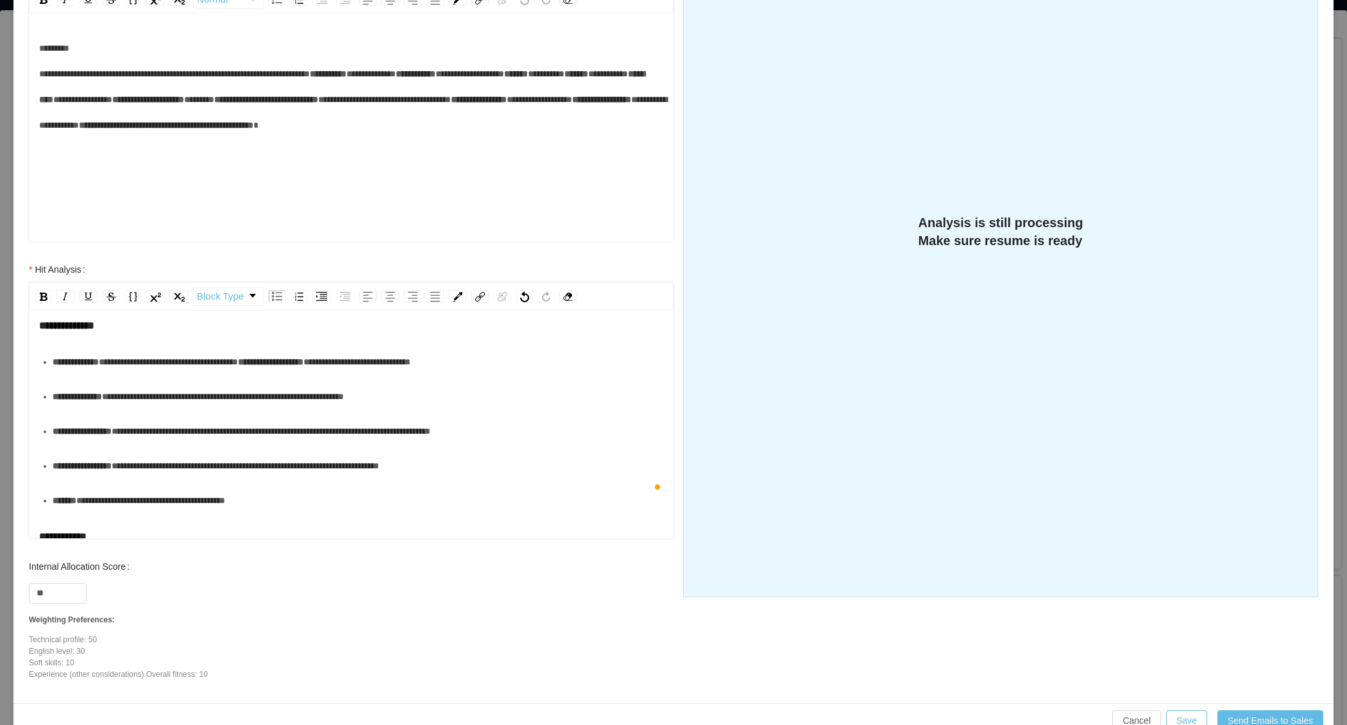
scroll to position [189, 0]
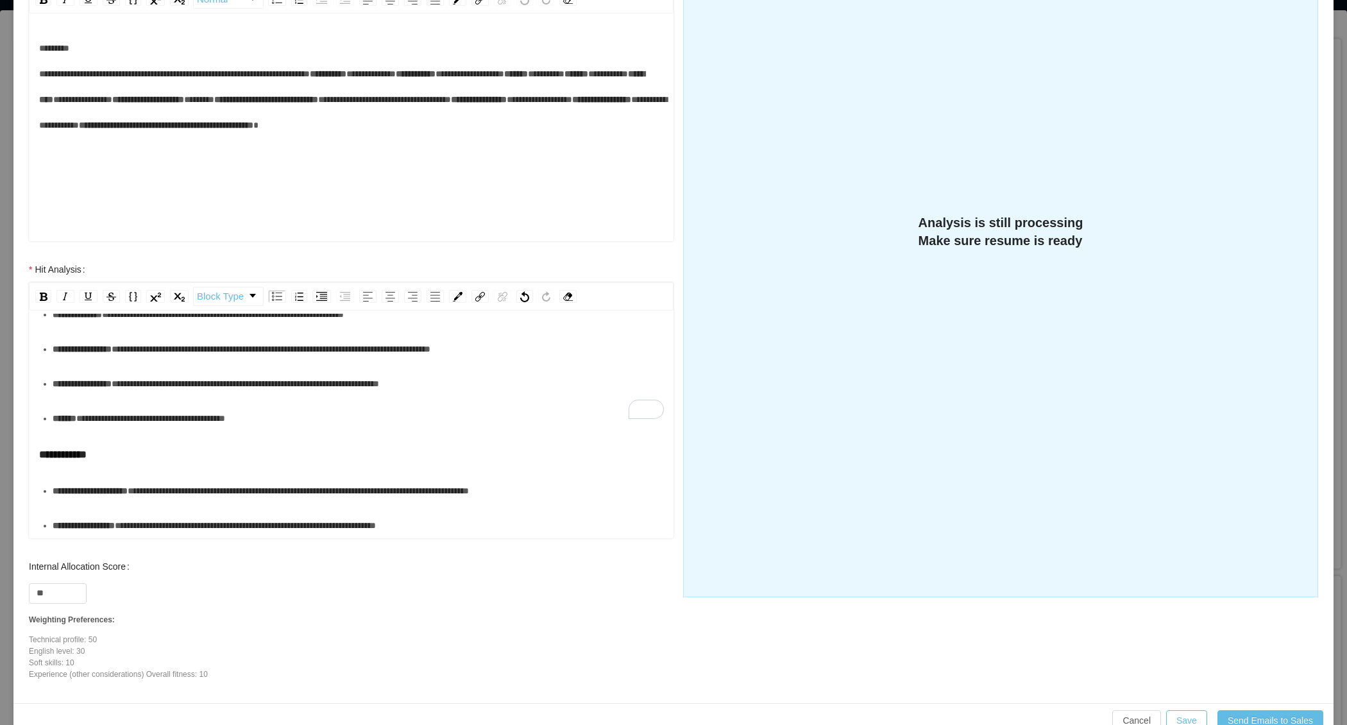
click at [128, 478] on div "**********" at bounding box center [358, 491] width 611 height 26
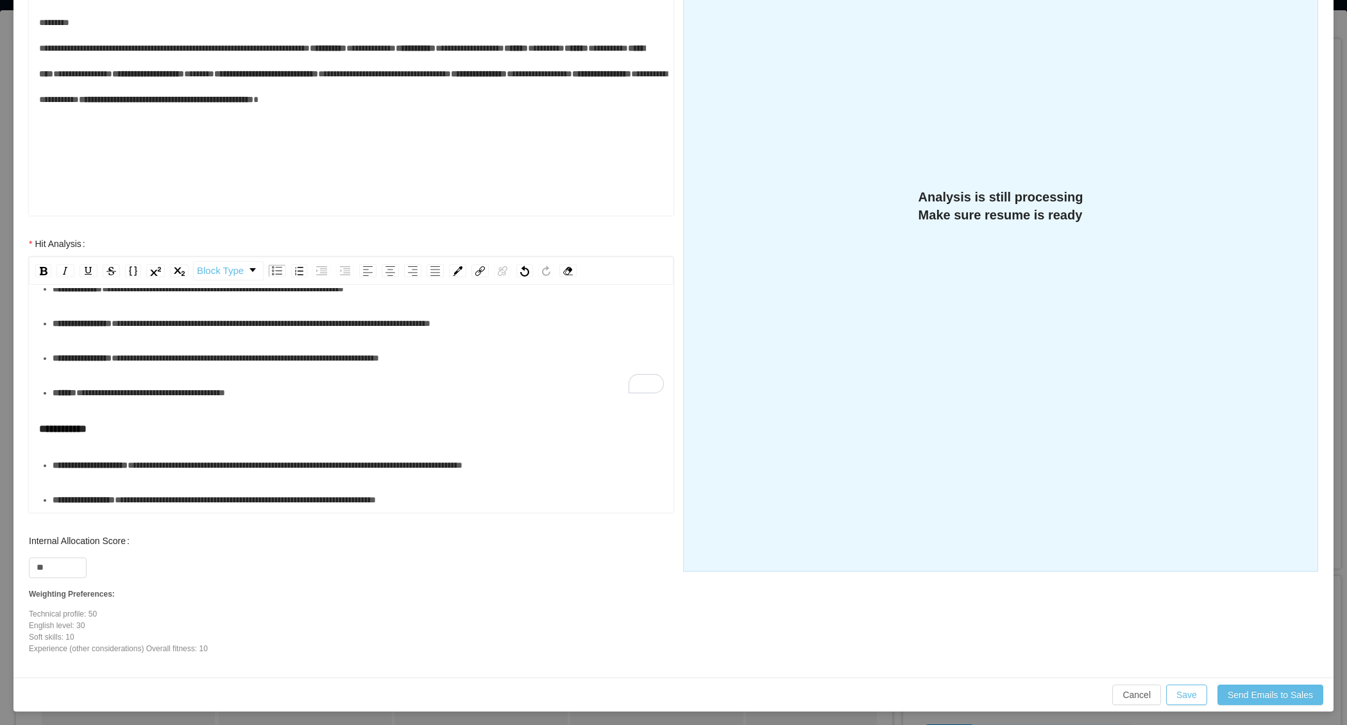
scroll to position [0, 0]
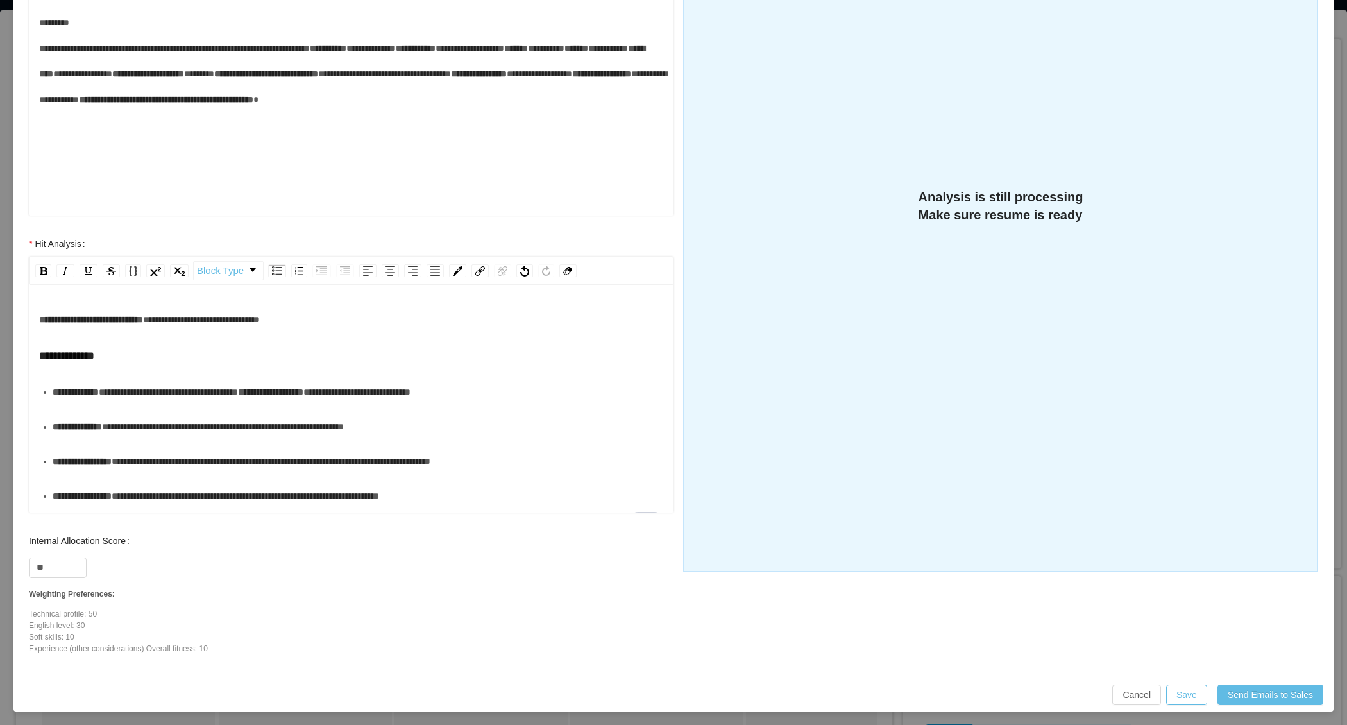
click at [367, 317] on div "**********" at bounding box center [351, 320] width 625 height 26
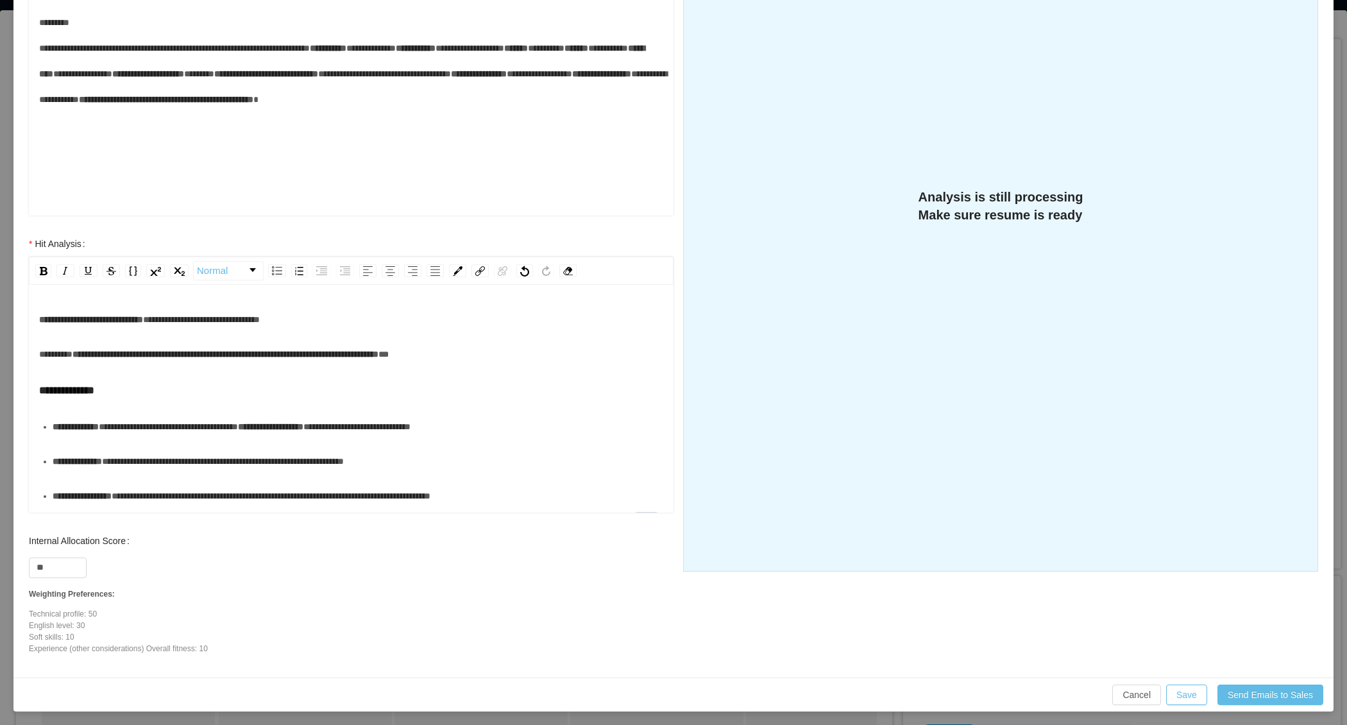
click at [522, 356] on div "**********" at bounding box center [351, 354] width 625 height 26
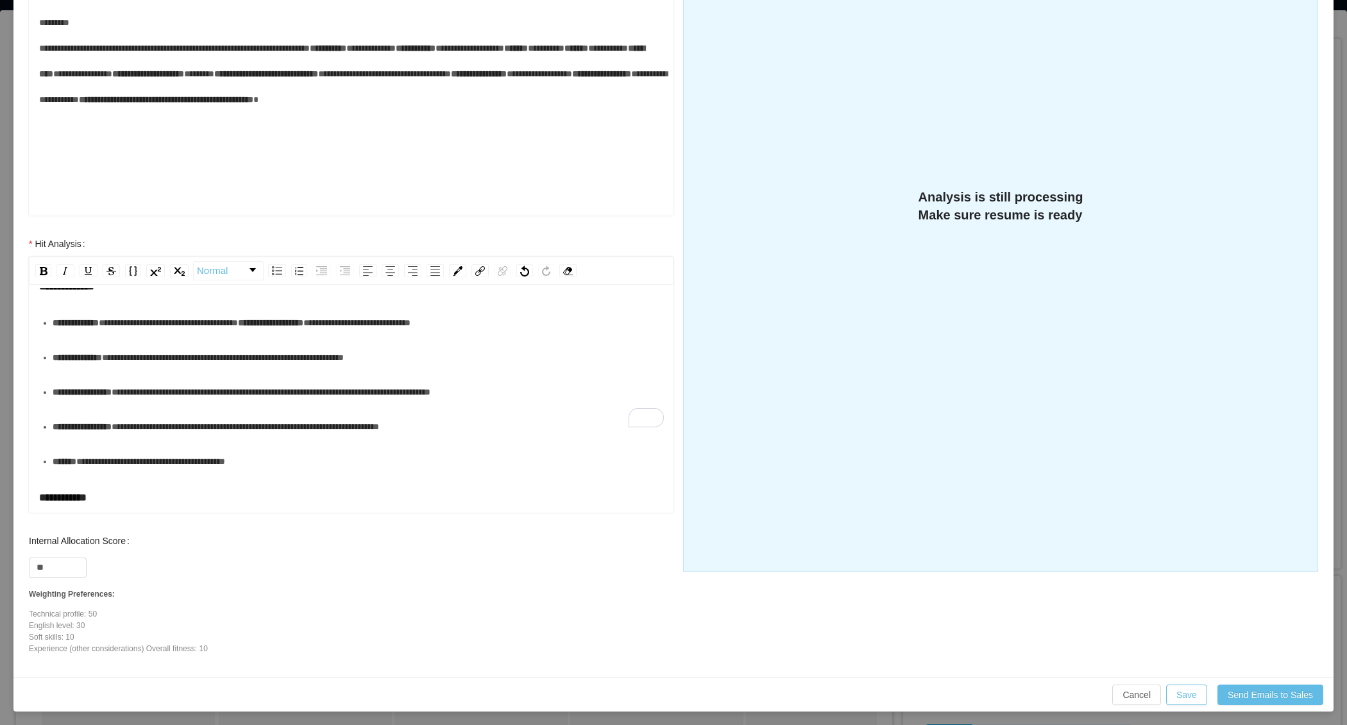
scroll to position [111, 0]
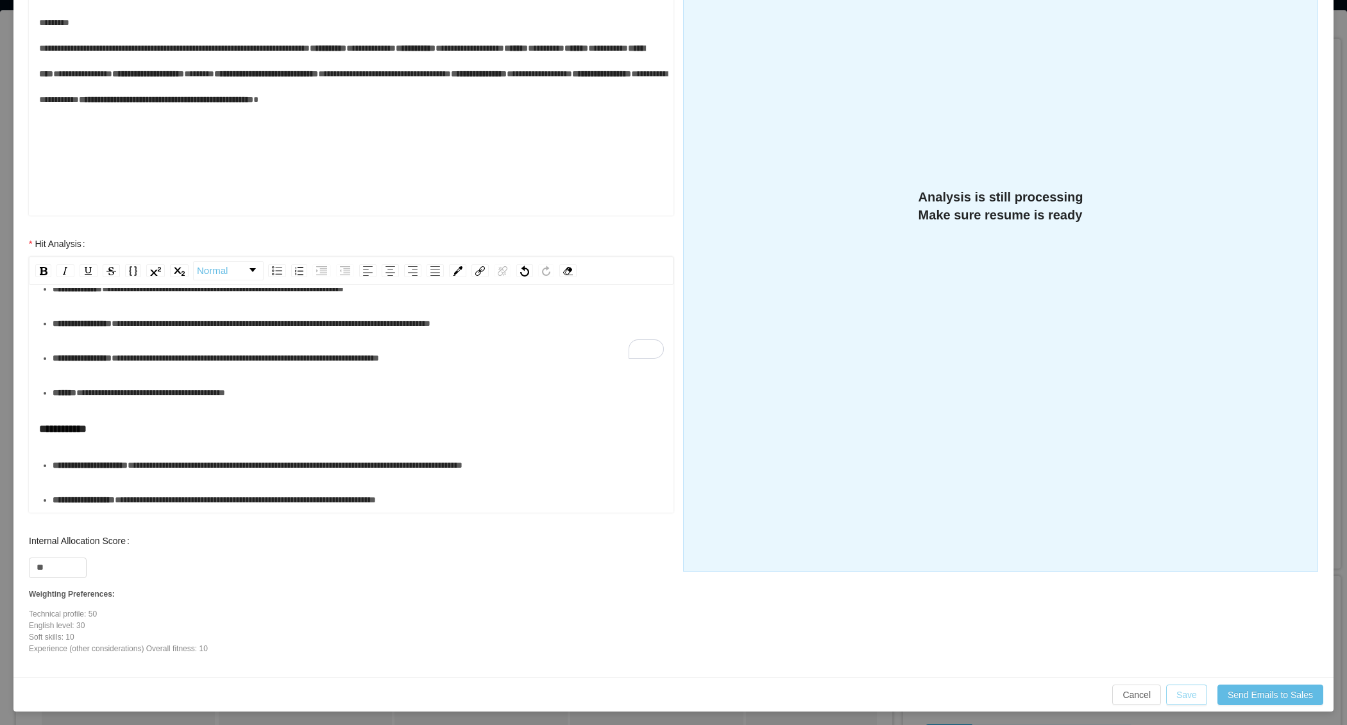
click at [1182, 694] on button "Save" at bounding box center [1186, 695] width 41 height 21
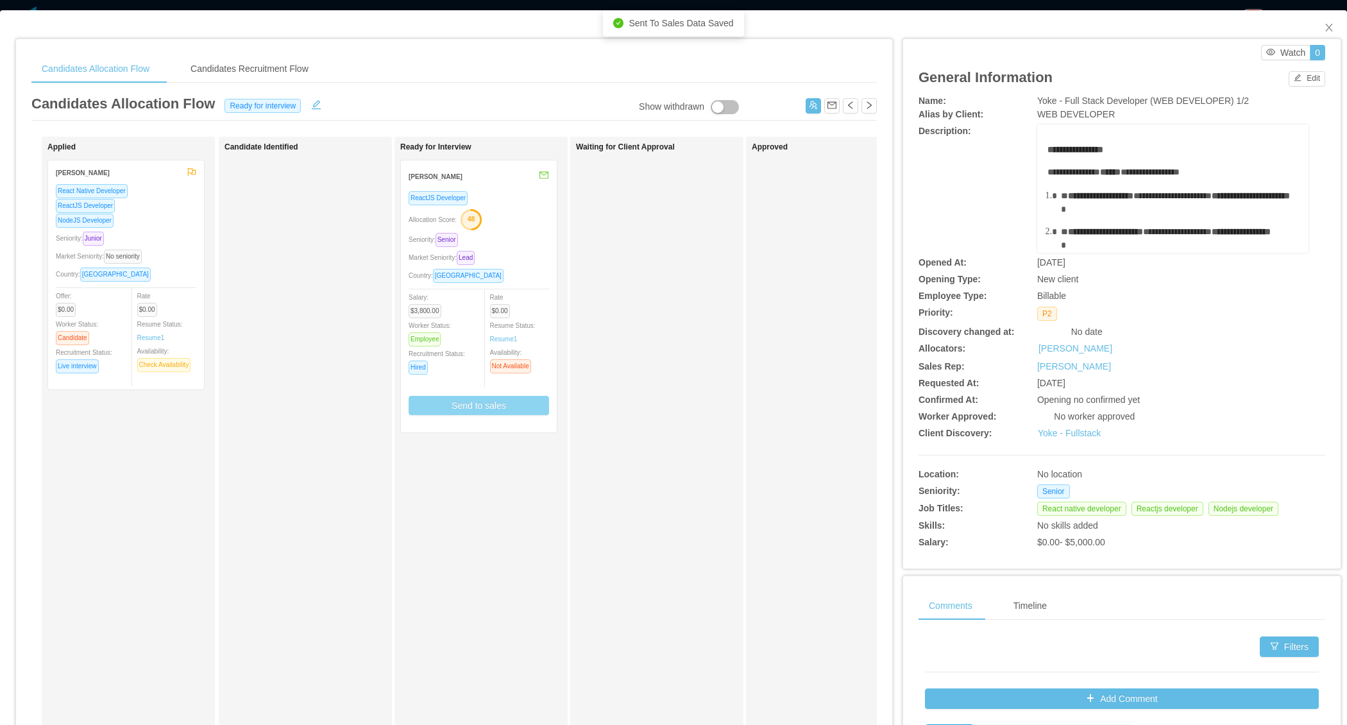
click at [517, 275] on div "Country: Ecuador" at bounding box center [479, 275] width 140 height 15
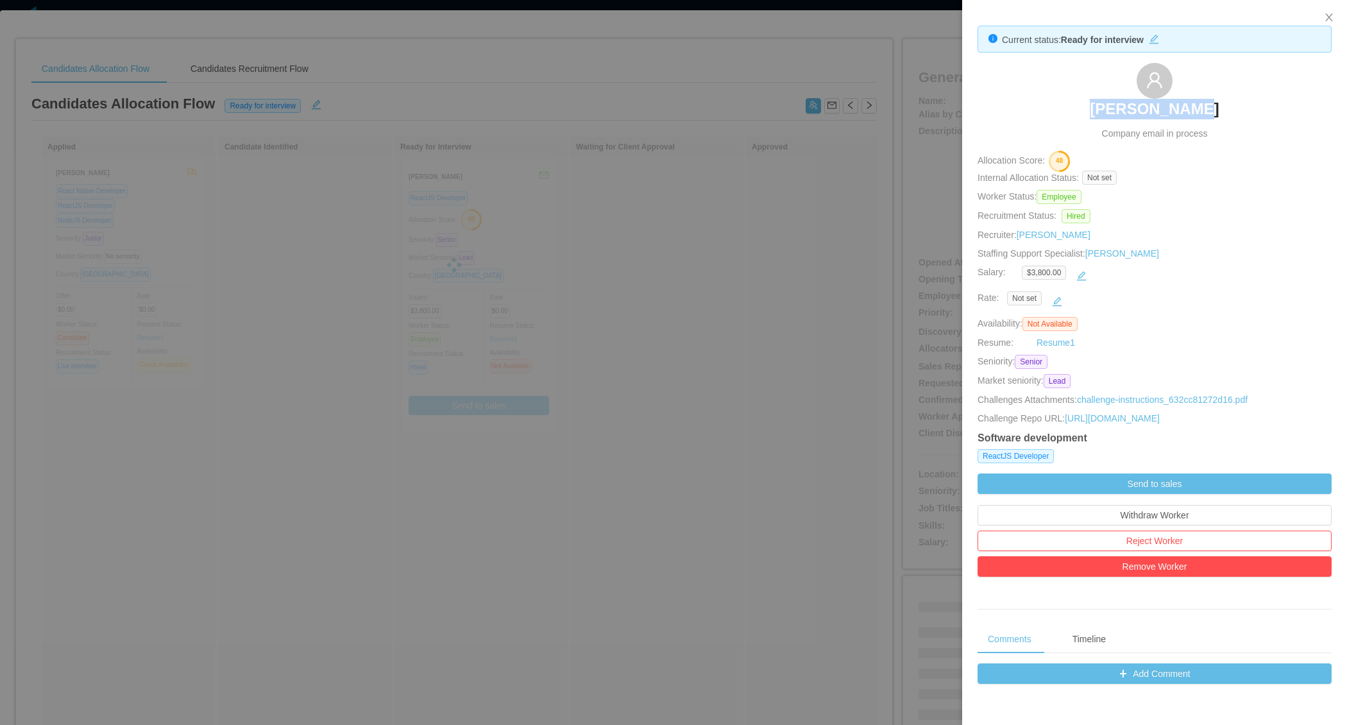
drag, startPoint x: 1077, startPoint y: 104, endPoint x: 1242, endPoint y: 106, distance: 164.9
click at [1242, 106] on div "Freddy Duque Company email in process" at bounding box center [1155, 102] width 354 height 78
copy h3 "[PERSON_NAME]"
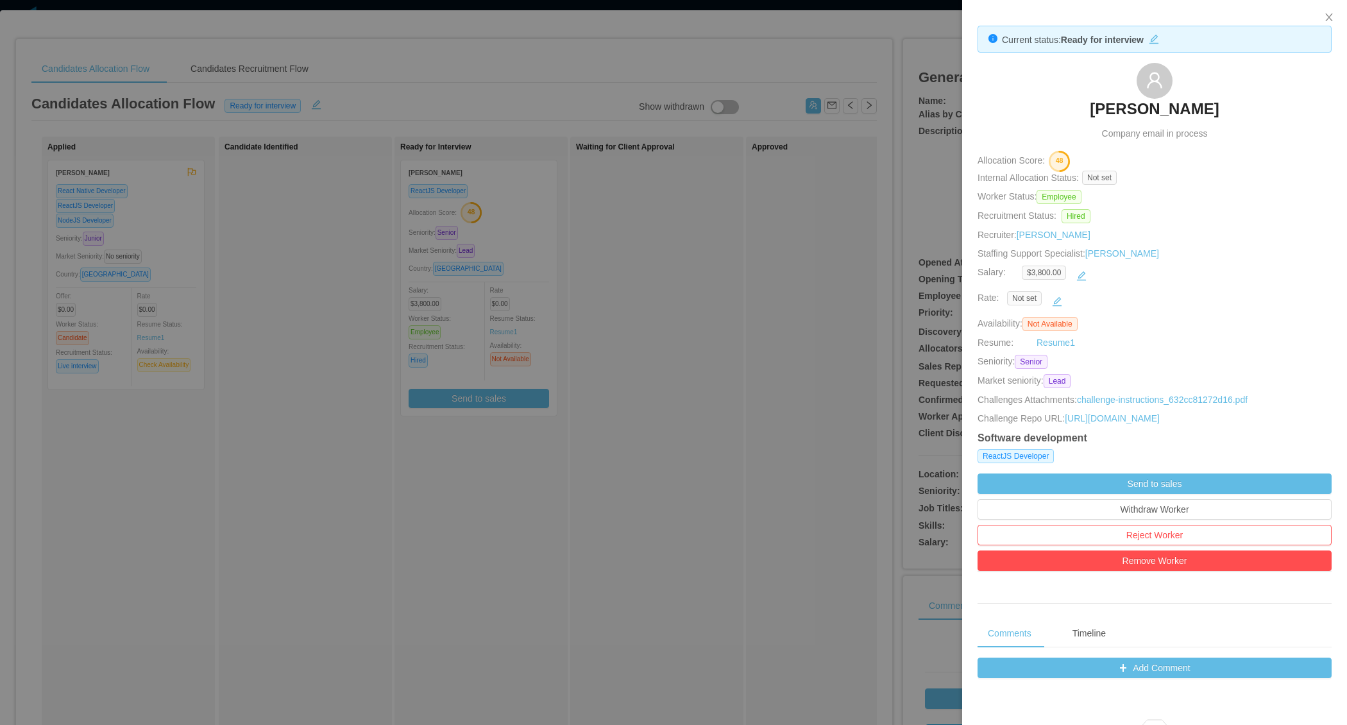
click at [298, 434] on div at bounding box center [673, 362] width 1347 height 725
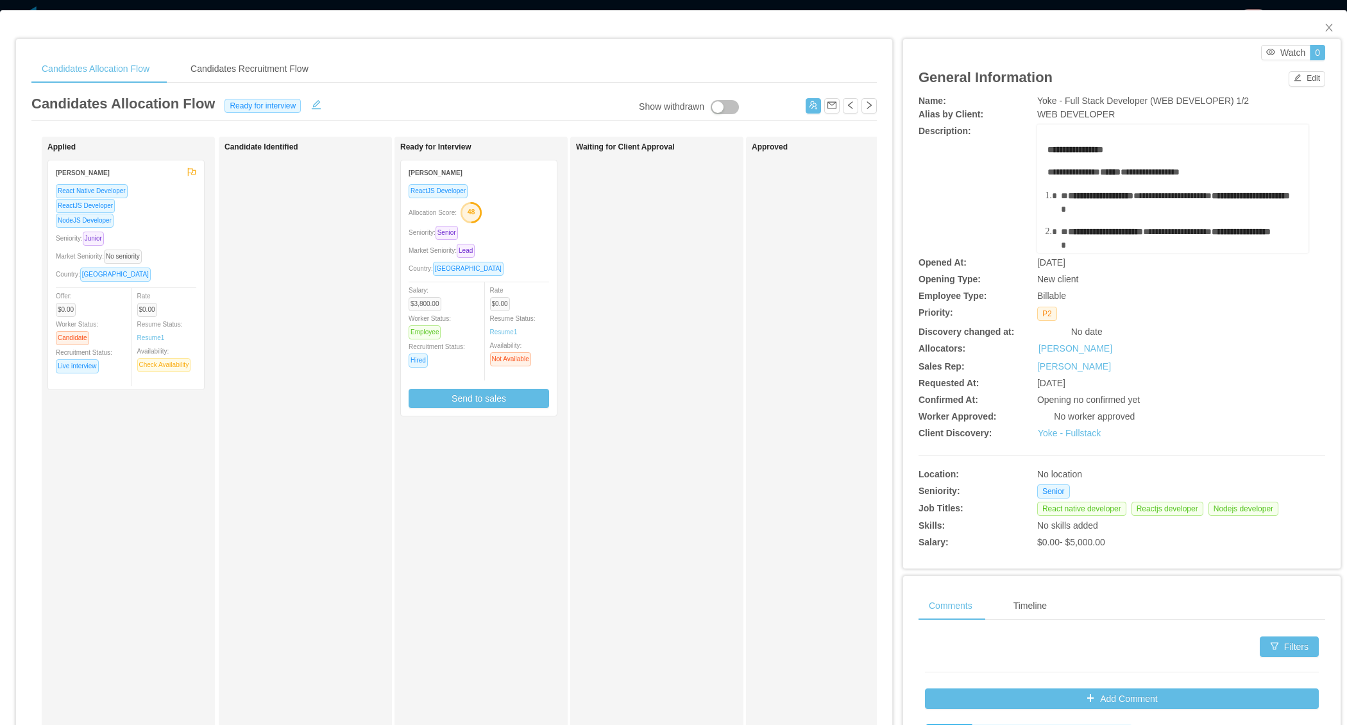
click at [524, 236] on div "Seniority: Senior" at bounding box center [479, 232] width 140 height 15
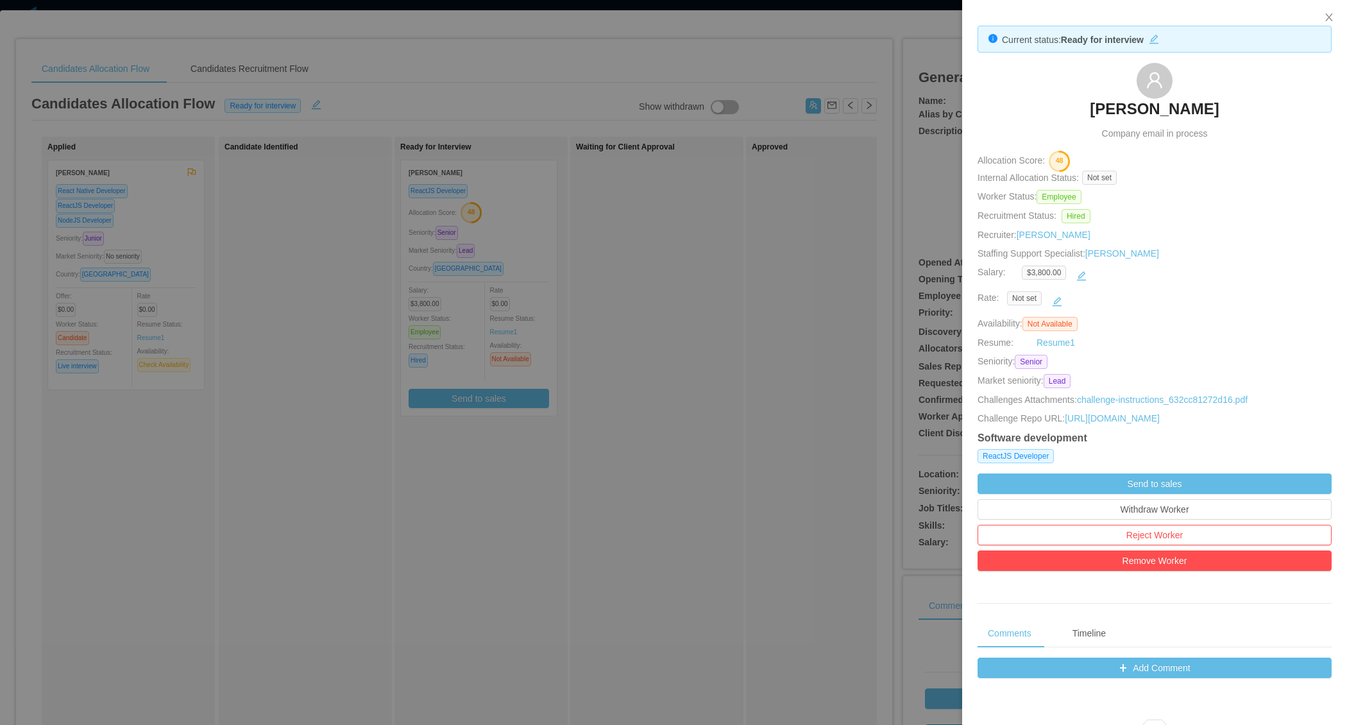
click at [522, 344] on div at bounding box center [673, 362] width 1347 height 725
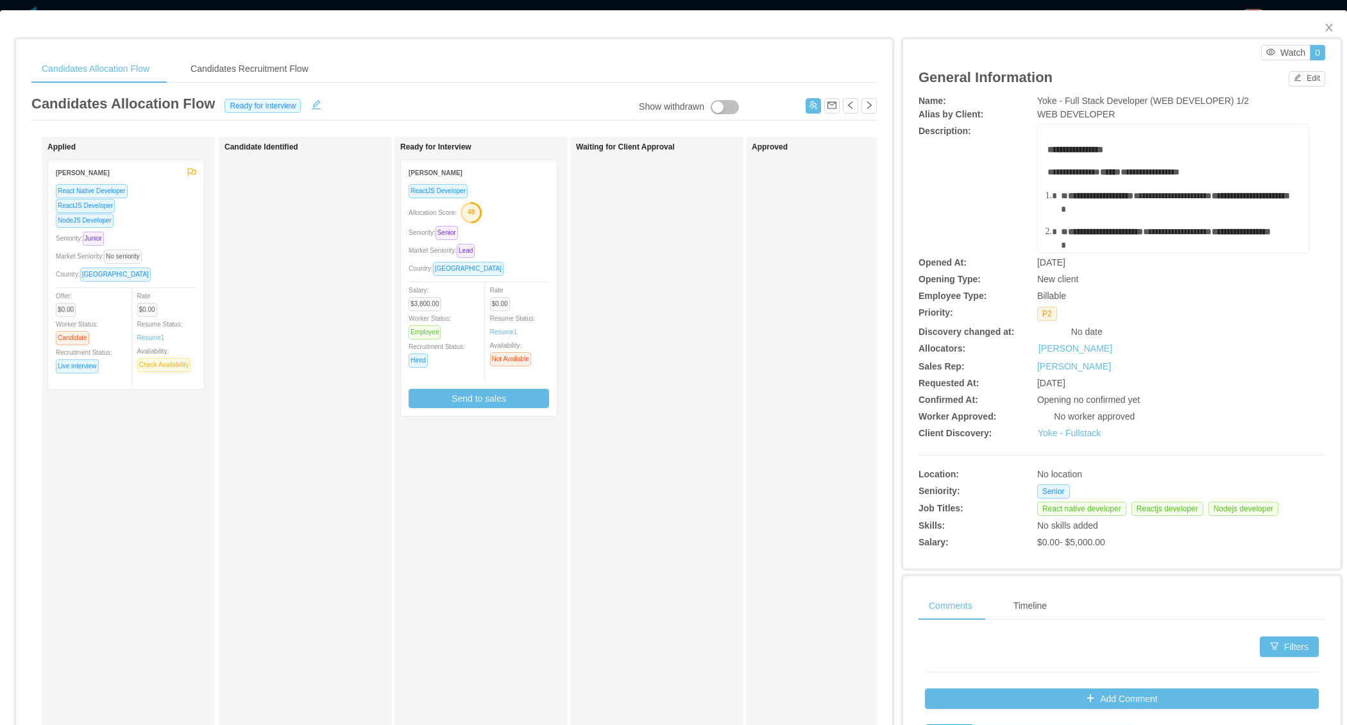
click at [688, 319] on div "Waiting for Client Approval" at bounding box center [666, 457] width 180 height 630
click at [1332, 26] on icon "icon: close" at bounding box center [1329, 27] width 10 height 10
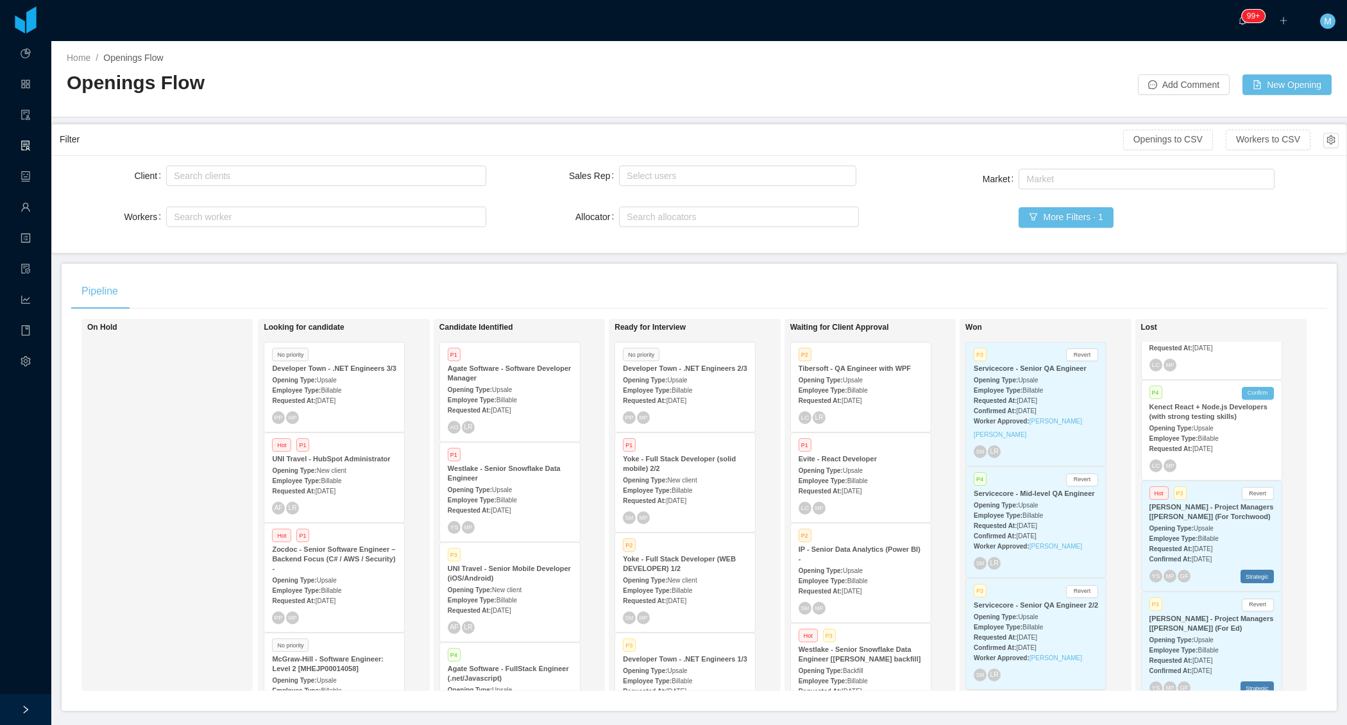
click at [177, 460] on div "On Hold" at bounding box center [177, 505] width 180 height 361
click at [179, 450] on div "On Hold" at bounding box center [177, 505] width 180 height 361
click at [658, 208] on div "Search allocators" at bounding box center [737, 216] width 228 height 19
type input "****"
click at [663, 243] on li "[PERSON_NAME]" at bounding box center [739, 240] width 240 height 21
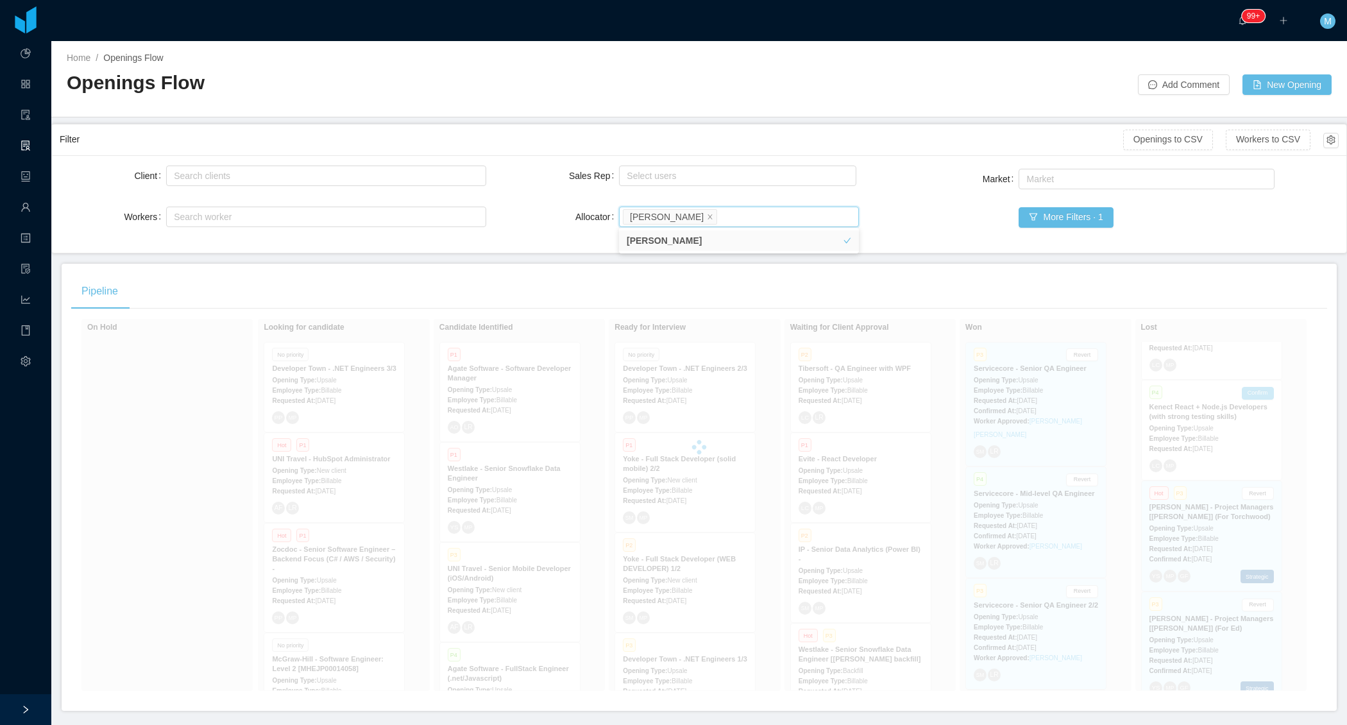
click at [576, 201] on div "Sales Rep Select users Allocator Search allocators Merwin Ponce" at bounding box center [700, 204] width 320 height 82
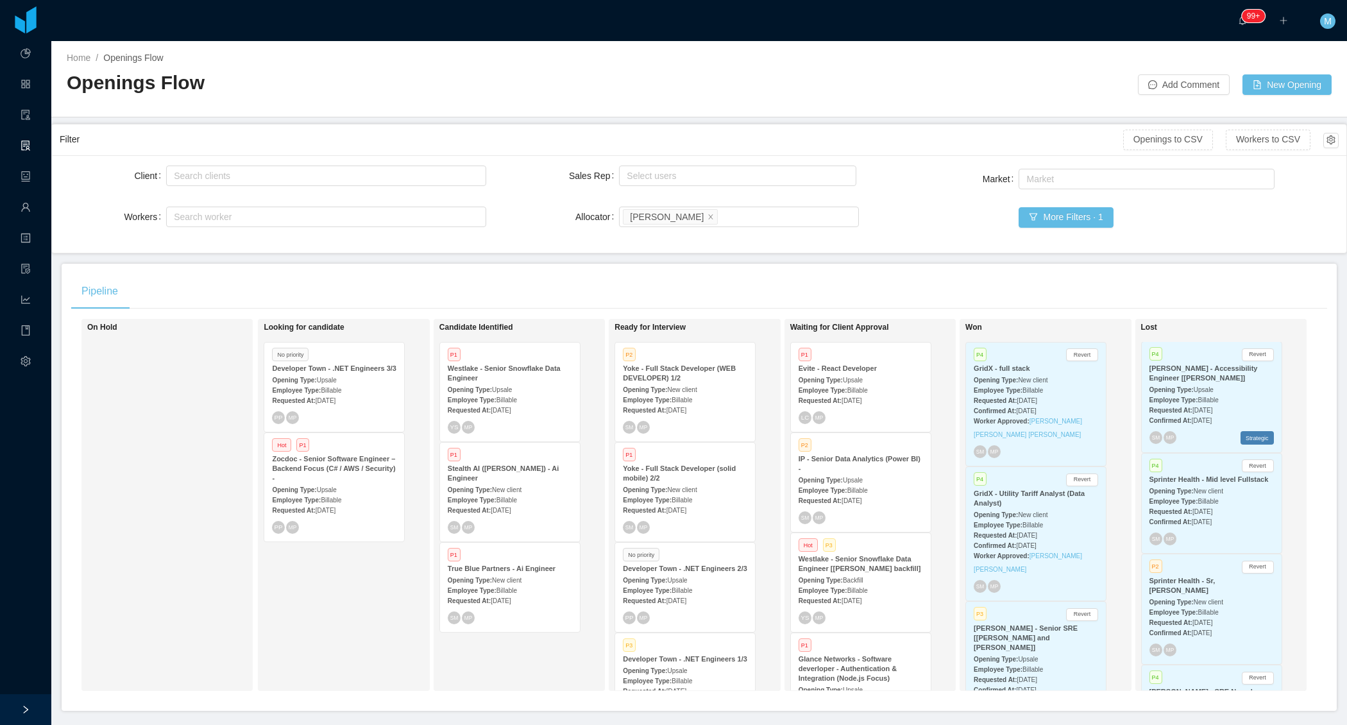
scroll to position [38, 0]
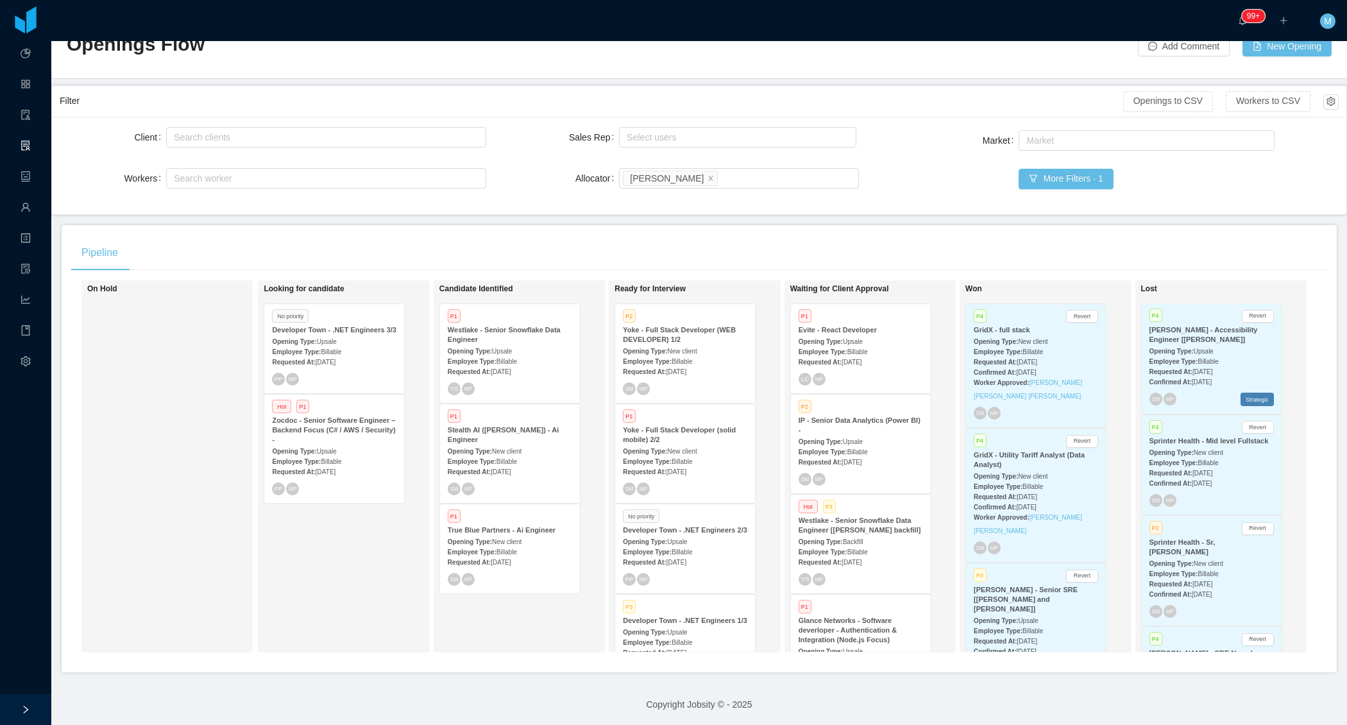
click at [238, 409] on div "On Hold" at bounding box center [177, 466] width 180 height 361
click at [387, 529] on div "Looking for candidate No priority Developer Town - .NET Engineers 3/3 Opening T…" at bounding box center [354, 466] width 180 height 361
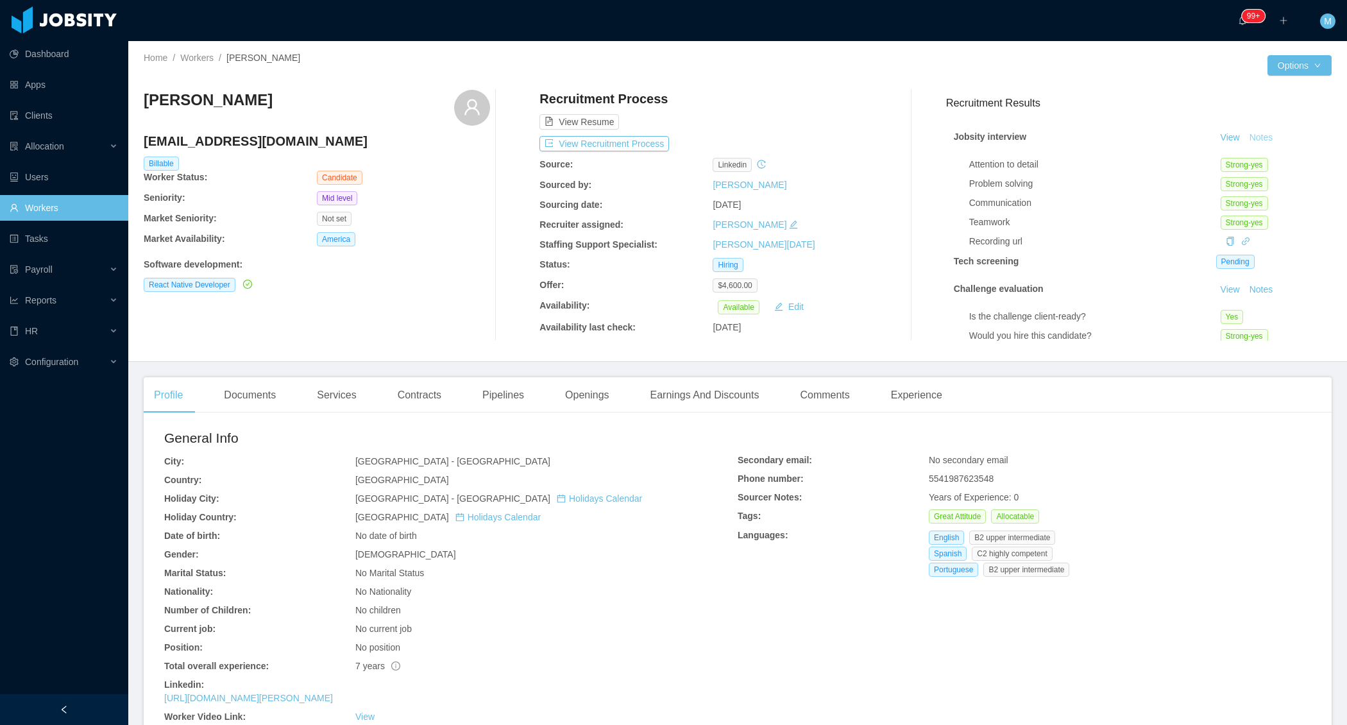
click at [1264, 135] on button "Notes" at bounding box center [1262, 137] width 34 height 15
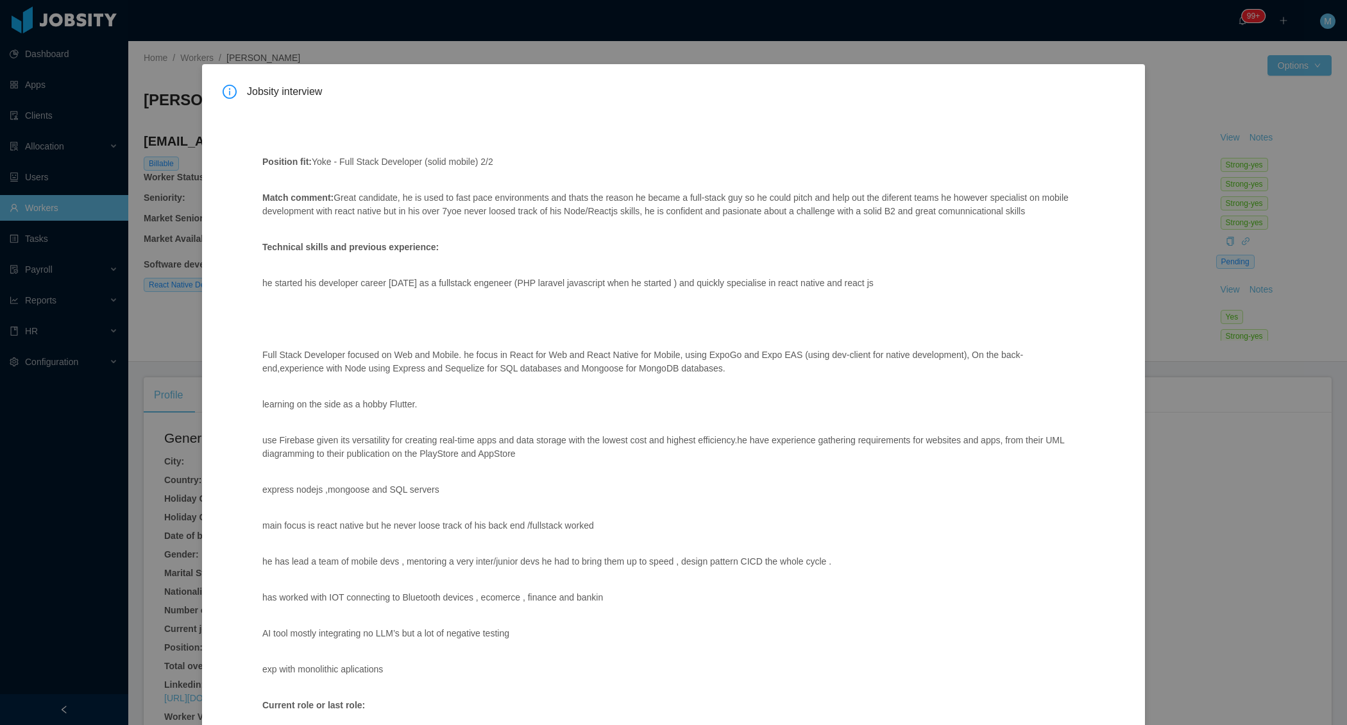
drag, startPoint x: 402, startPoint y: 228, endPoint x: 341, endPoint y: 196, distance: 69.7
click at [341, 196] on p "Match comment: Great candidate, he is used to fast pace environments and thats …" at bounding box center [667, 204] width 810 height 27
copy p "Great candidate, he is used to fast pace environments and thats the reason he b…"
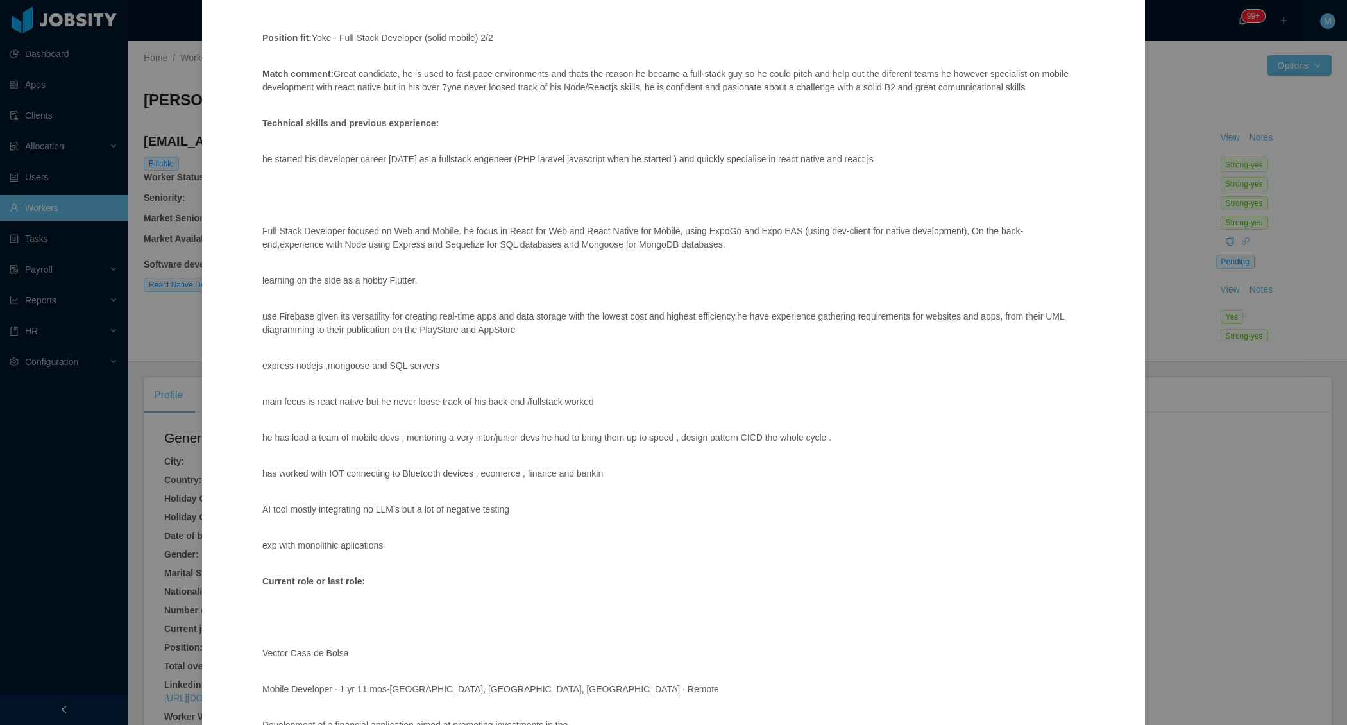
scroll to position [125, 0]
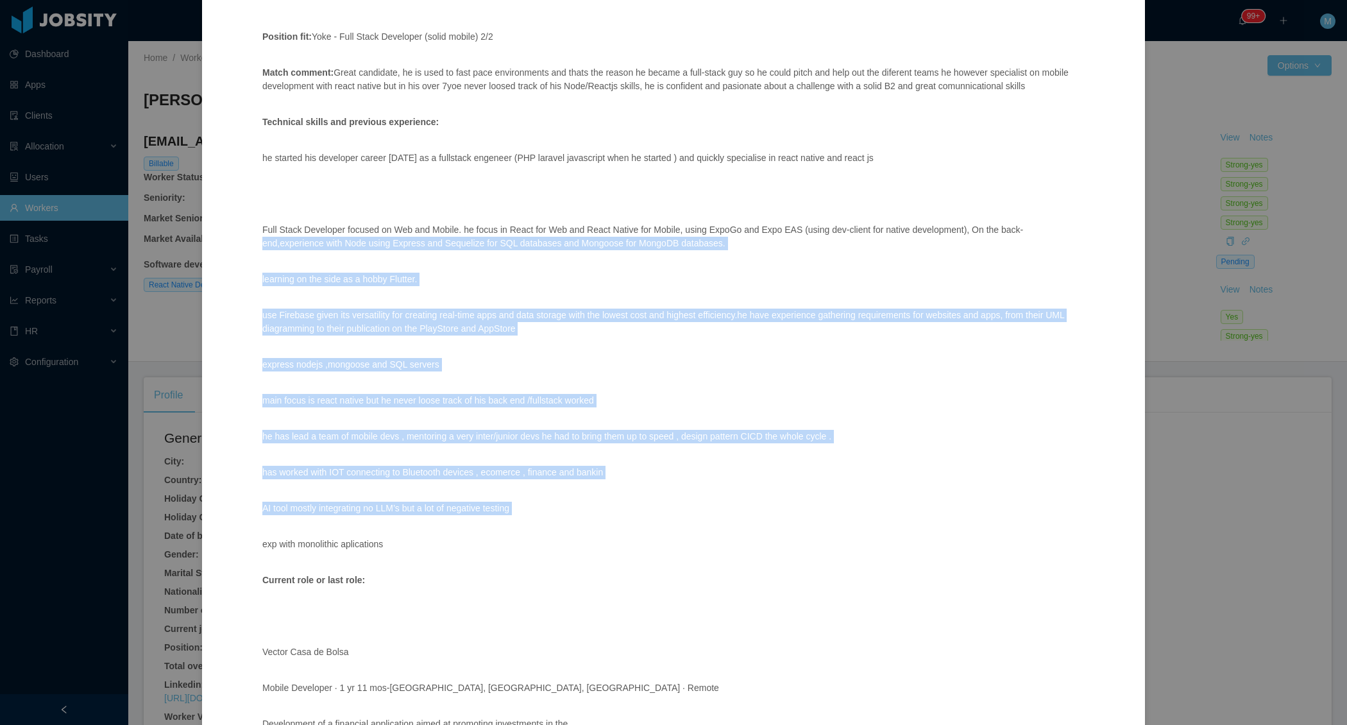
drag, startPoint x: 260, startPoint y: 256, endPoint x: 452, endPoint y: 570, distance: 367.7
click at [452, 570] on div "Position fit: Yoke - Full Stack Developer (solid mobile) 2/2 Match comment: Gre…" at bounding box center [667, 668] width 841 height 1378
copy span "end,experience with Node using Express and Sequelize for SQL databases and Mong…"
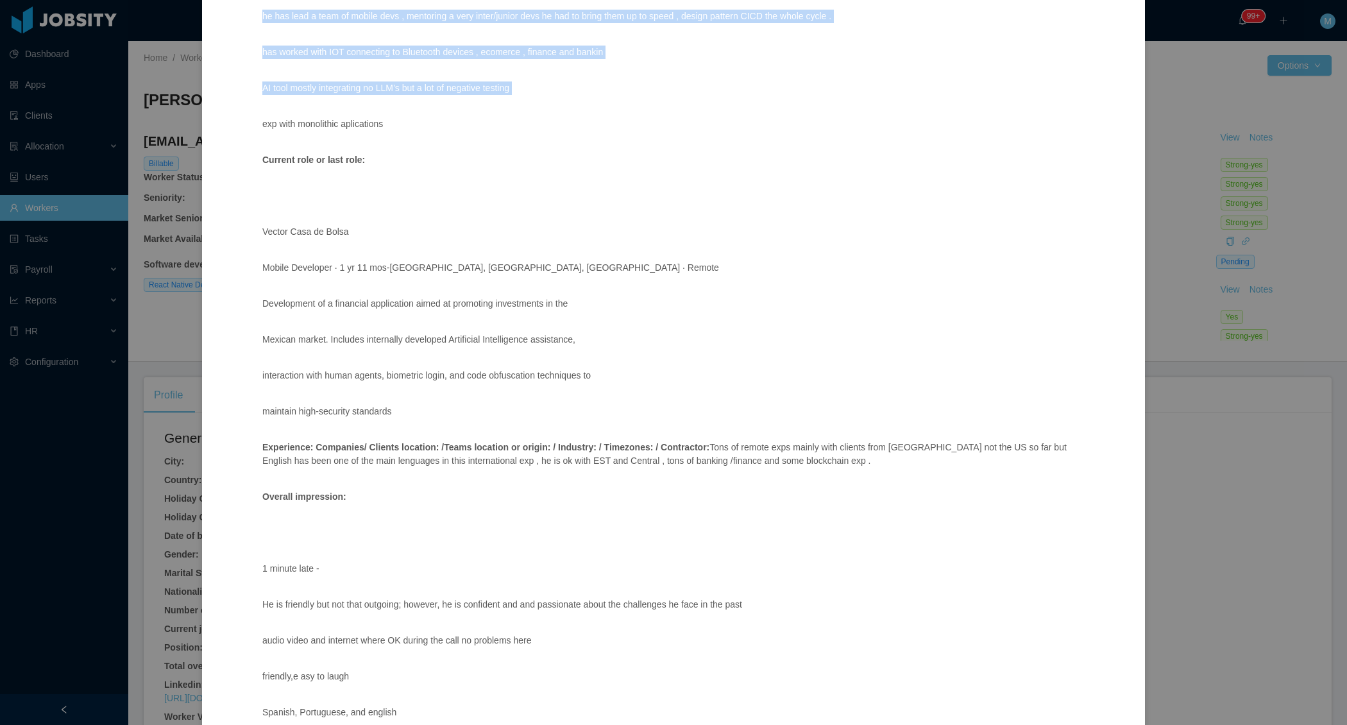
scroll to position [837, 0]
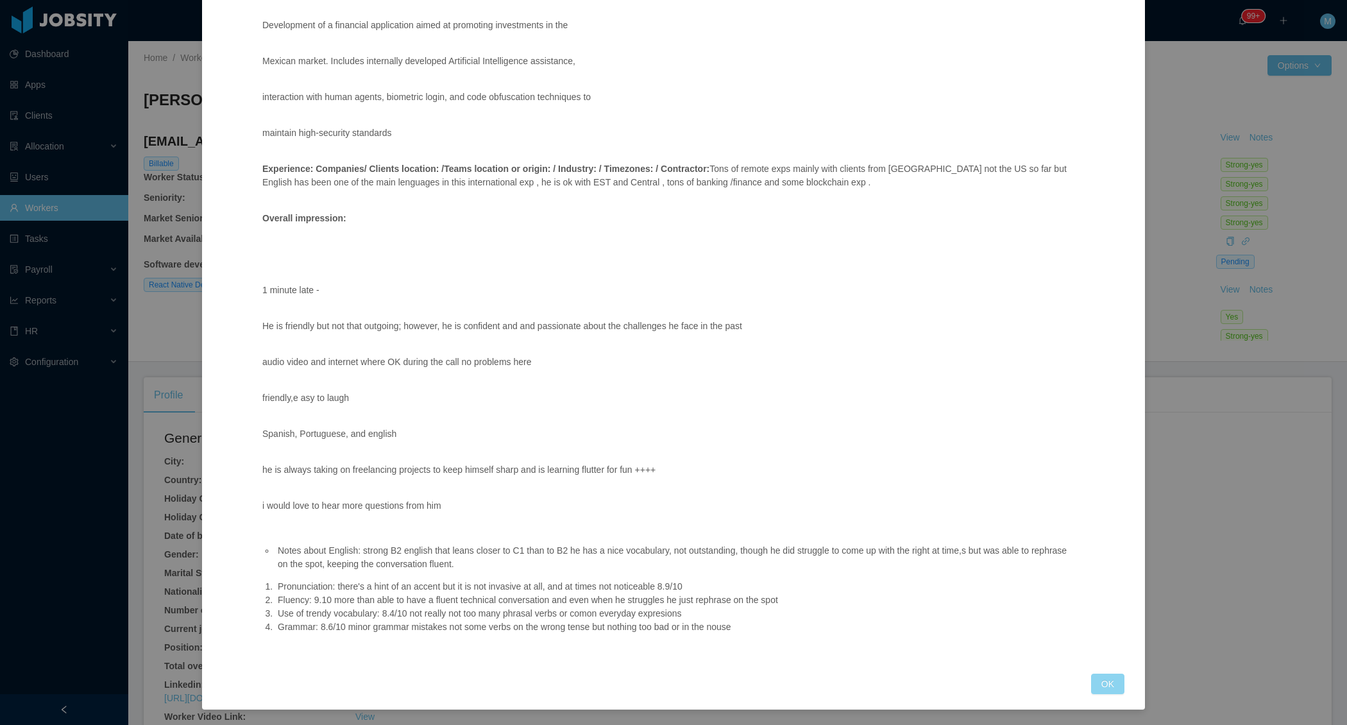
click at [1107, 678] on button "OK" at bounding box center [1107, 684] width 33 height 21
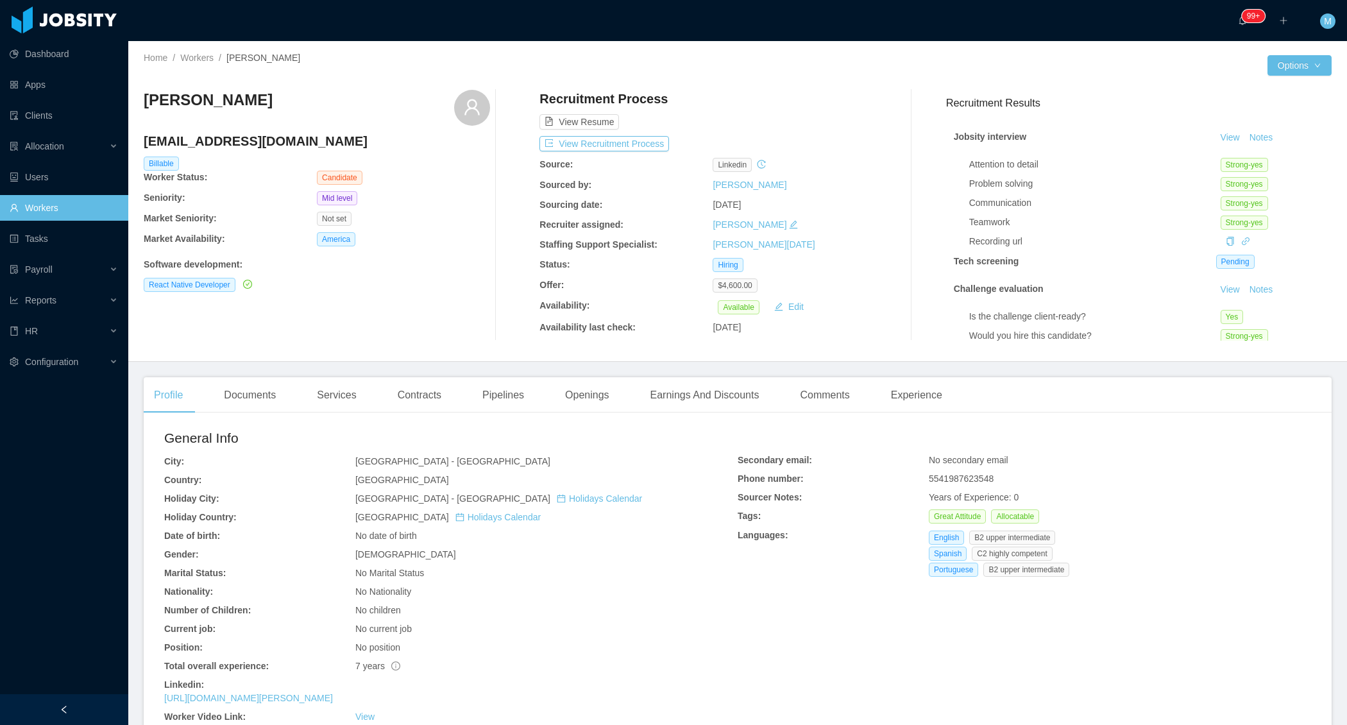
click at [468, 297] on div "Jean Paul ingjeanpaulrojas@gmail.com Billable Worker Status: Candidate Seniorit…" at bounding box center [317, 215] width 346 height 251
click at [423, 293] on div "Jean Paul ingjeanpaulrojas@gmail.com Billable Worker Status: Candidate Seniorit…" at bounding box center [317, 215] width 346 height 251
click at [245, 409] on div "Documents" at bounding box center [250, 395] width 72 height 36
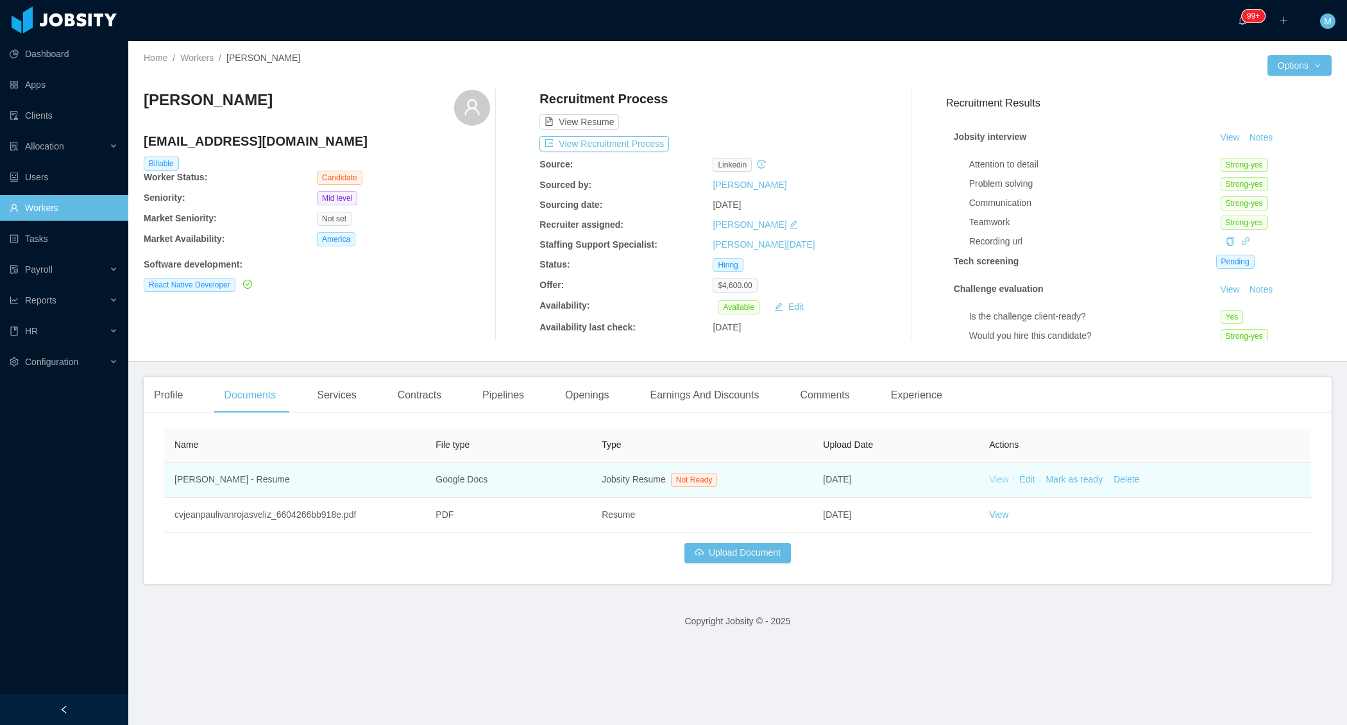
click at [1000, 474] on link "View" at bounding box center [998, 479] width 19 height 10
click at [1059, 479] on link "Mark as ready" at bounding box center [1074, 479] width 57 height 10
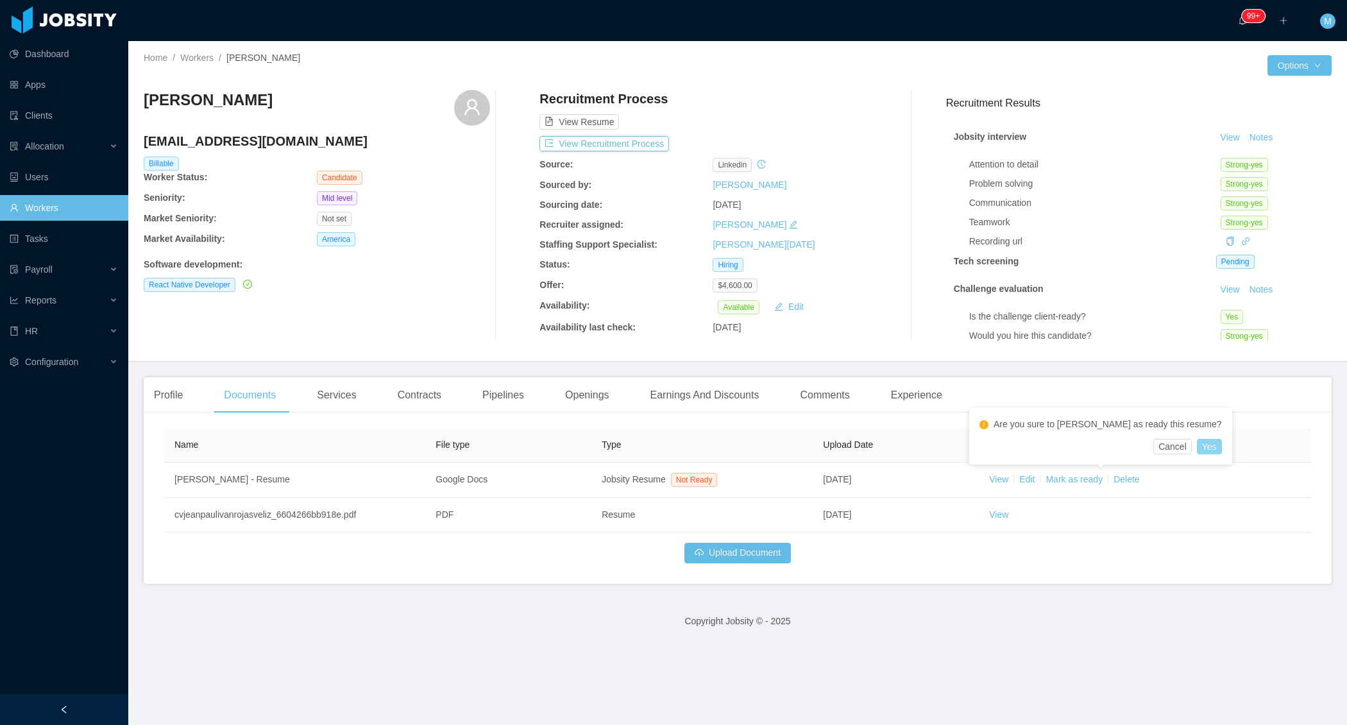
click at [1197, 441] on button "Yes" at bounding box center [1209, 446] width 25 height 15
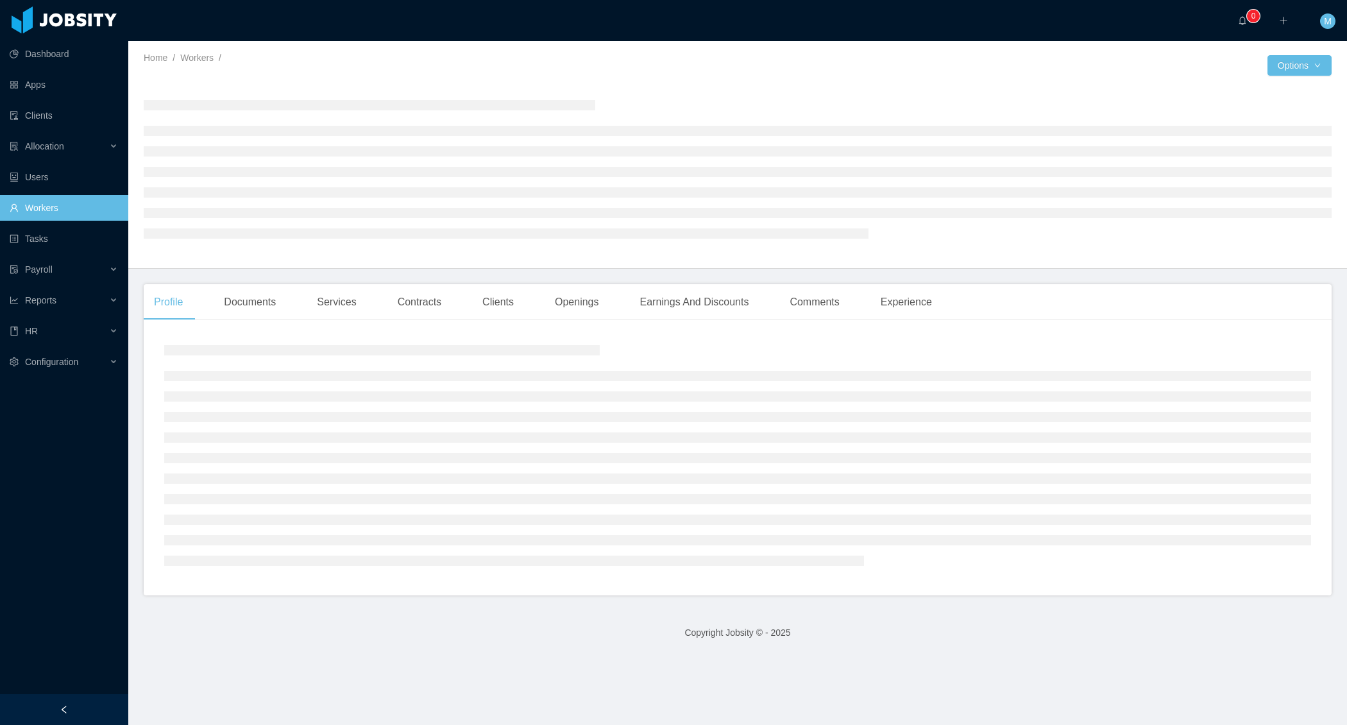
click at [60, 704] on div at bounding box center [64, 709] width 128 height 31
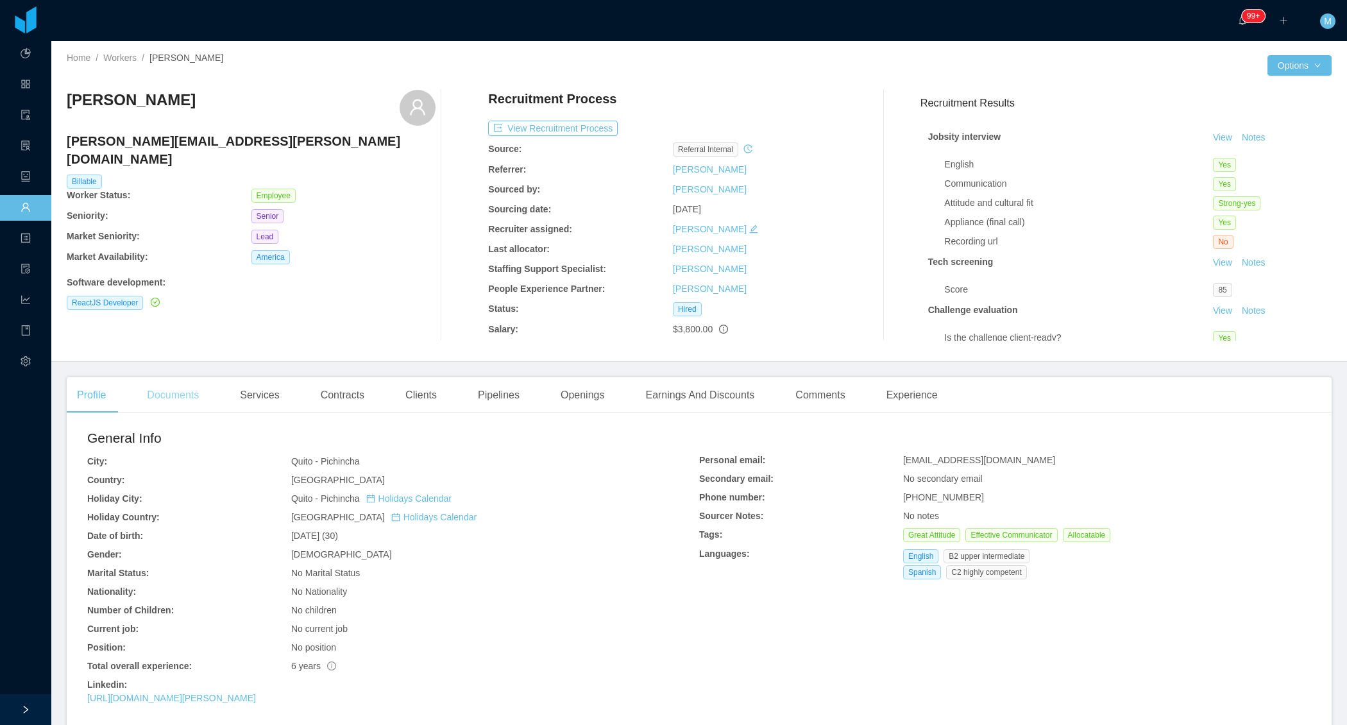
click at [178, 393] on div "Documents" at bounding box center [173, 395] width 72 height 36
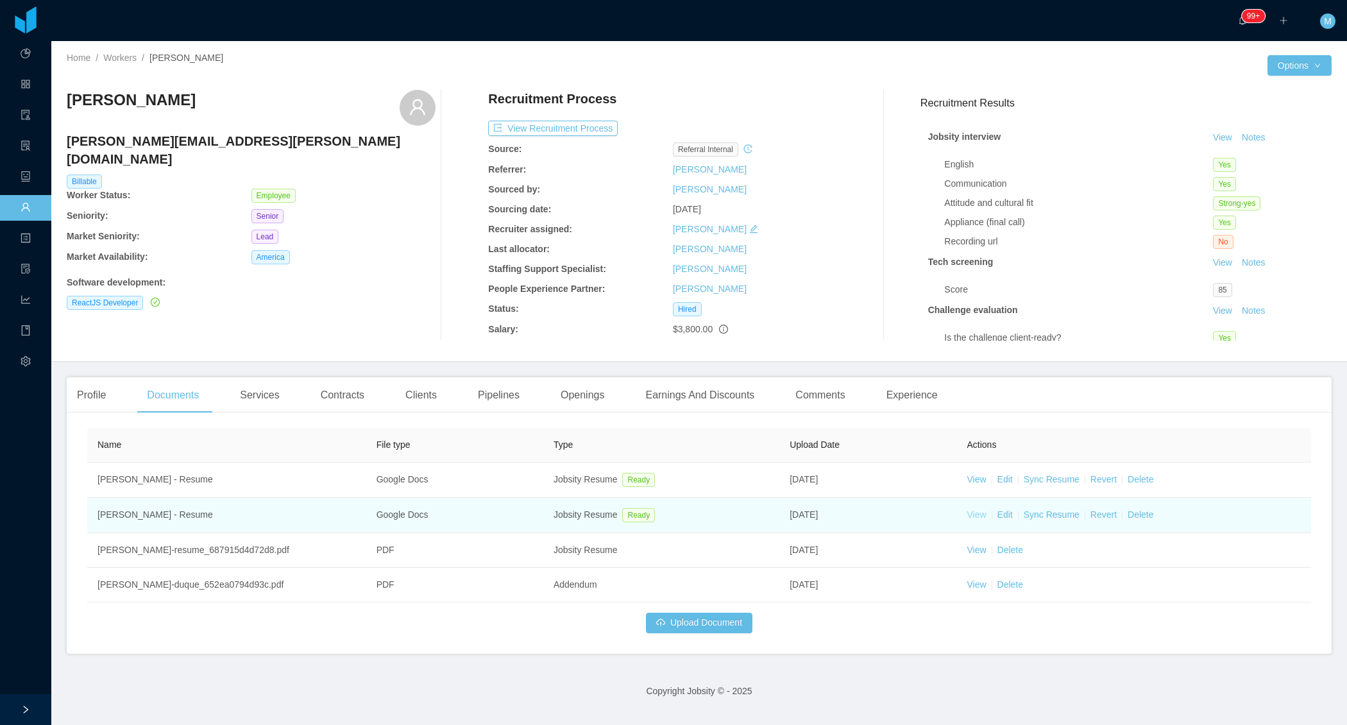
click at [979, 516] on link "View" at bounding box center [976, 514] width 19 height 10
click at [1060, 484] on link "Sync Resume" at bounding box center [1052, 479] width 56 height 10
click at [1062, 484] on link "Sync Resume" at bounding box center [1052, 479] width 56 height 10
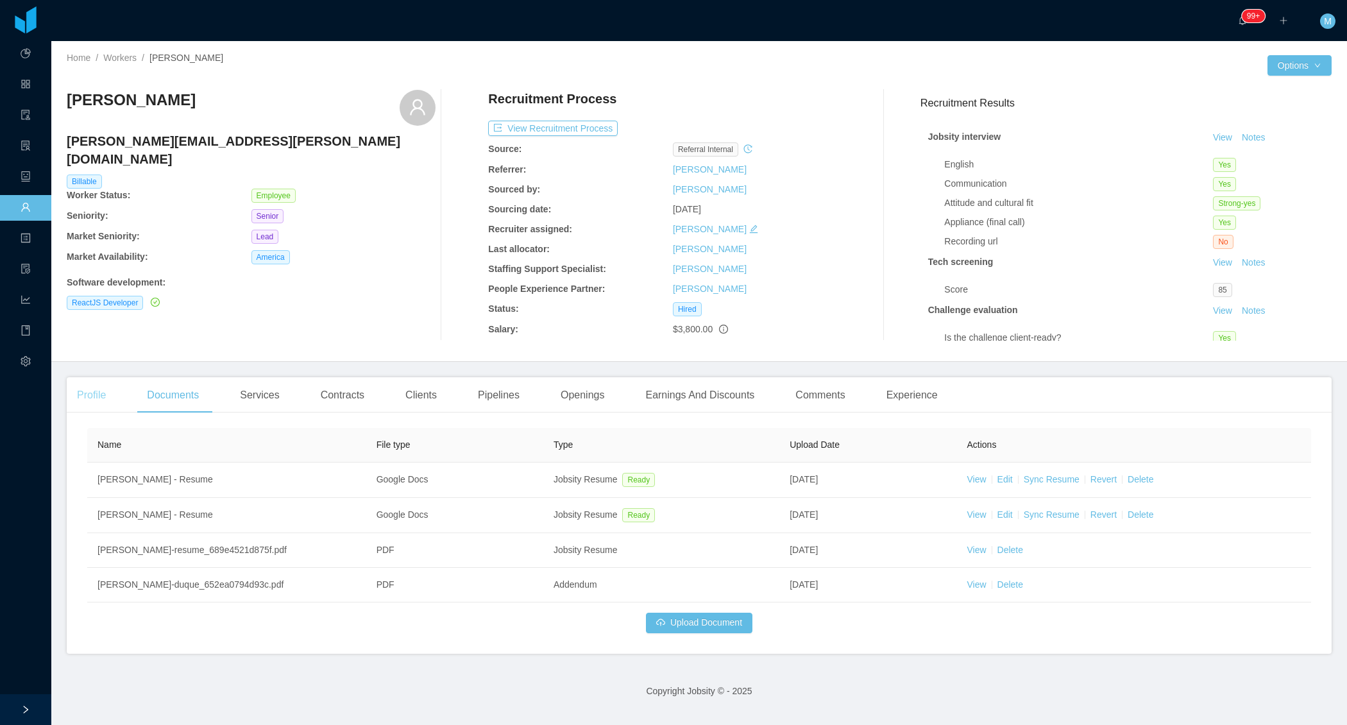
click at [94, 395] on div "Profile" at bounding box center [91, 395] width 49 height 36
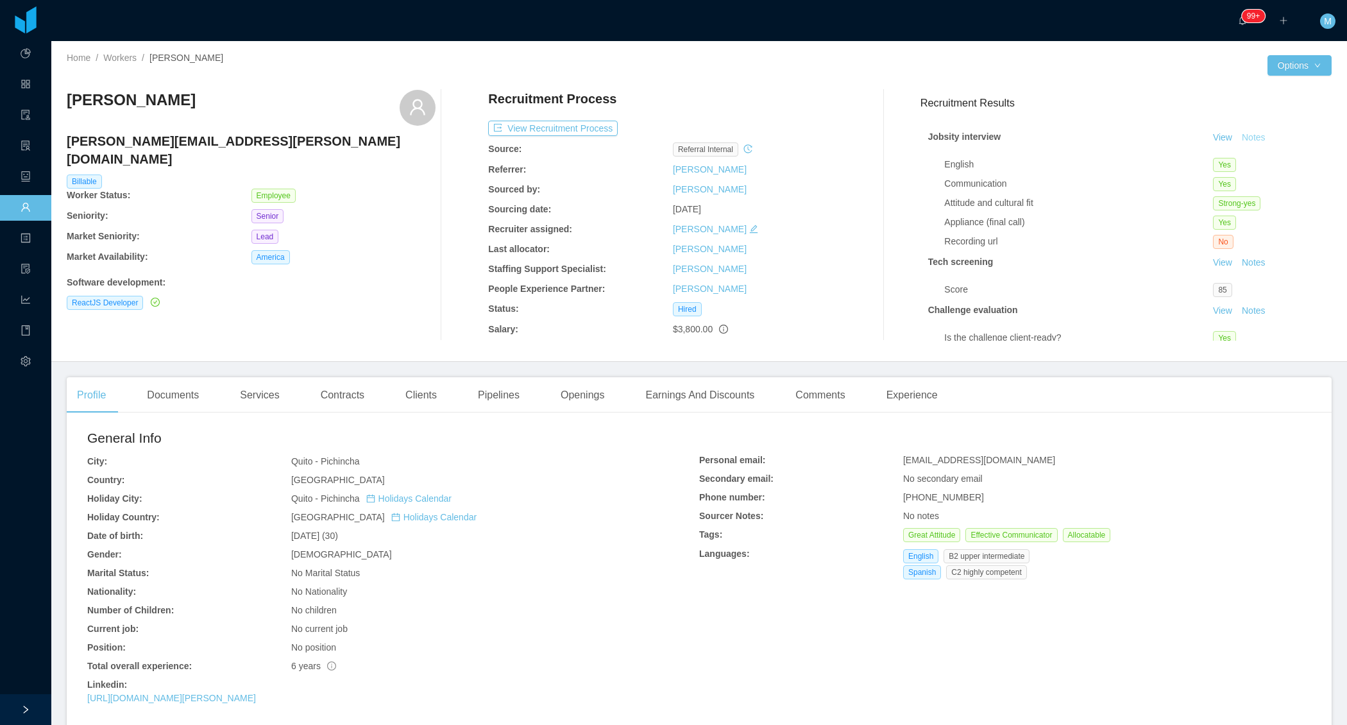
click at [1255, 139] on button "Notes" at bounding box center [1254, 137] width 34 height 15
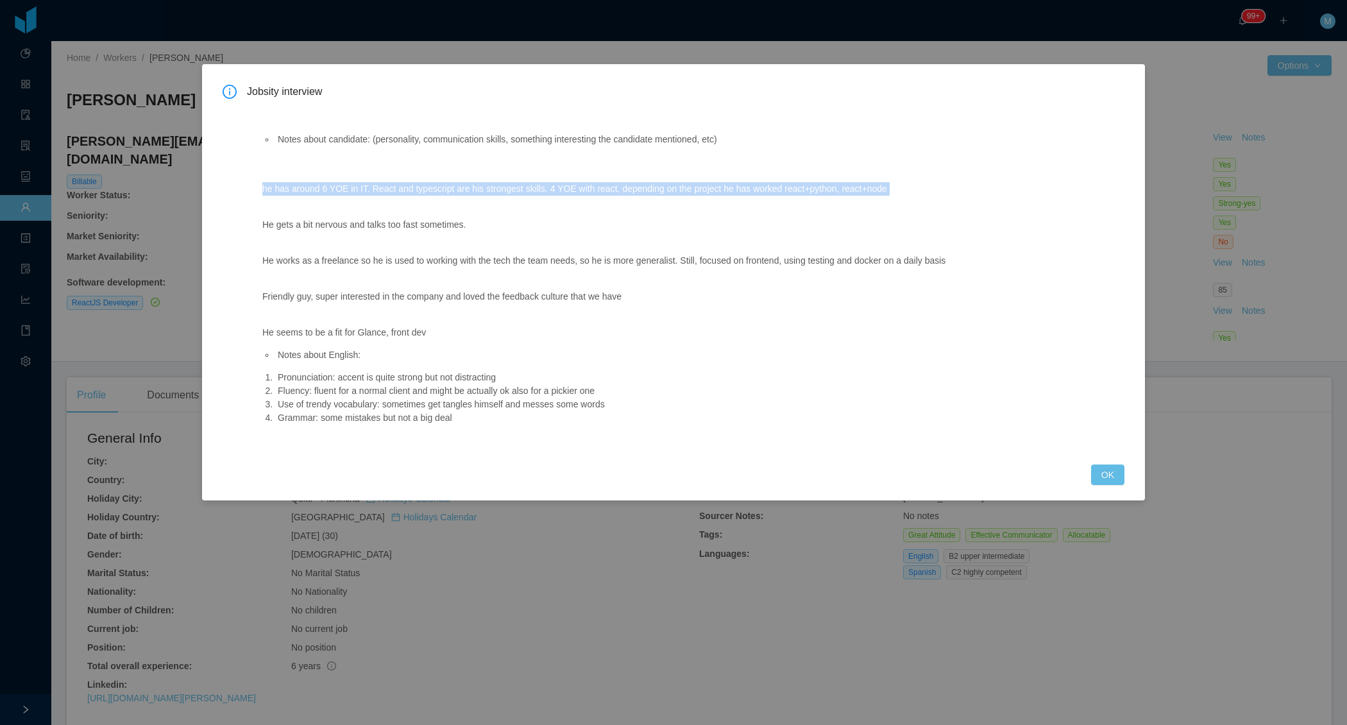
drag, startPoint x: 253, startPoint y: 191, endPoint x: 534, endPoint y: 250, distance: 287.0
click at [534, 250] on div "Notes about candidate: (personality, communication skills, something interestin…" at bounding box center [667, 276] width 841 height 345
click at [713, 266] on p "He works as a freelance so he is used to working with the tech the team needs, …" at bounding box center [667, 260] width 810 height 13
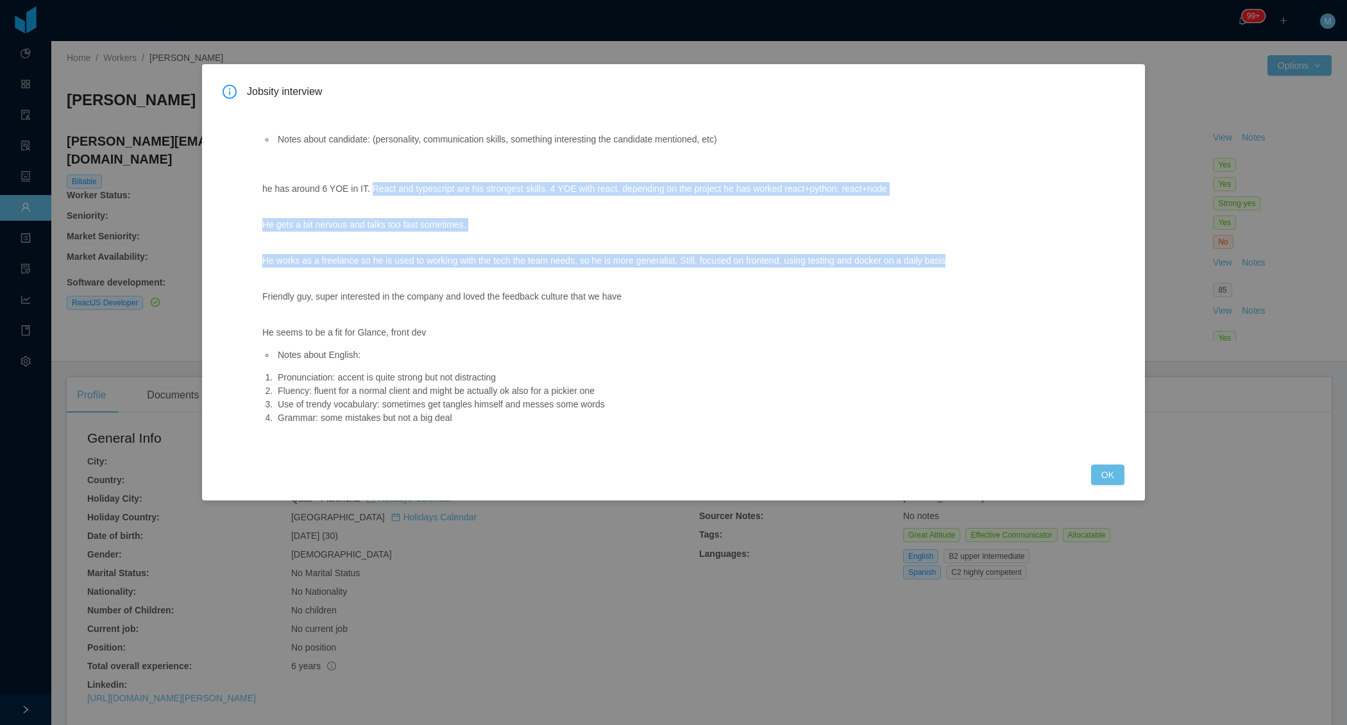
drag, startPoint x: 374, startPoint y: 191, endPoint x: 1019, endPoint y: 266, distance: 649.1
click at [1019, 266] on span "Notes about candidate: (personality, communication skills, something interestin…" at bounding box center [667, 229] width 810 height 220
copy span "React and typescript are his strongest skills. 4 YOE with react, depending on t…"
click at [1114, 482] on button "OK" at bounding box center [1107, 474] width 33 height 21
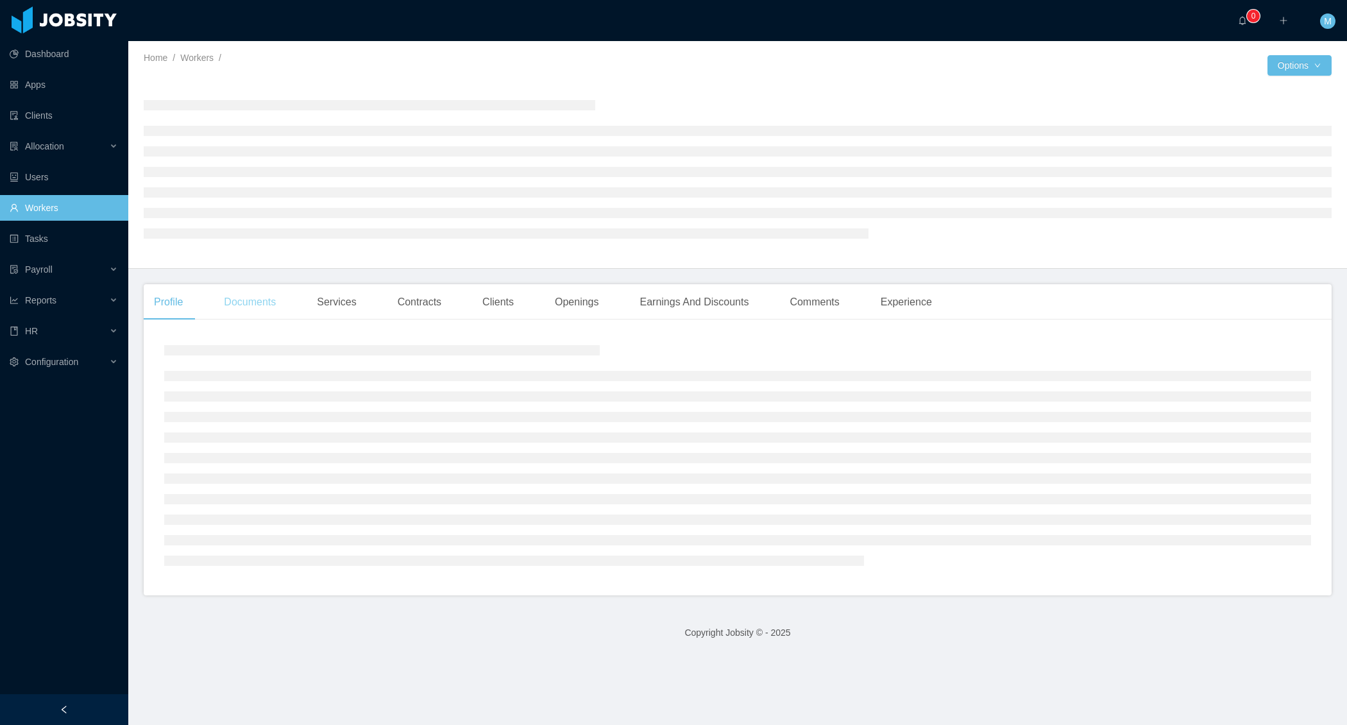
click at [246, 308] on div "Documents" at bounding box center [250, 302] width 72 height 36
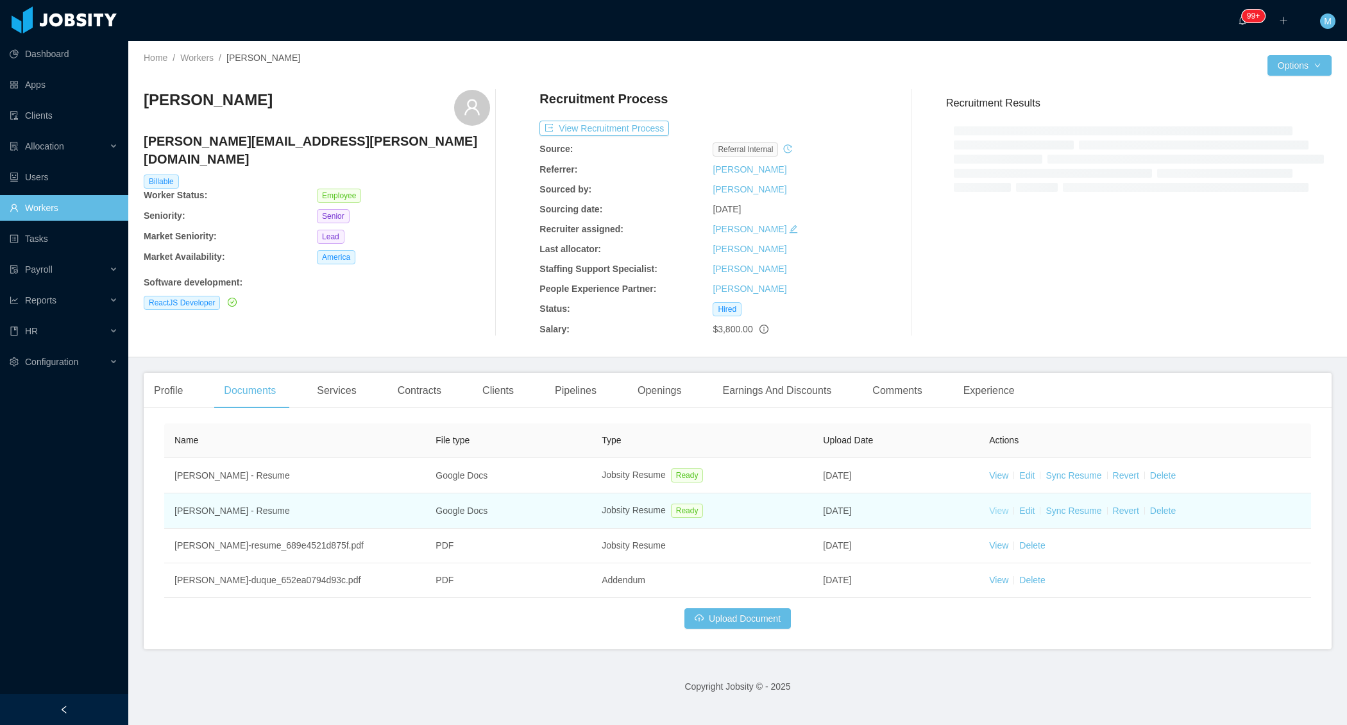
click at [999, 511] on link "View" at bounding box center [998, 511] width 19 height 10
